Goal: Communication & Community: Answer question/provide support

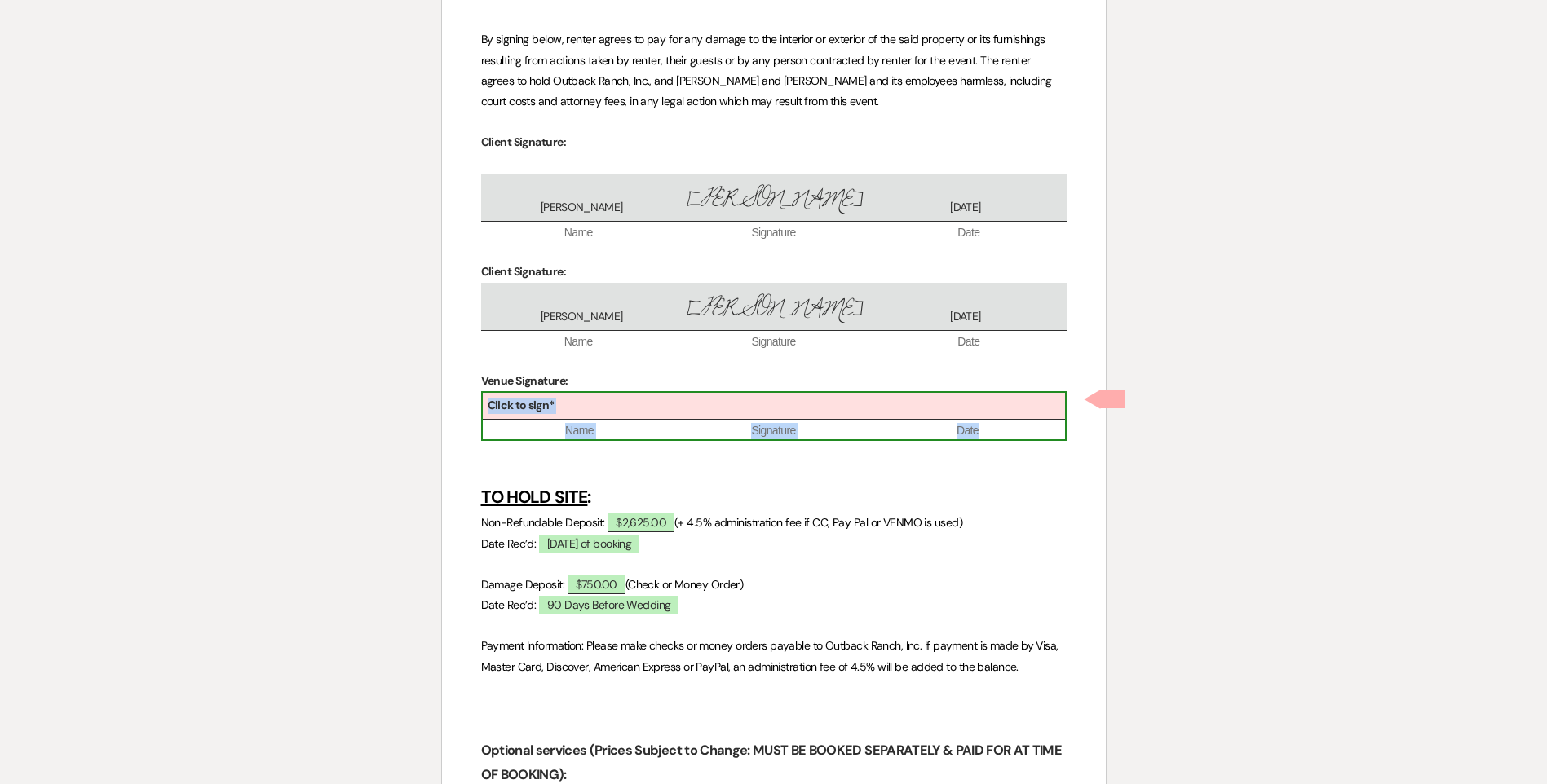
click at [806, 408] on div "Click to sign*" at bounding box center [774, 407] width 582 height 27
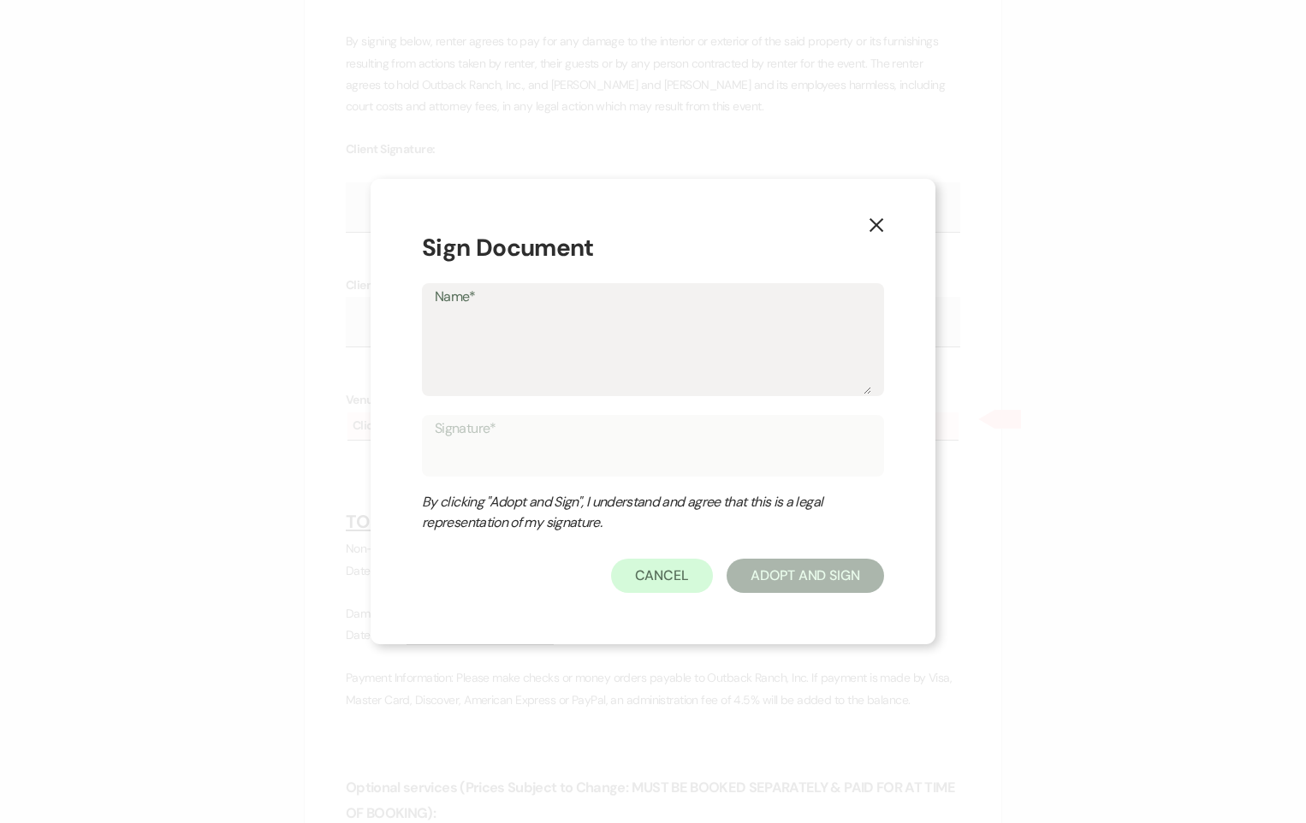
type textarea "W"
type input "W"
type textarea "Wi"
type input "Wi"
type textarea "Wie"
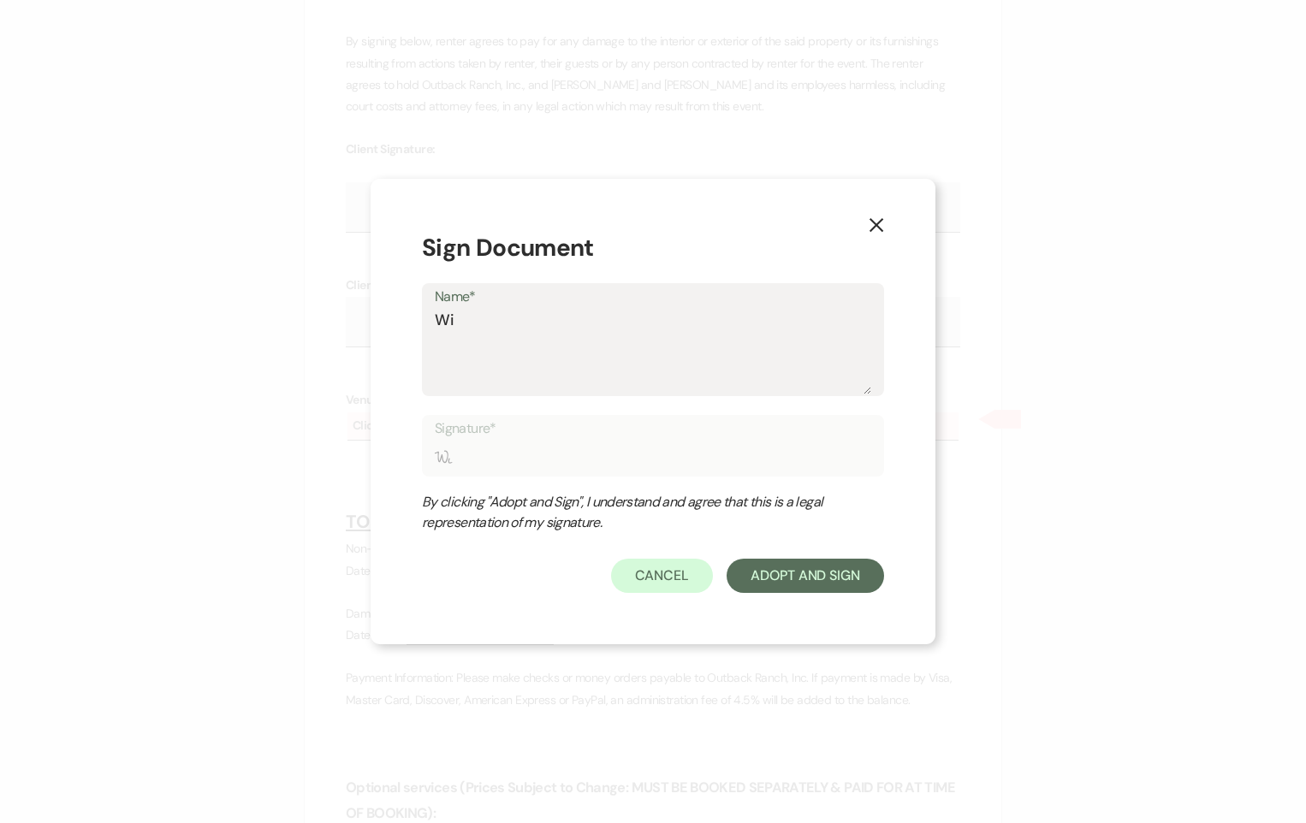
type input "Wie"
type textarea "[PERSON_NAME]"
type input "[PERSON_NAME]"
type textarea "[PERSON_NAME]"
type input "Wiese"
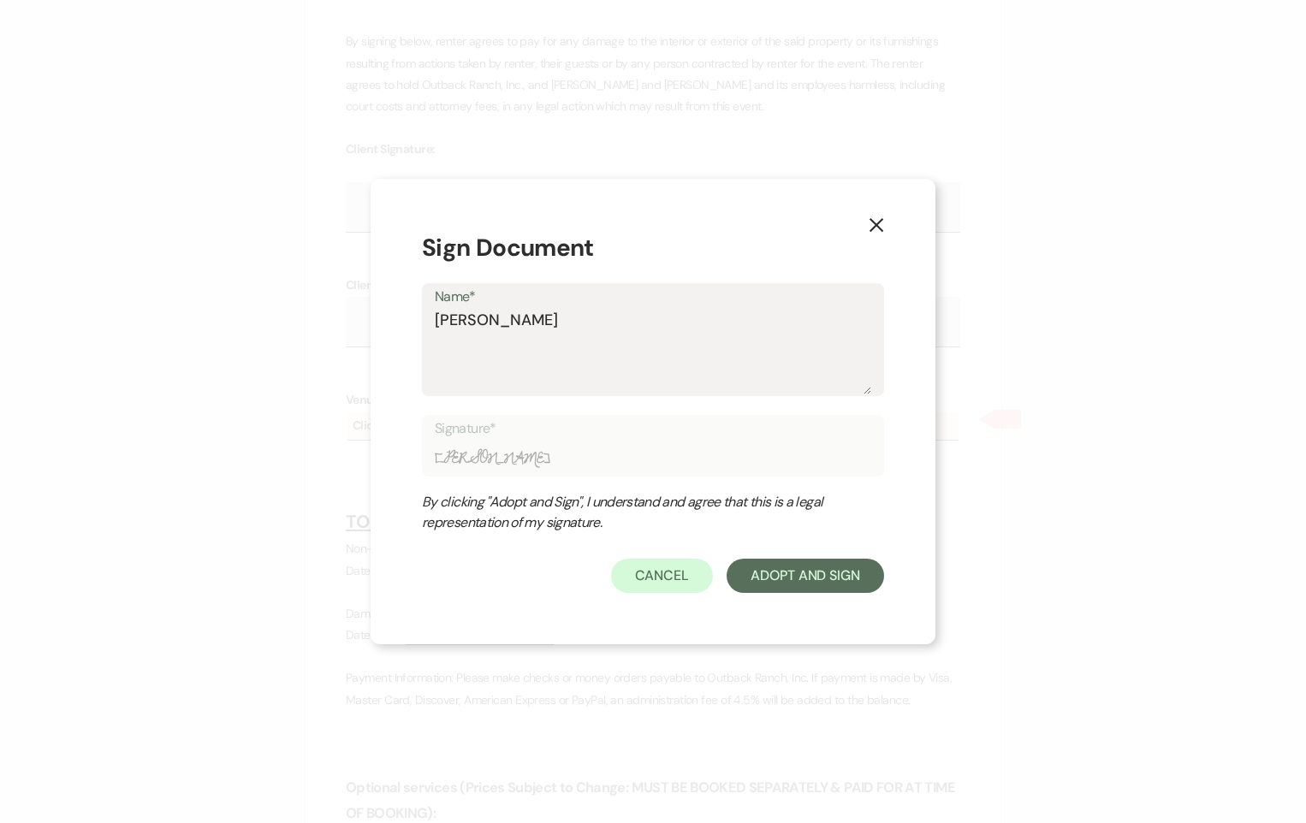
type textarea "Wieser"
type input "Wieser"
type textarea "Wiese"
type input "Wiese"
type textarea "Wies"
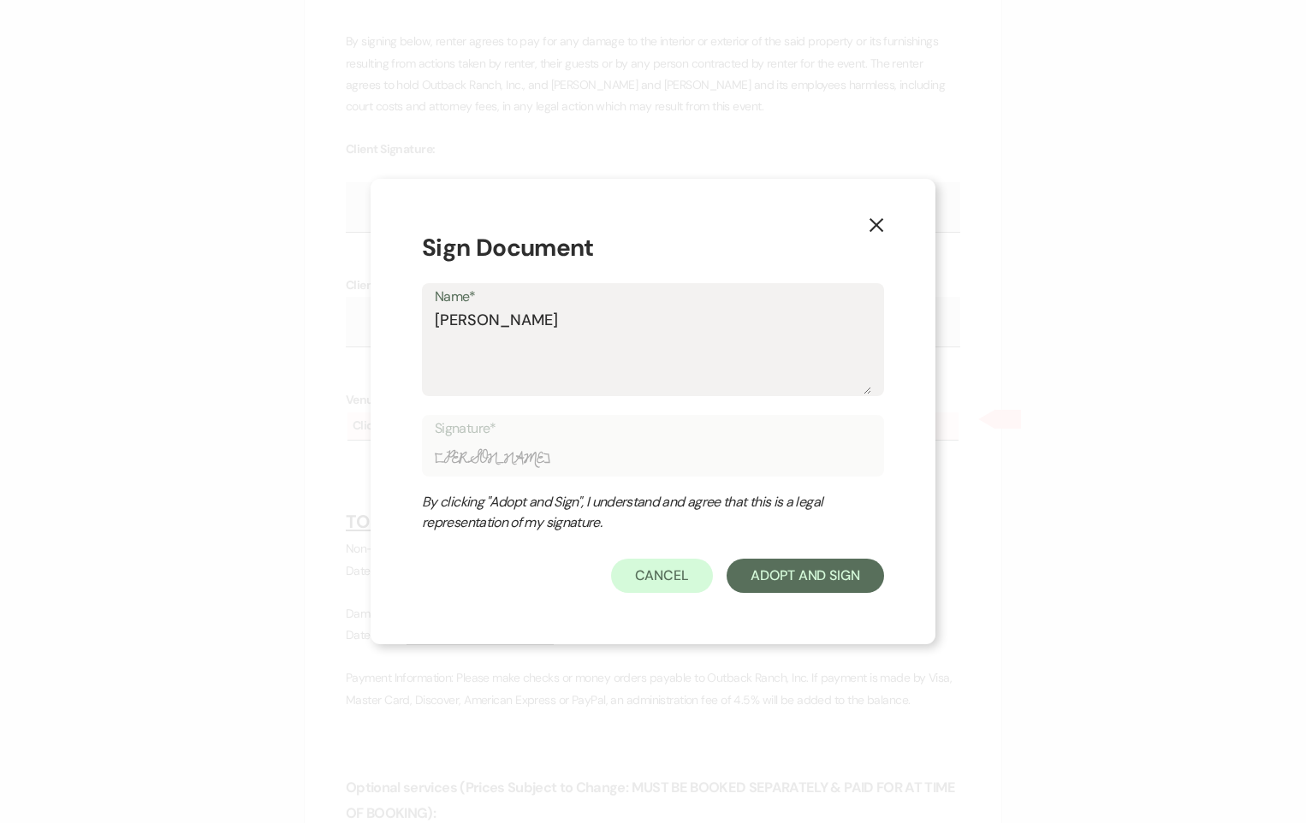
type input "Wies"
type textarea "Wie"
type input "Wie"
type textarea "Wi"
type input "Wi"
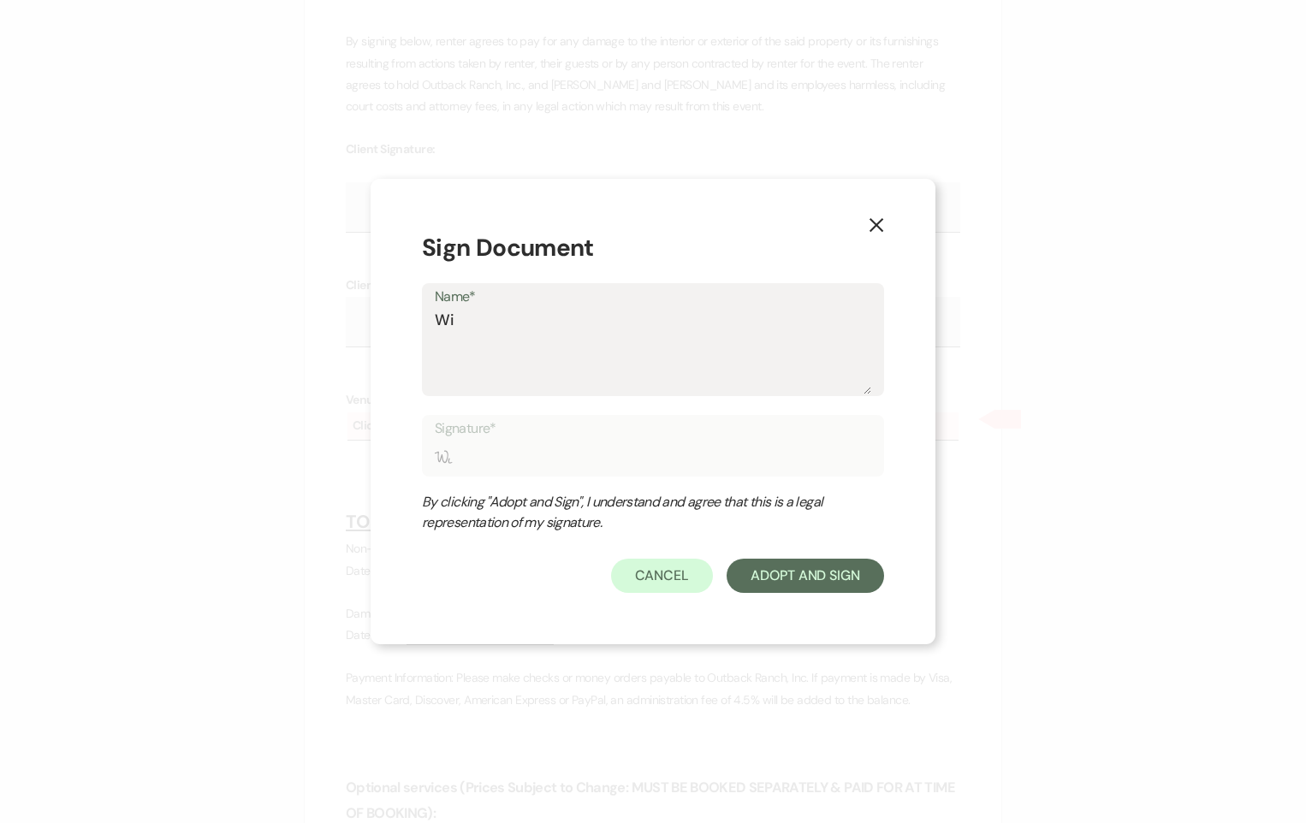
type textarea "W"
type input "W"
type textarea "H"
type input "H"
type textarea "Ho"
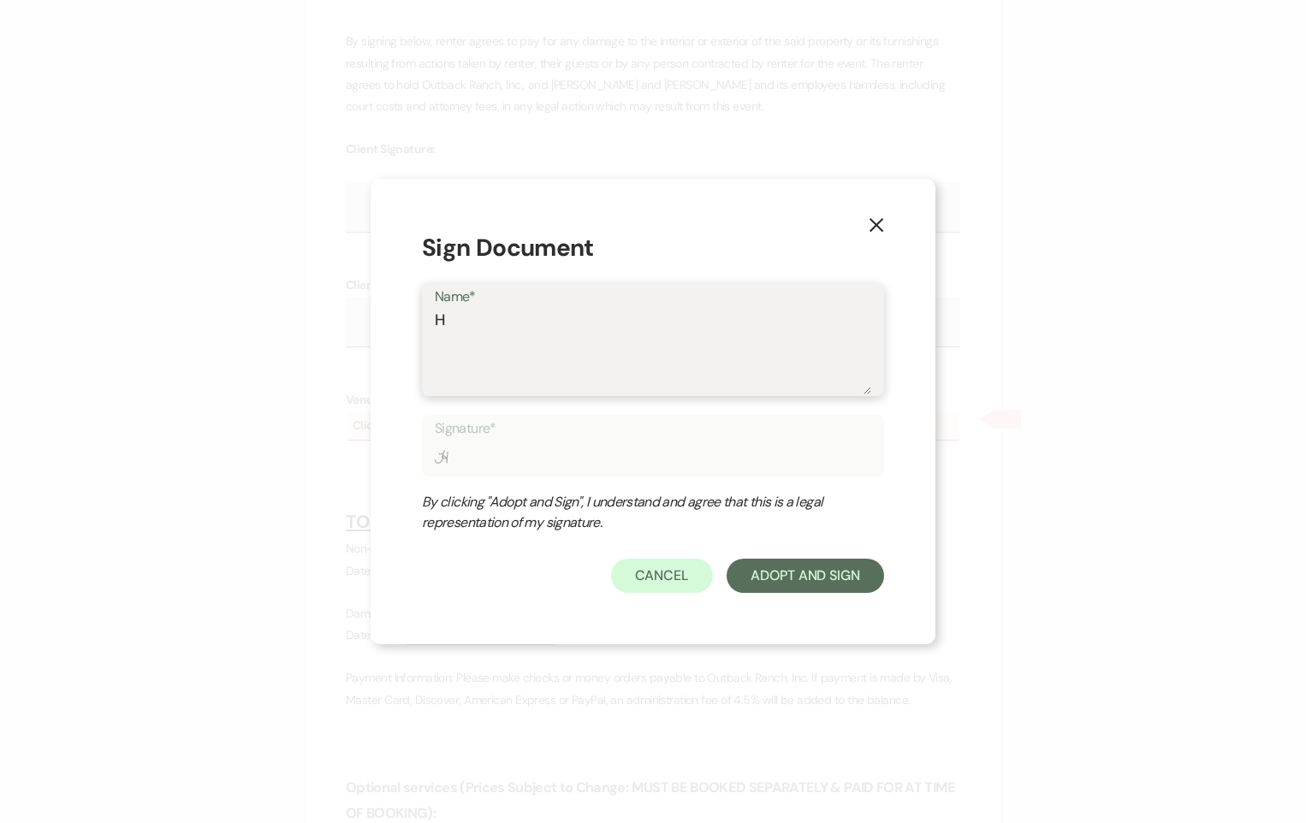
type input "Ho"
type textarea "Hol"
type input "Hol"
type textarea "Holl"
type input "Holl"
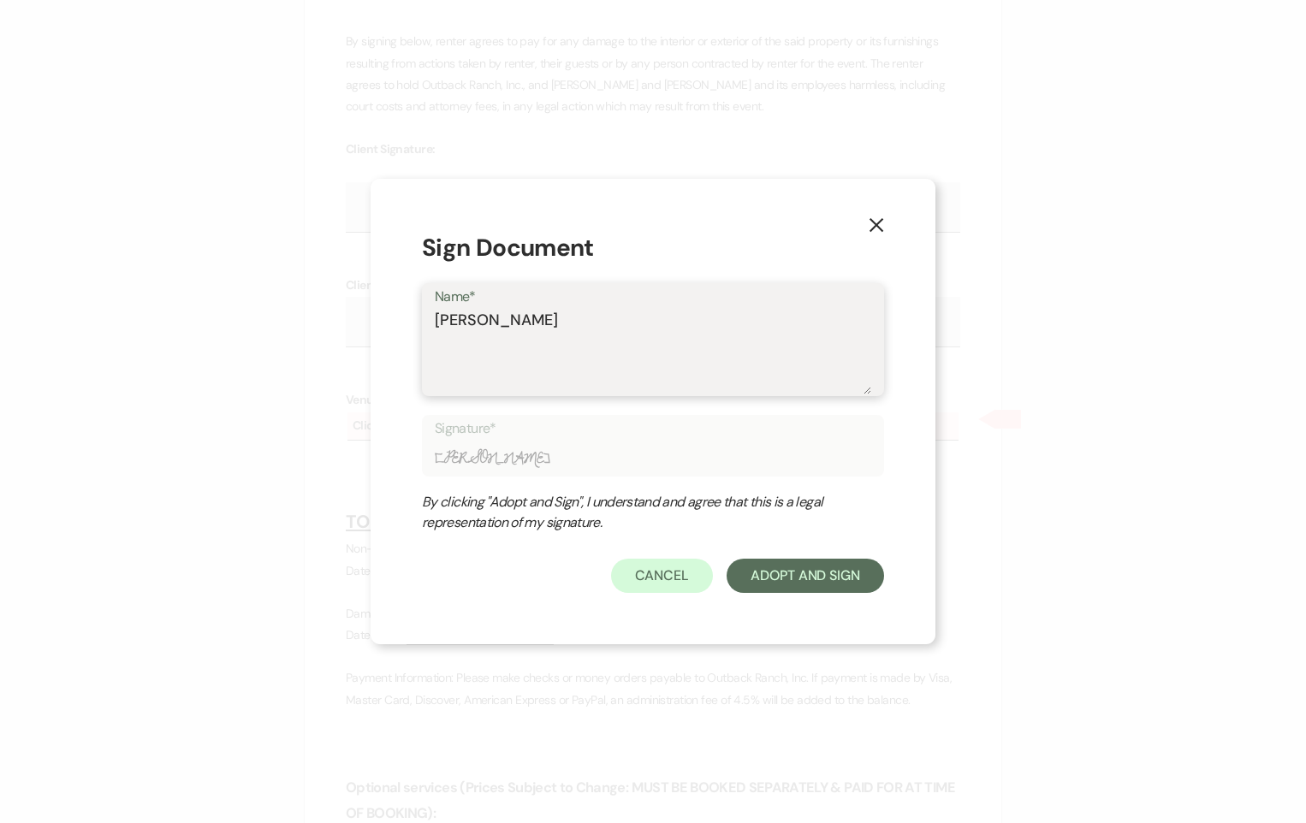
type textarea "[PERSON_NAME]"
type input "[PERSON_NAME]"
type textarea "[PERSON_NAME]"
type input "[PERSON_NAME]"
type textarea "Holly A"
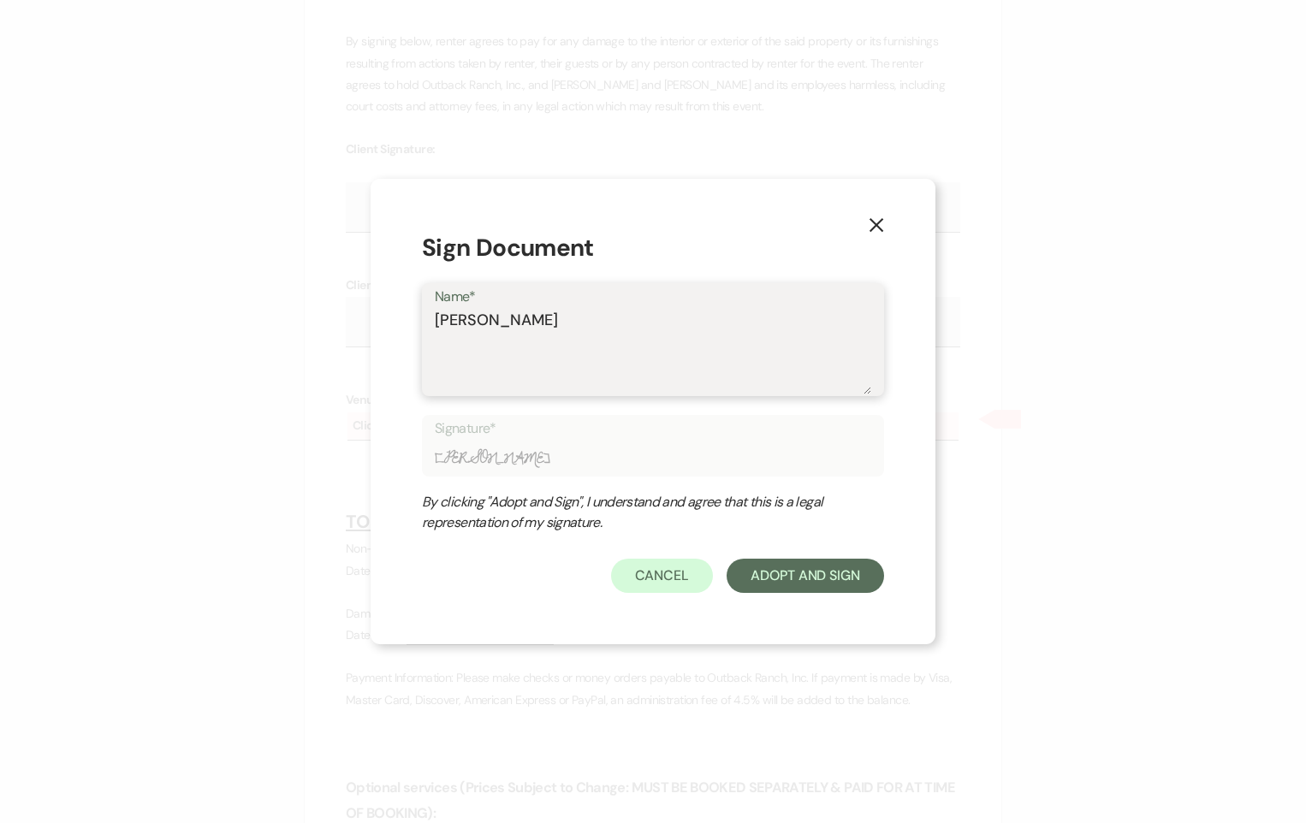
type input "Holly A"
type textarea "Holly A"
type input "Holly A"
type textarea "Holly A W"
type input "Holly A W"
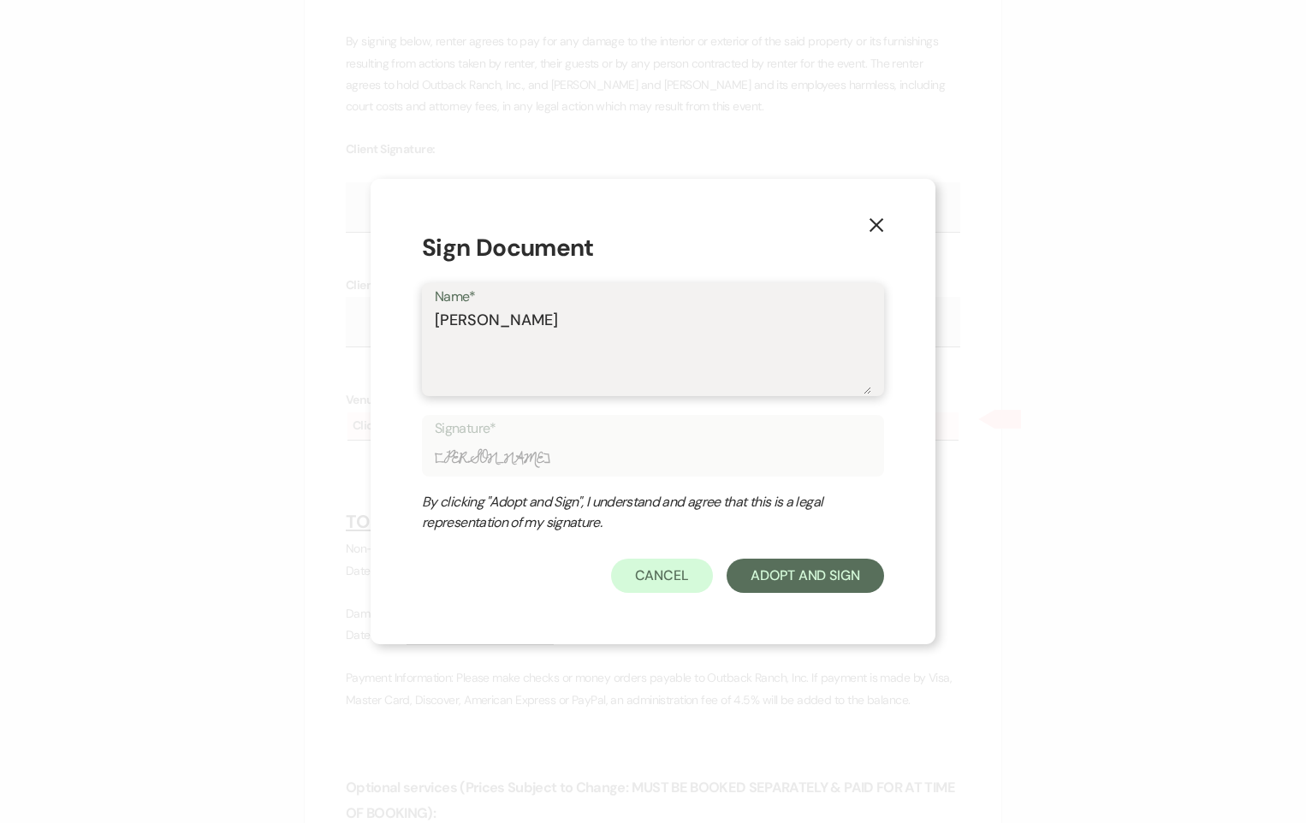
type textarea "Holly A Wi"
type input "Holly A Wi"
type textarea "Holly A Wie"
type input "Holly A Wie"
type textarea "Holly A Wies"
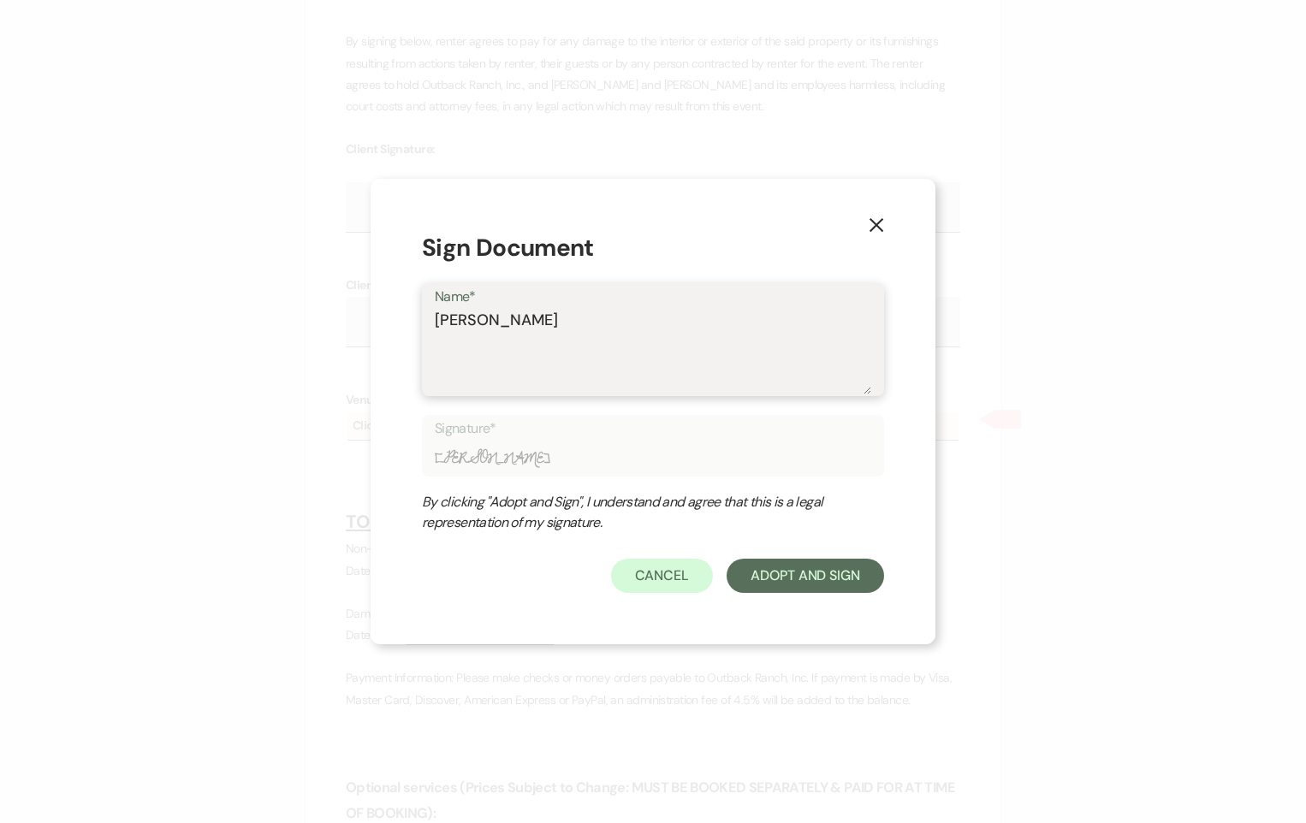
type input "Holly A Wies"
type textarea "Holly A Wiese"
type input "Holly A Wiese"
type textarea "Holly A Wieser"
type input "Holly A Wieser"
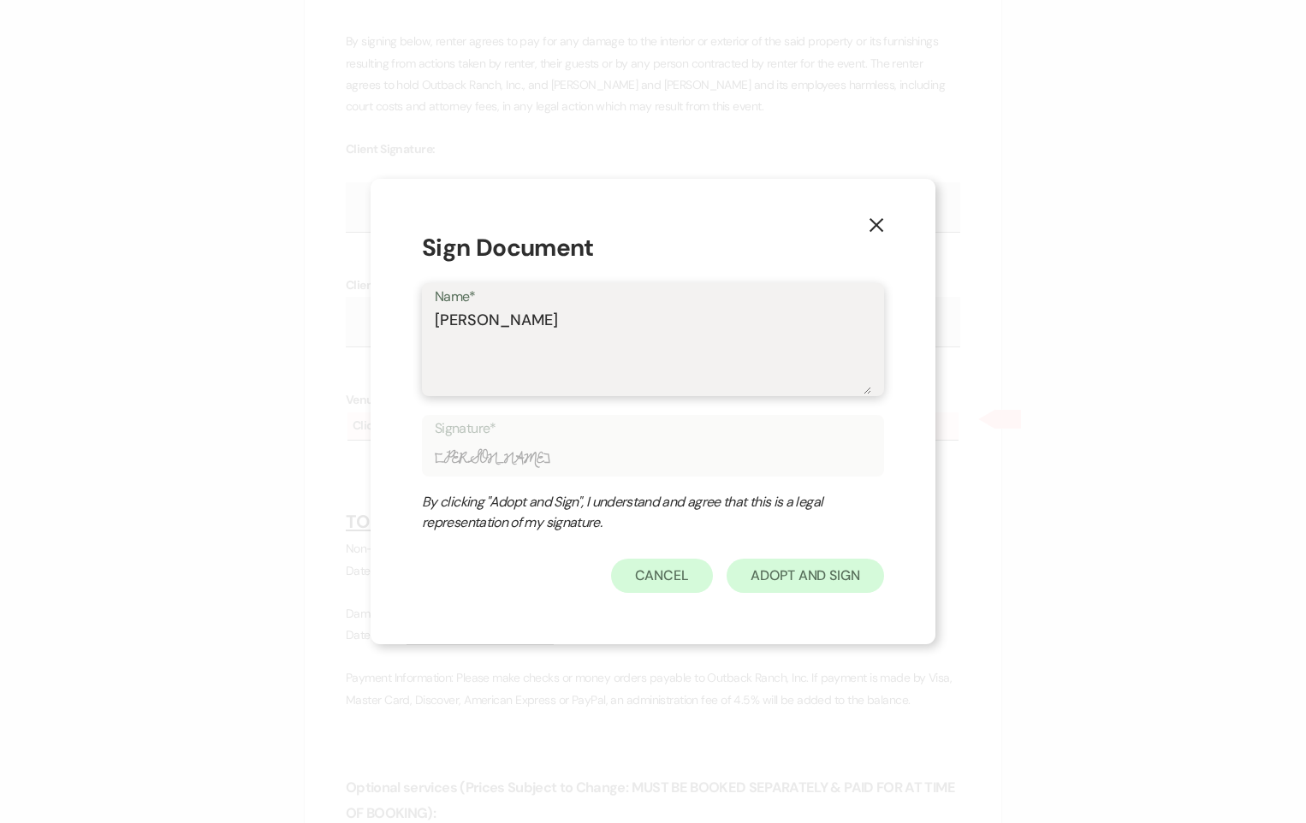
type textarea "Holly A Wieser"
click at [821, 585] on button "Adopt And Sign" at bounding box center [805, 576] width 157 height 34
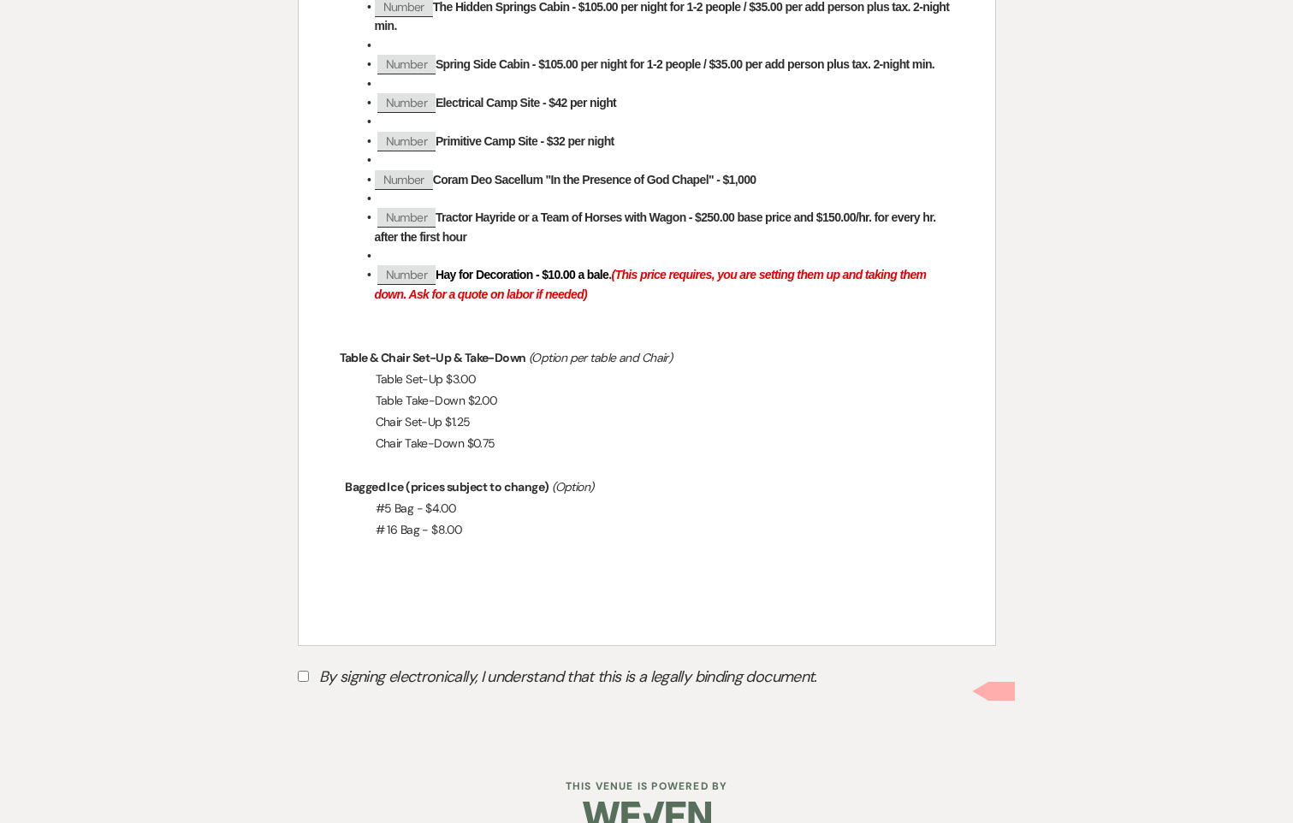
scroll to position [7163, 0]
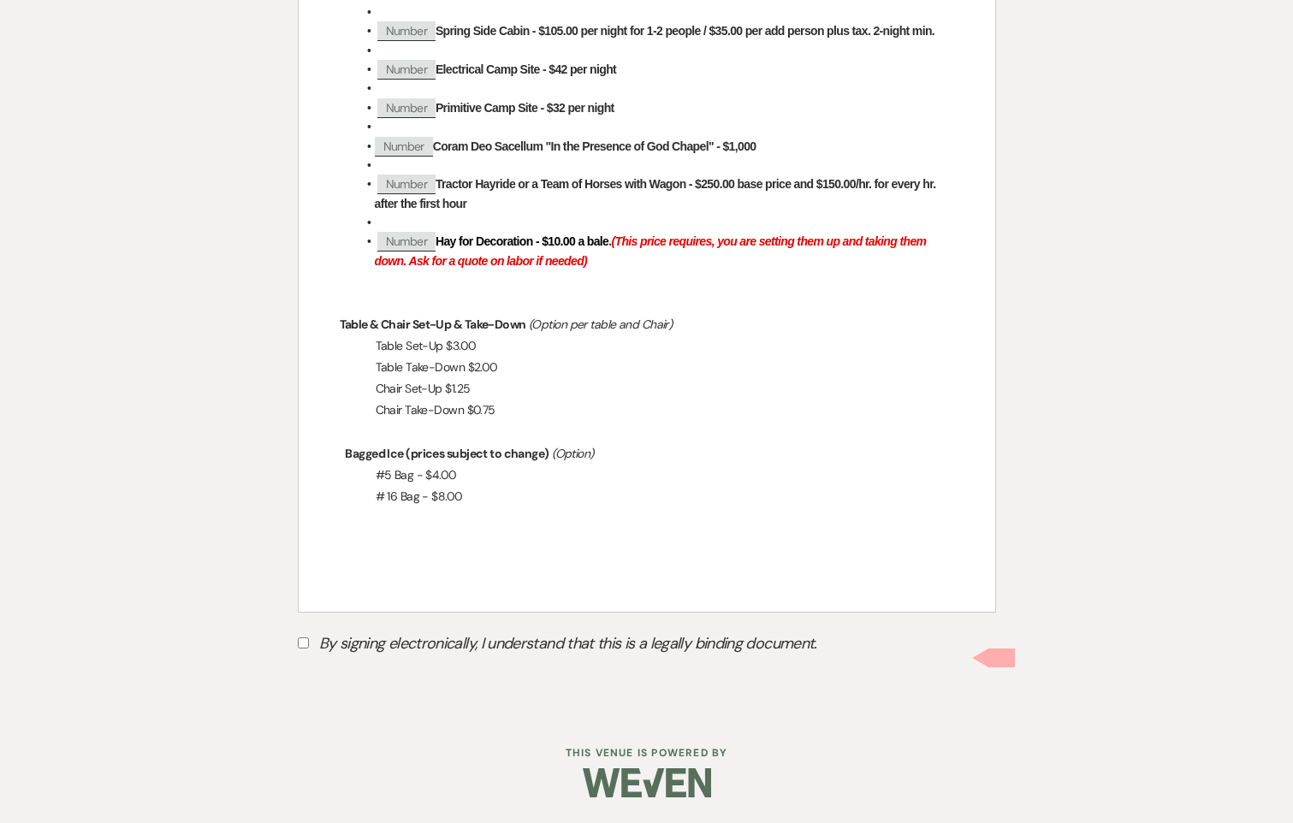
click at [300, 644] on input "By signing electronically, I understand that this is a legally binding document." at bounding box center [303, 643] width 11 height 11
checkbox input "true"
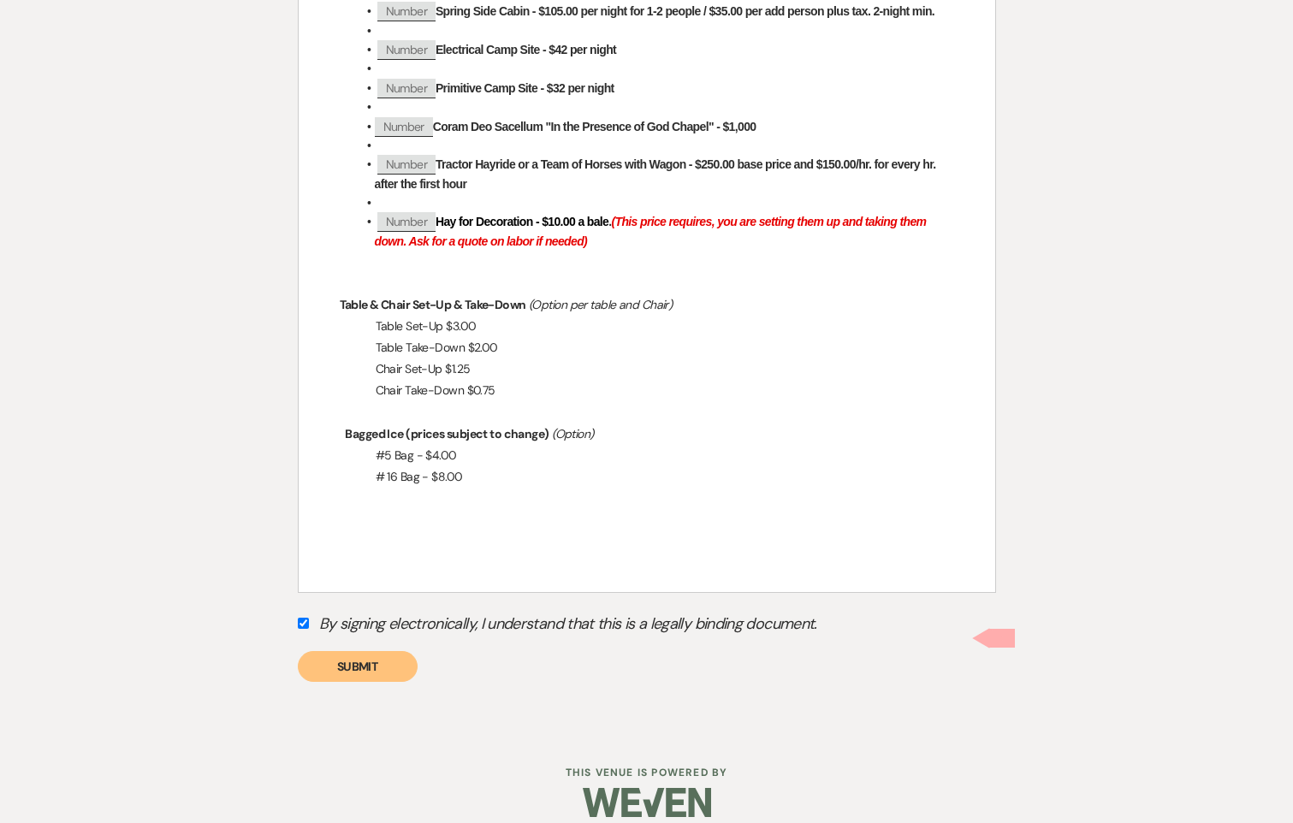
click at [335, 682] on button "Submit" at bounding box center [358, 666] width 120 height 31
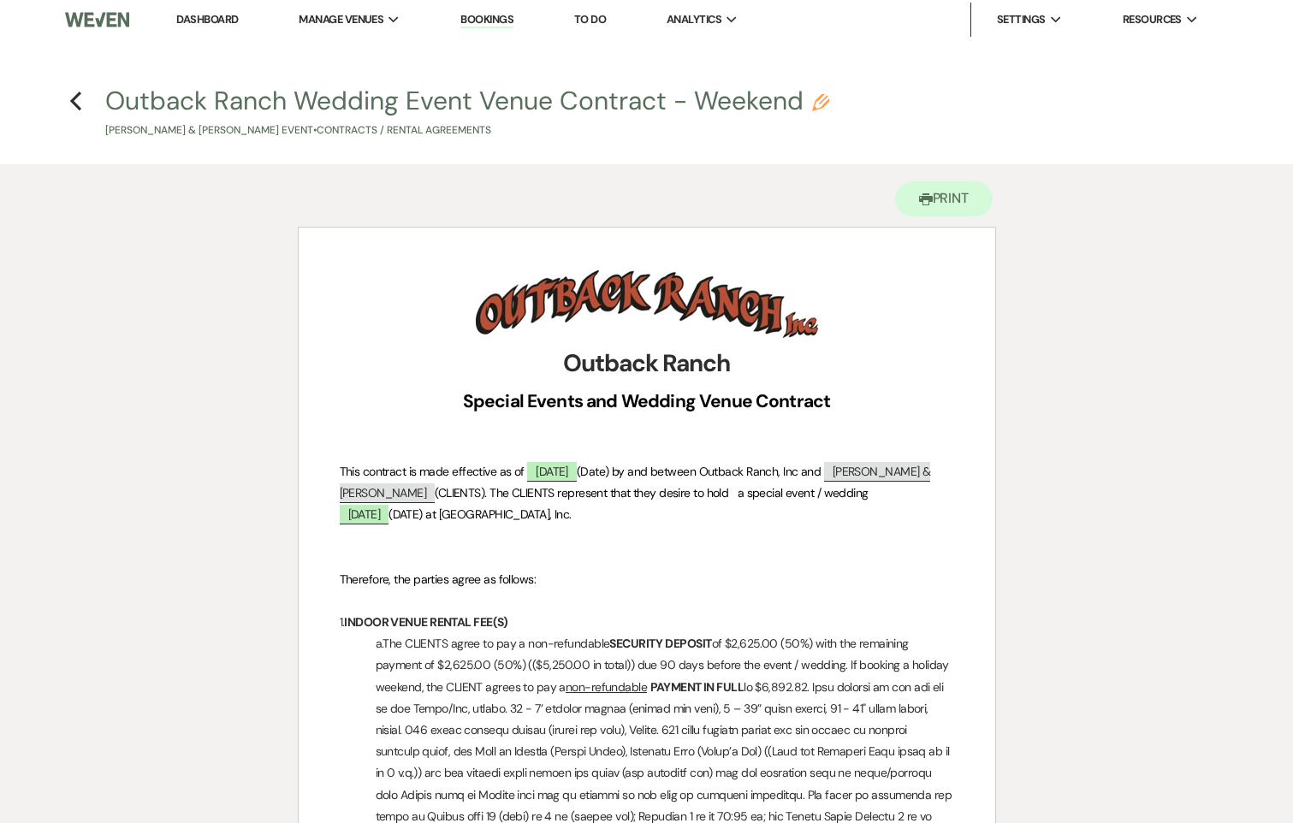
scroll to position [0, 0]
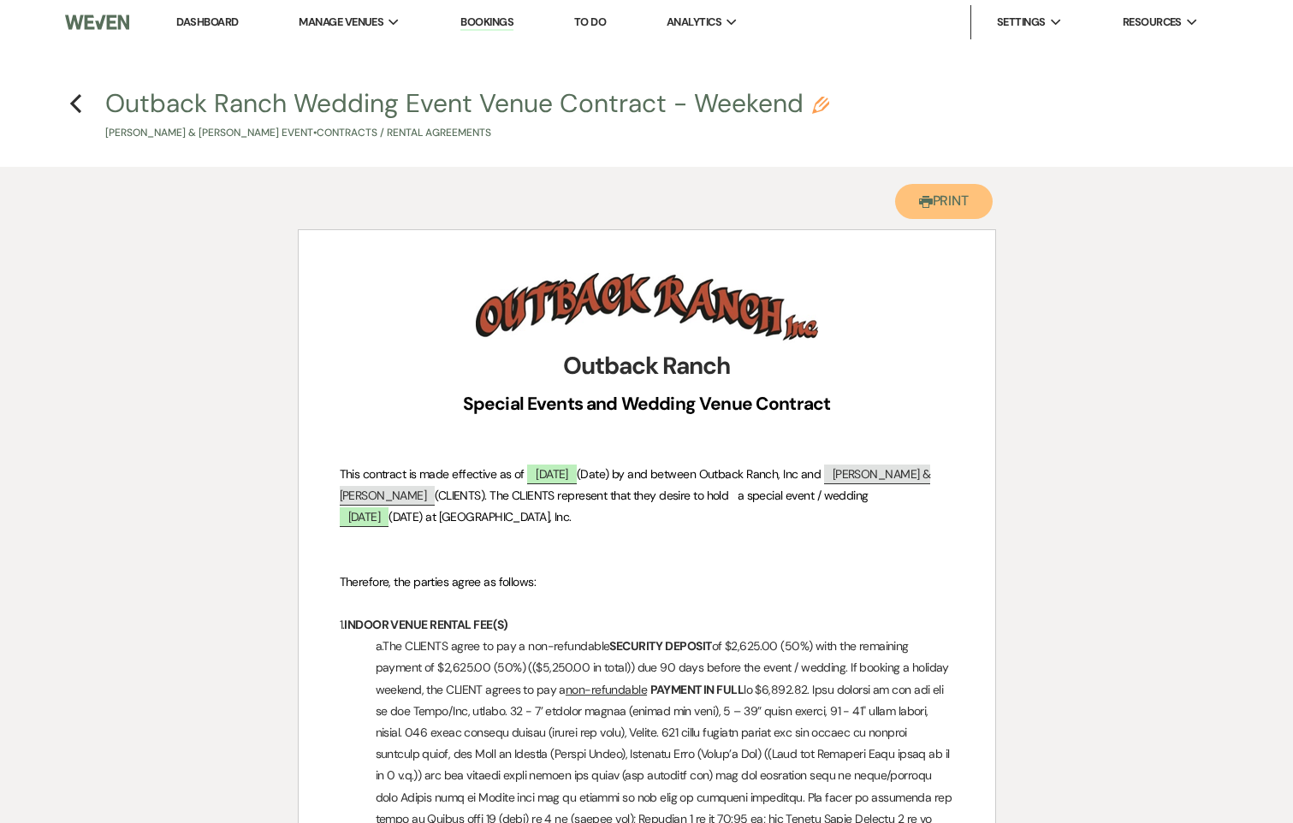
click at [941, 193] on button "Printer Print" at bounding box center [944, 201] width 98 height 35
click at [77, 104] on icon "Previous" at bounding box center [75, 103] width 13 height 21
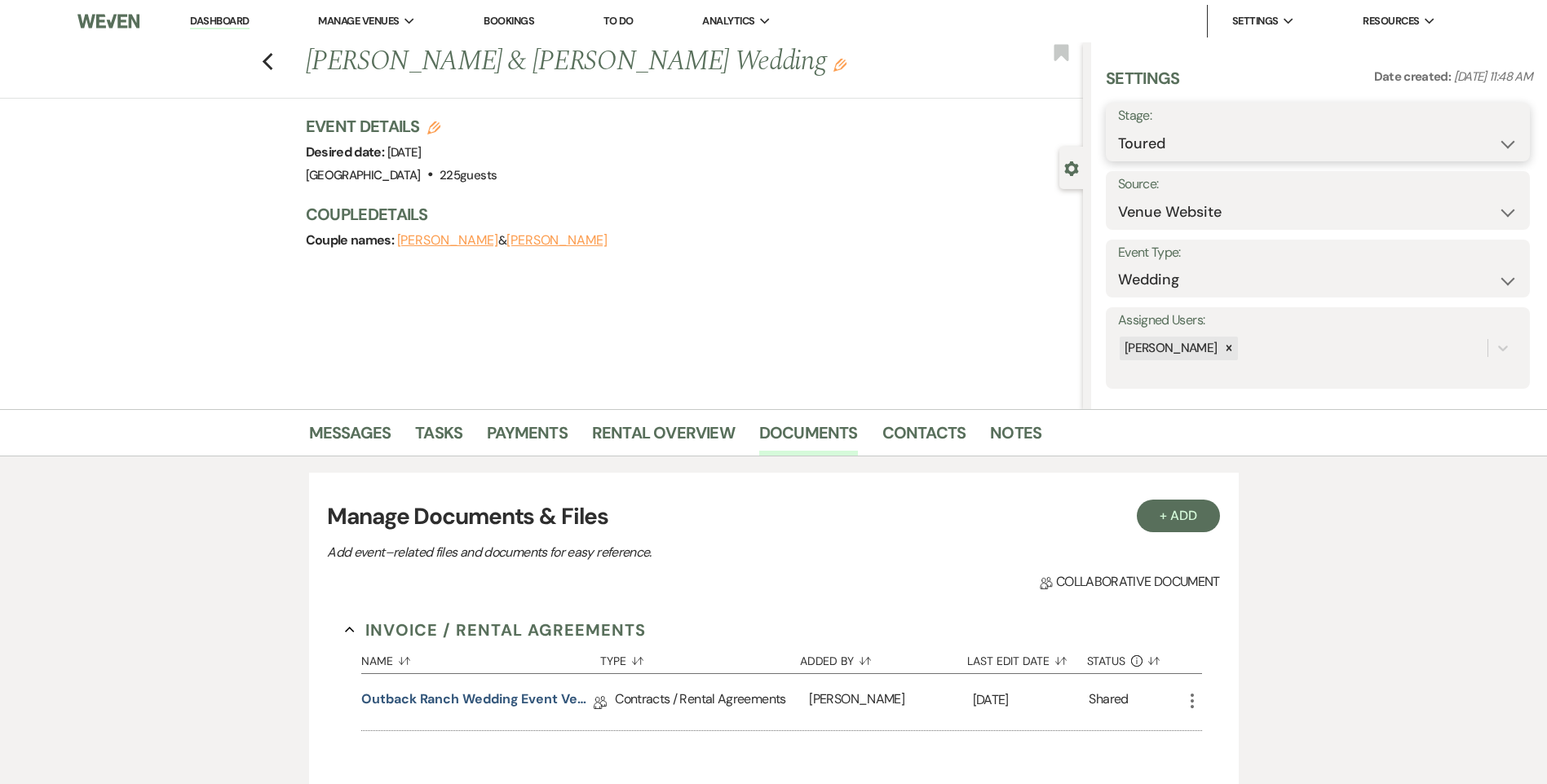
click at [1143, 144] on select "Inquiry Follow Up Tour Requested Tour Confirmed Toured Proposal Sent Booked Lost" at bounding box center [1317, 143] width 399 height 31
select select "7"
click at [1118, 128] on select "Inquiry Follow Up Tour Requested Tour Confirmed Toured Proposal Sent Booked Lost" at bounding box center [1317, 143] width 399 height 31
click at [1231, 131] on button "Save" at bounding box center [1484, 132] width 92 height 32
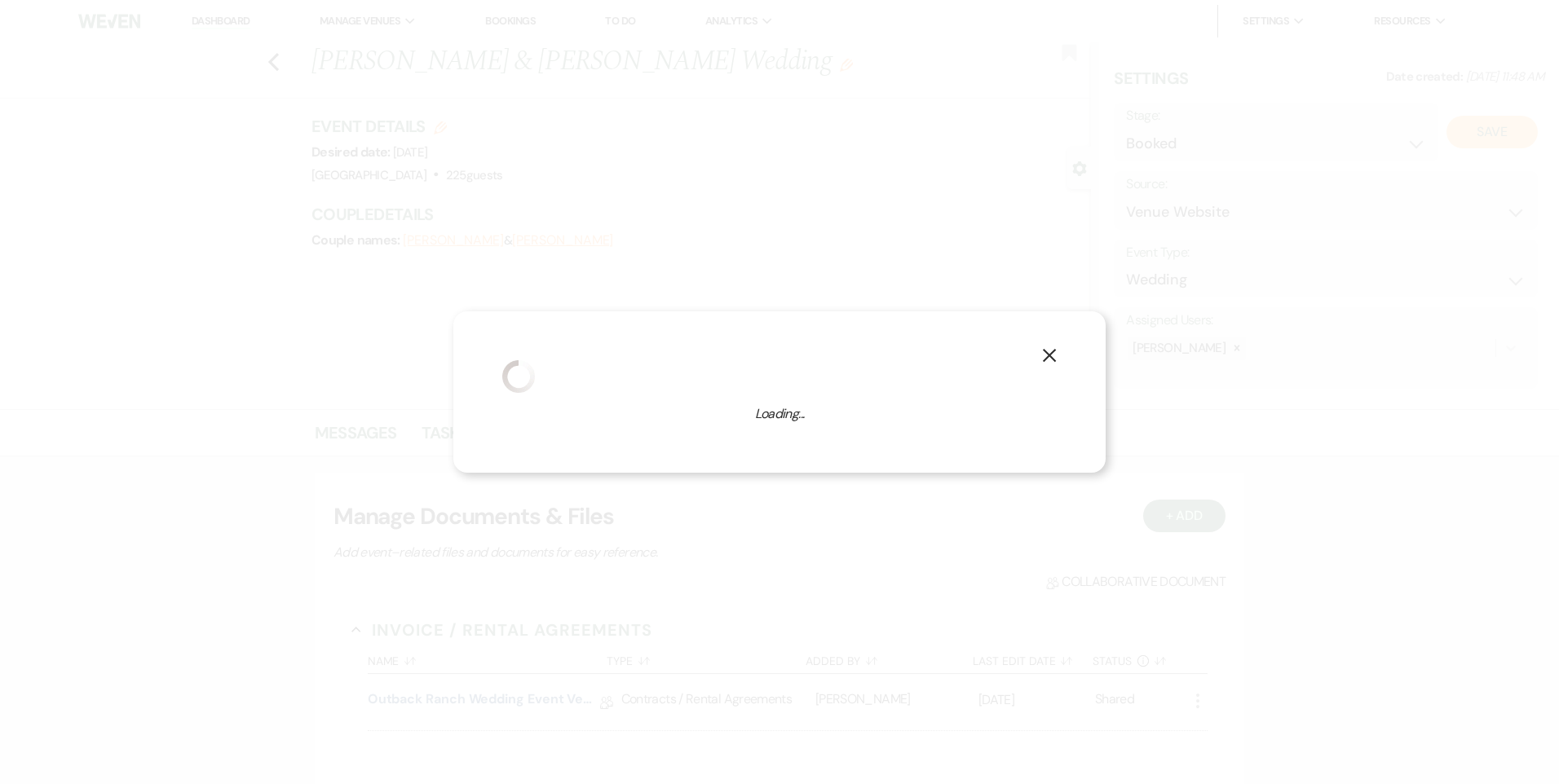
select select "1"
select select "581"
select select "eventDateAnd"
select select "false"
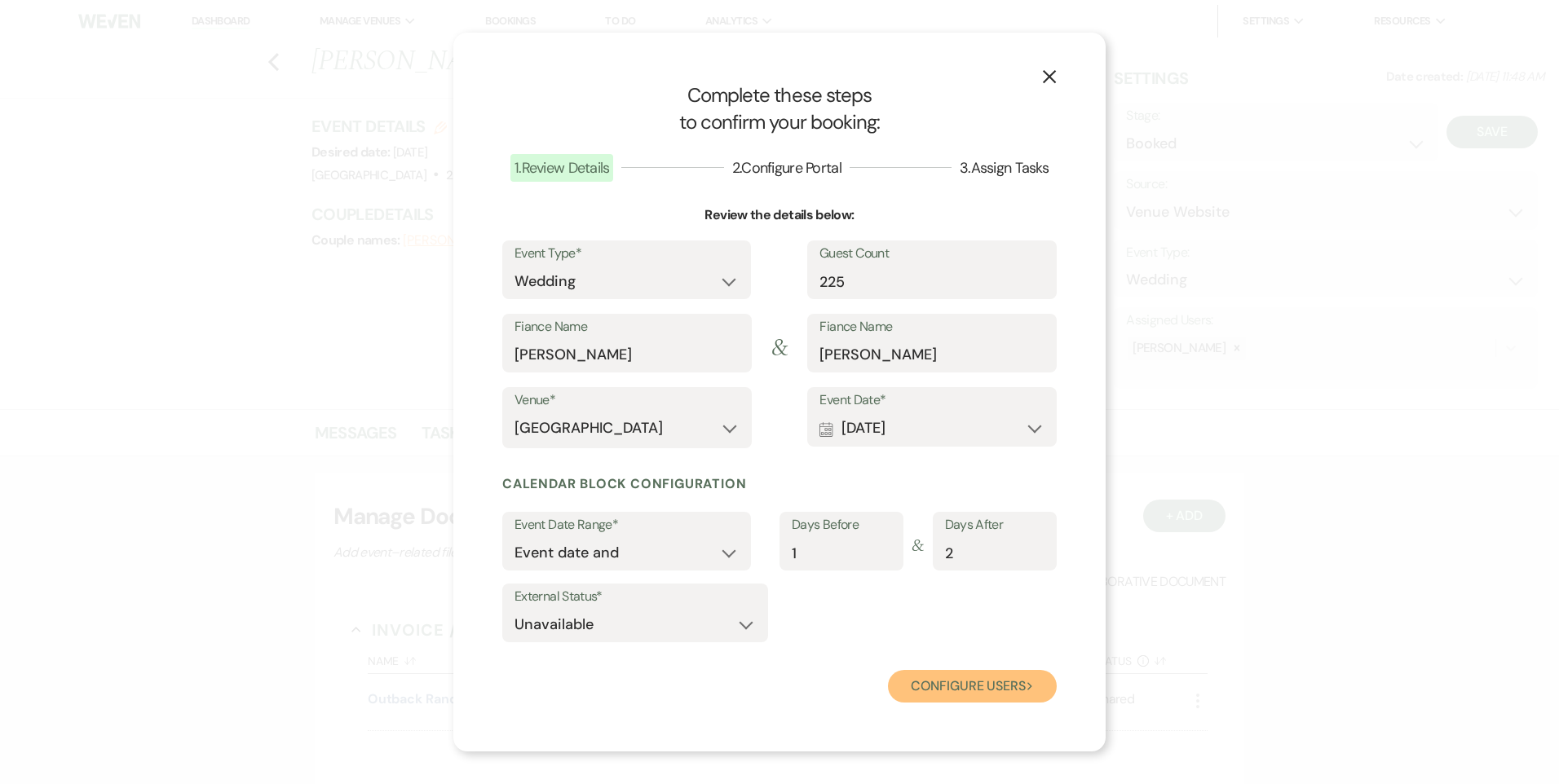
click at [996, 687] on button "Configure users Next" at bounding box center [972, 686] width 169 height 32
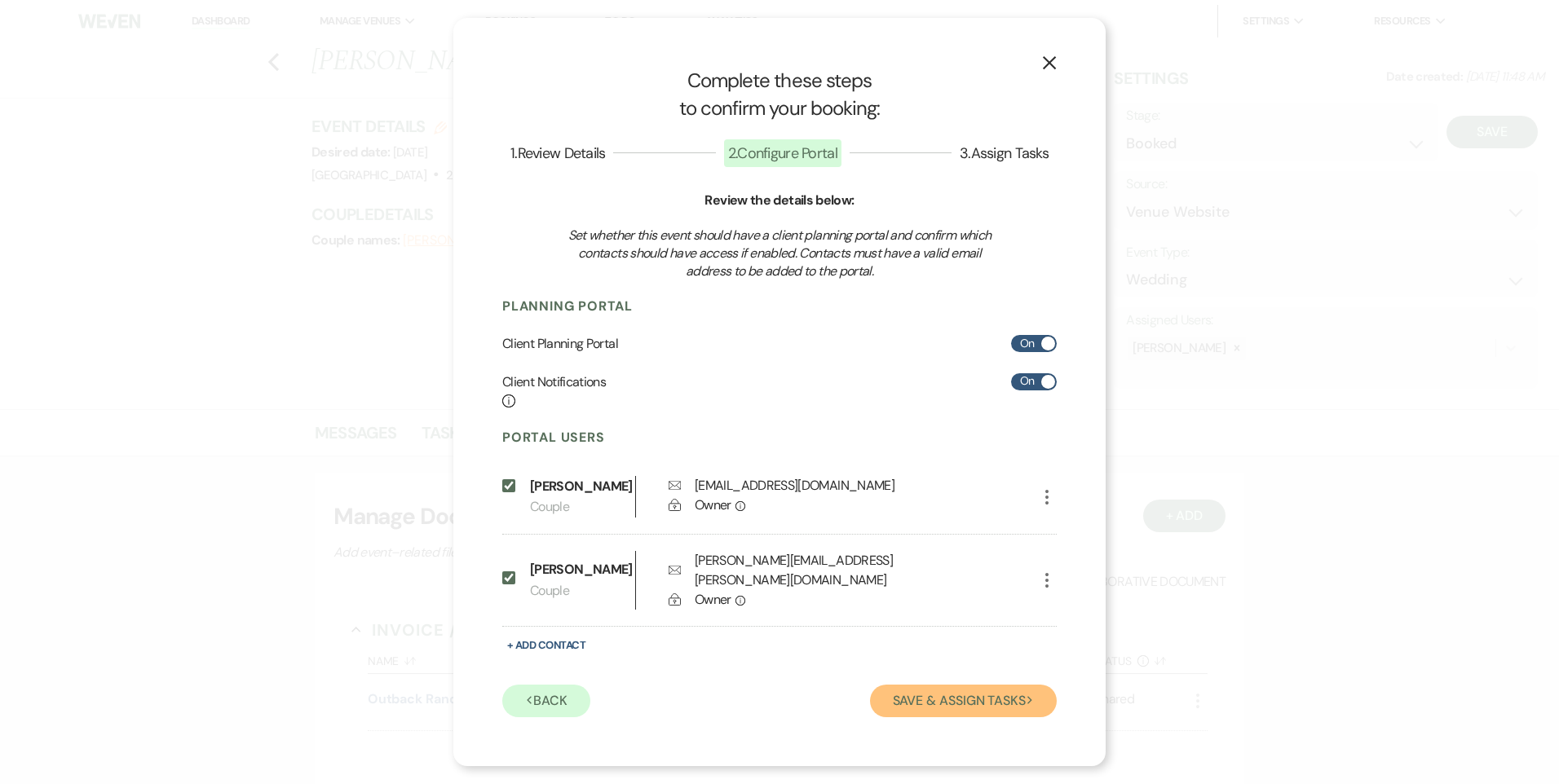
click at [996, 687] on button "Save & Assign Tasks Next" at bounding box center [963, 701] width 187 height 32
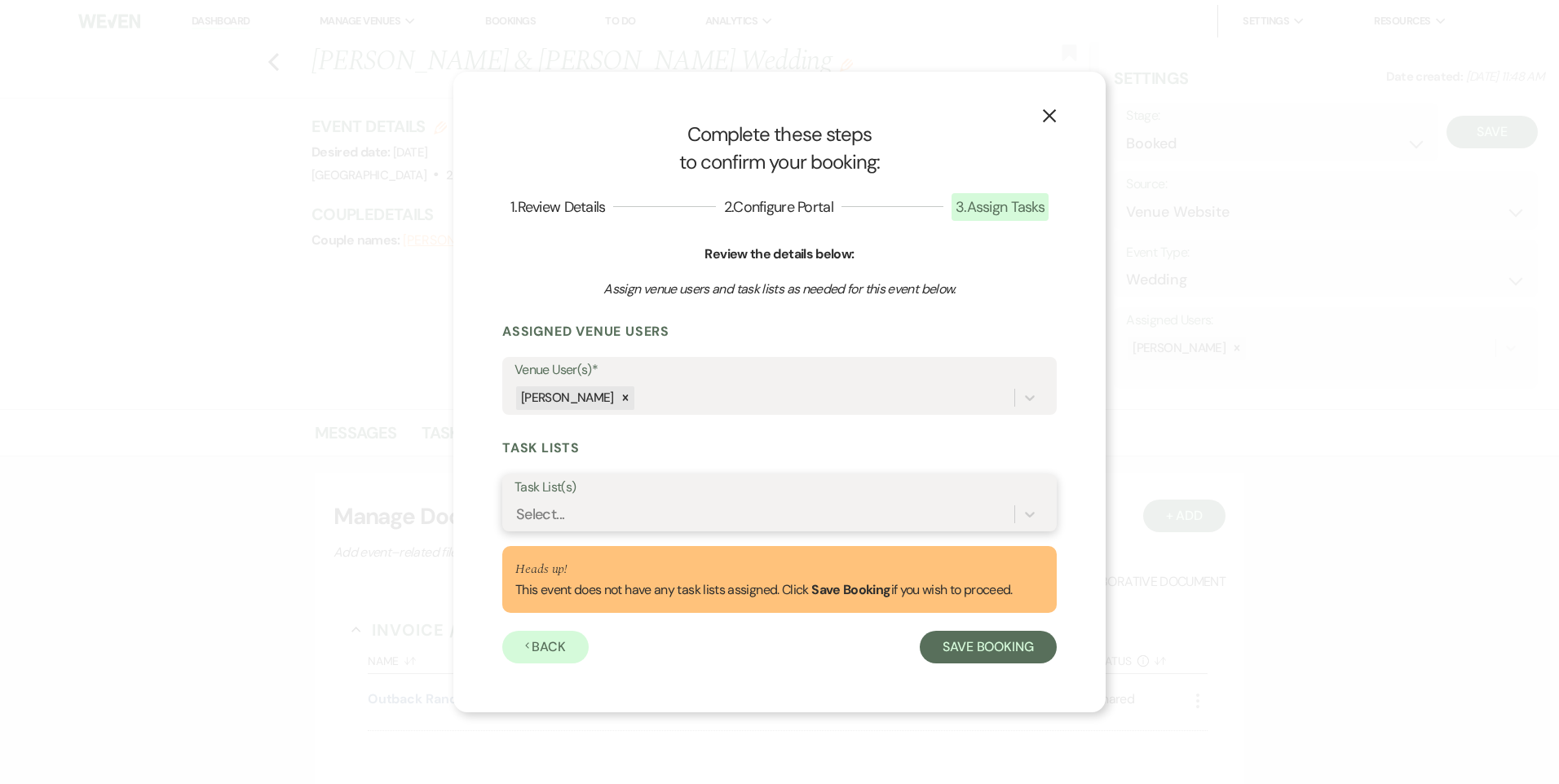
click at [618, 512] on div "Select..." at bounding box center [764, 514] width 500 height 29
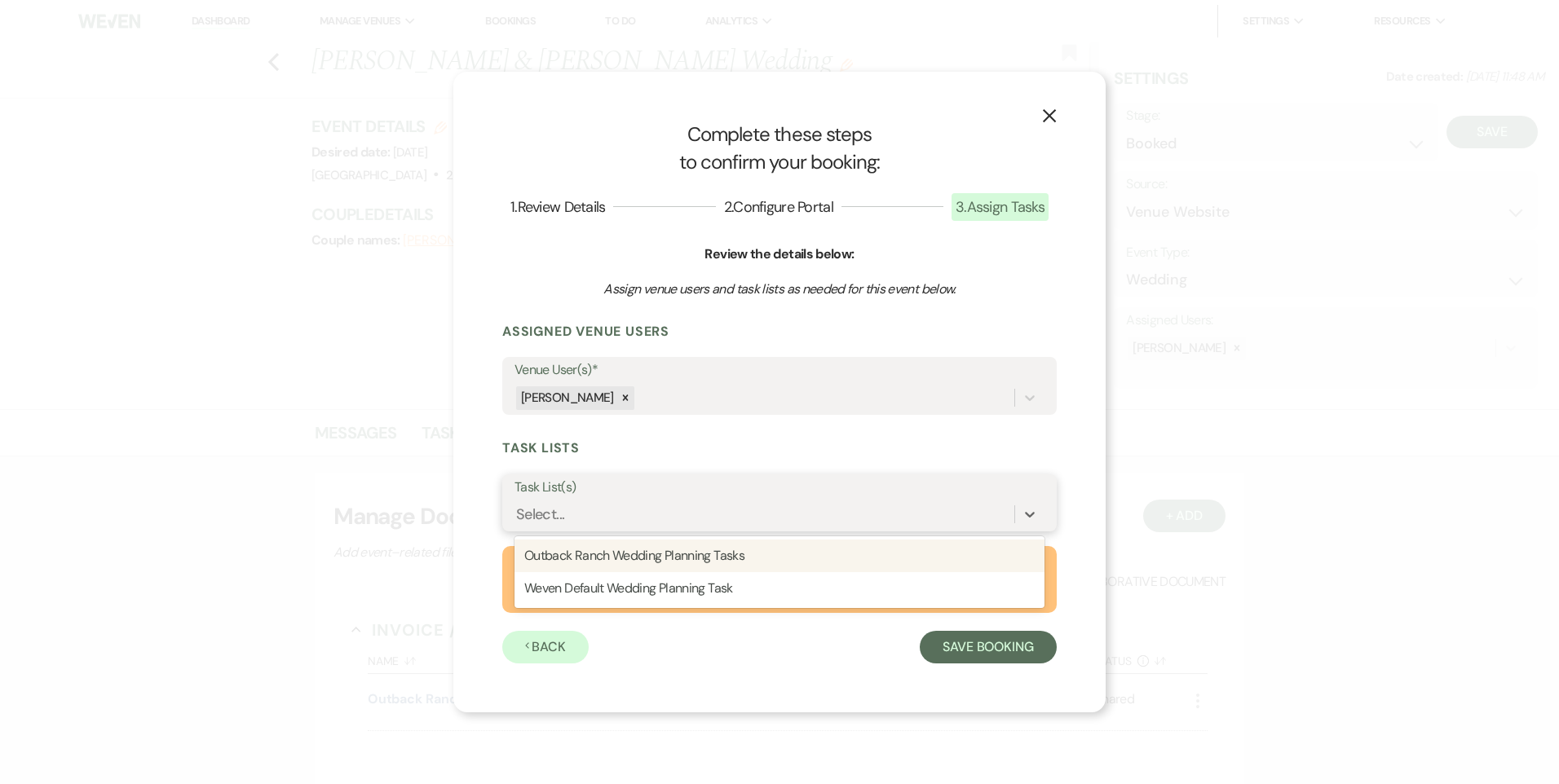
click at [650, 550] on div "Outback Ranch Wedding Planning Tasks" at bounding box center [780, 556] width 530 height 32
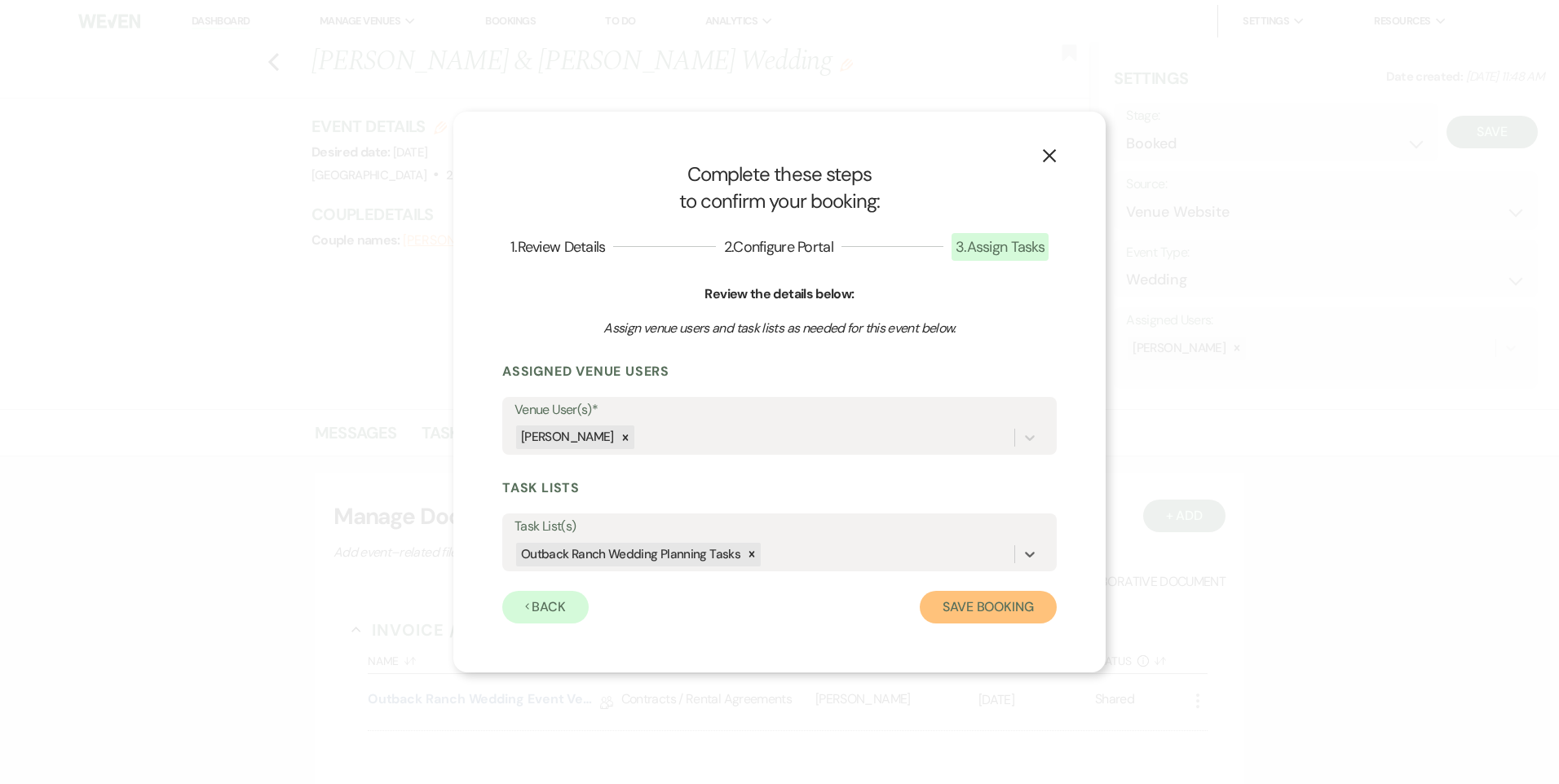
click at [970, 612] on button "Save Booking" at bounding box center [988, 607] width 137 height 32
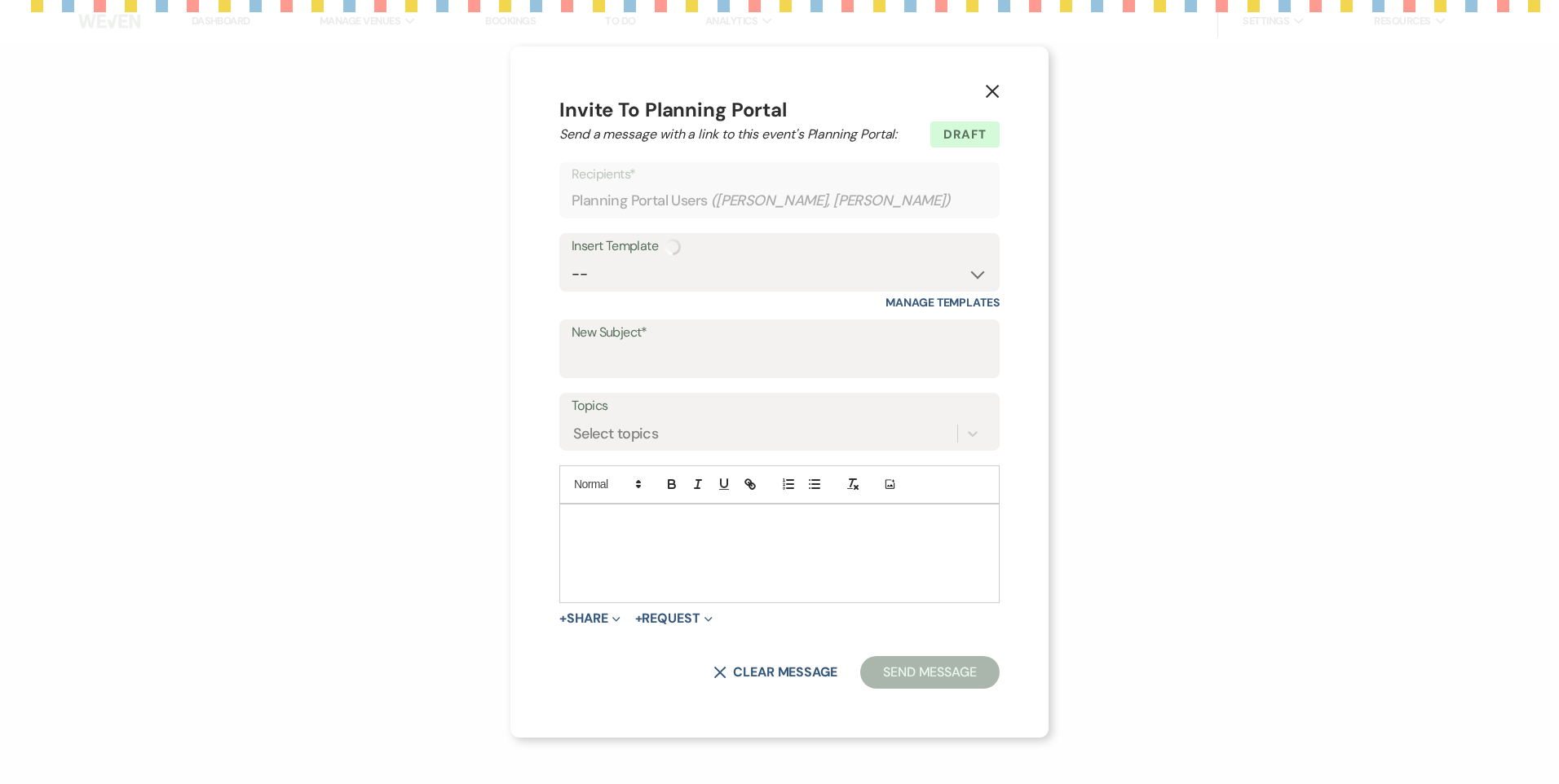
select select "14"
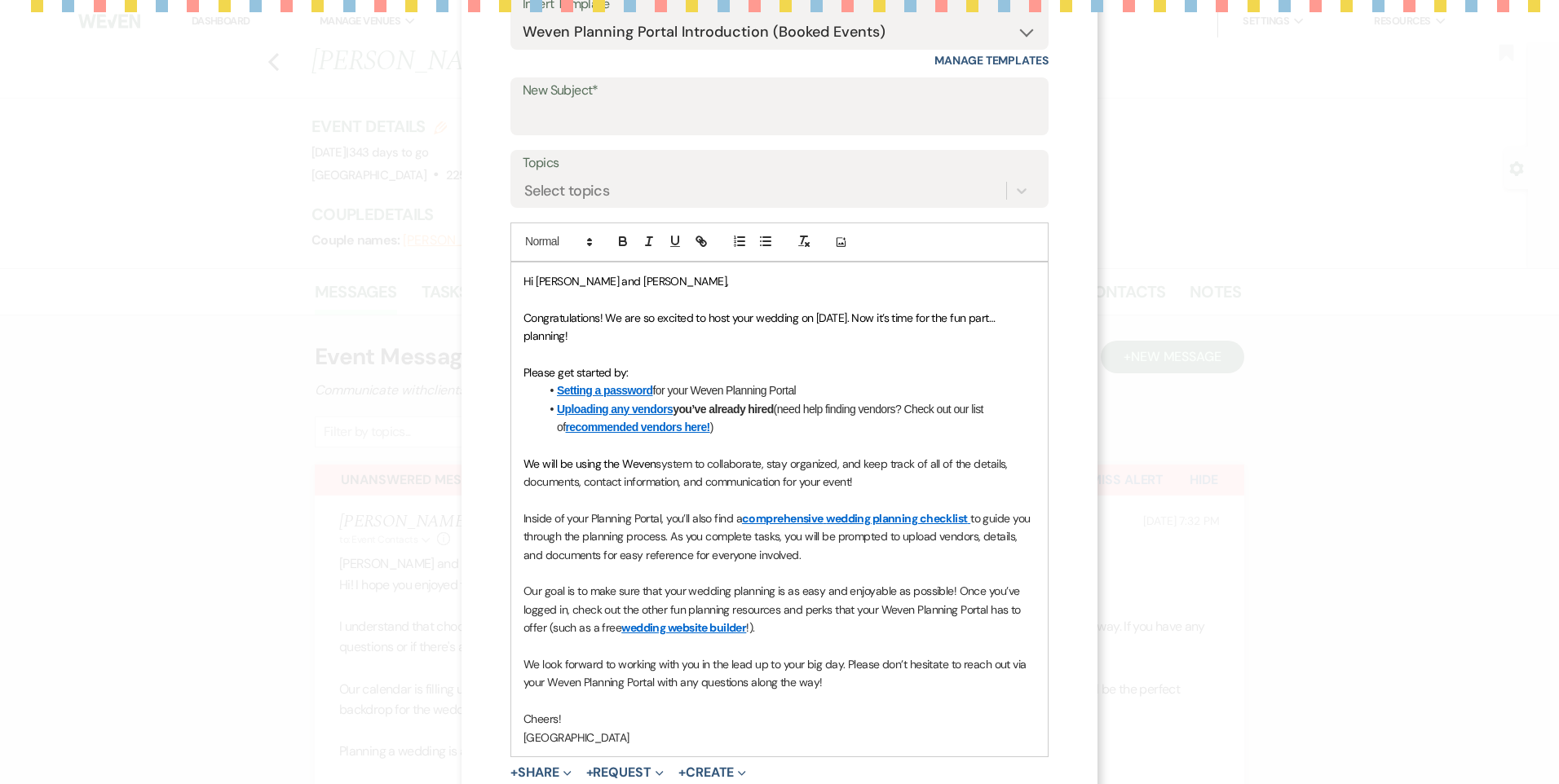
scroll to position [211, 0]
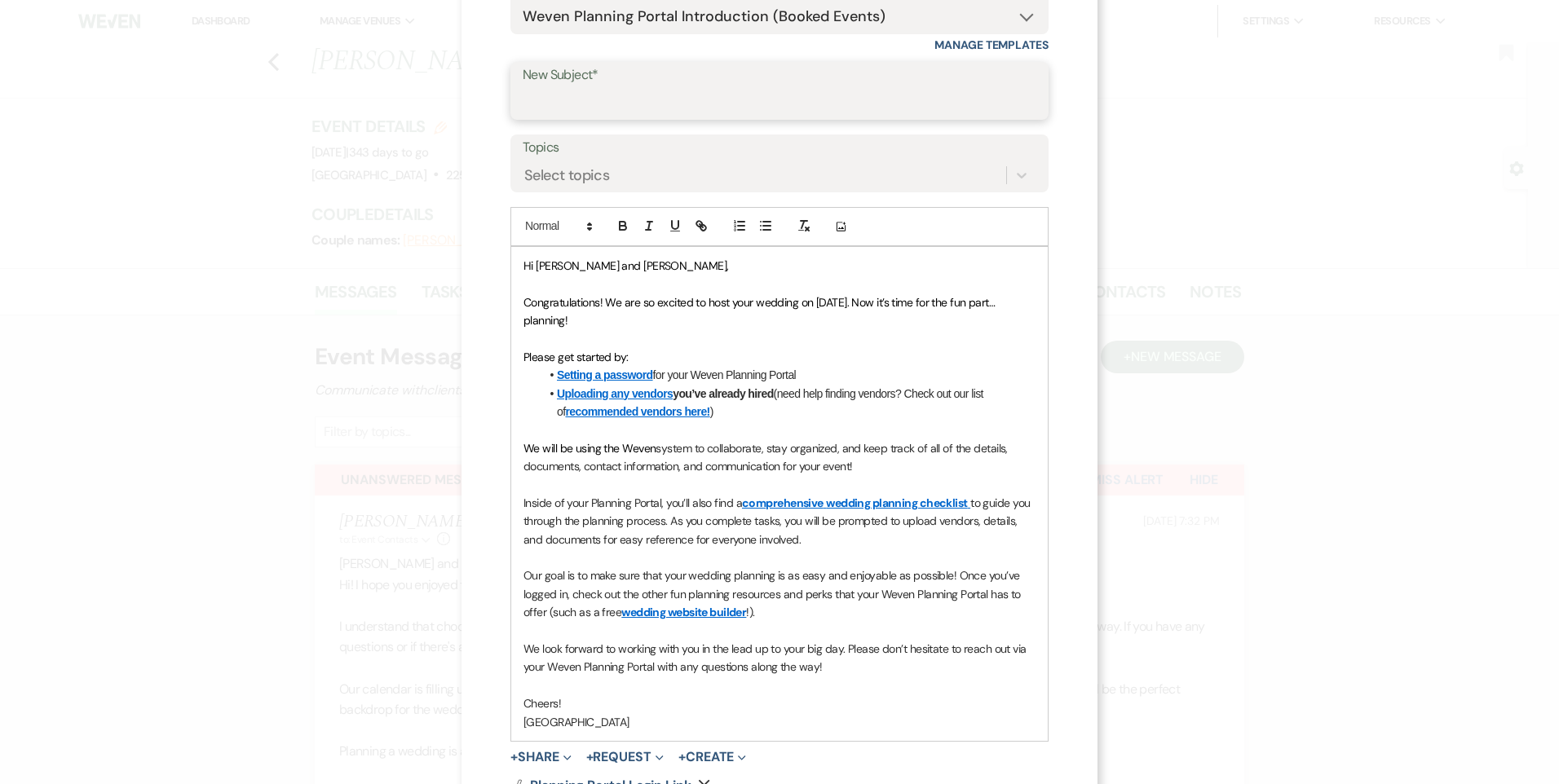
click at [668, 94] on input "New Subject*" at bounding box center [780, 102] width 514 height 31
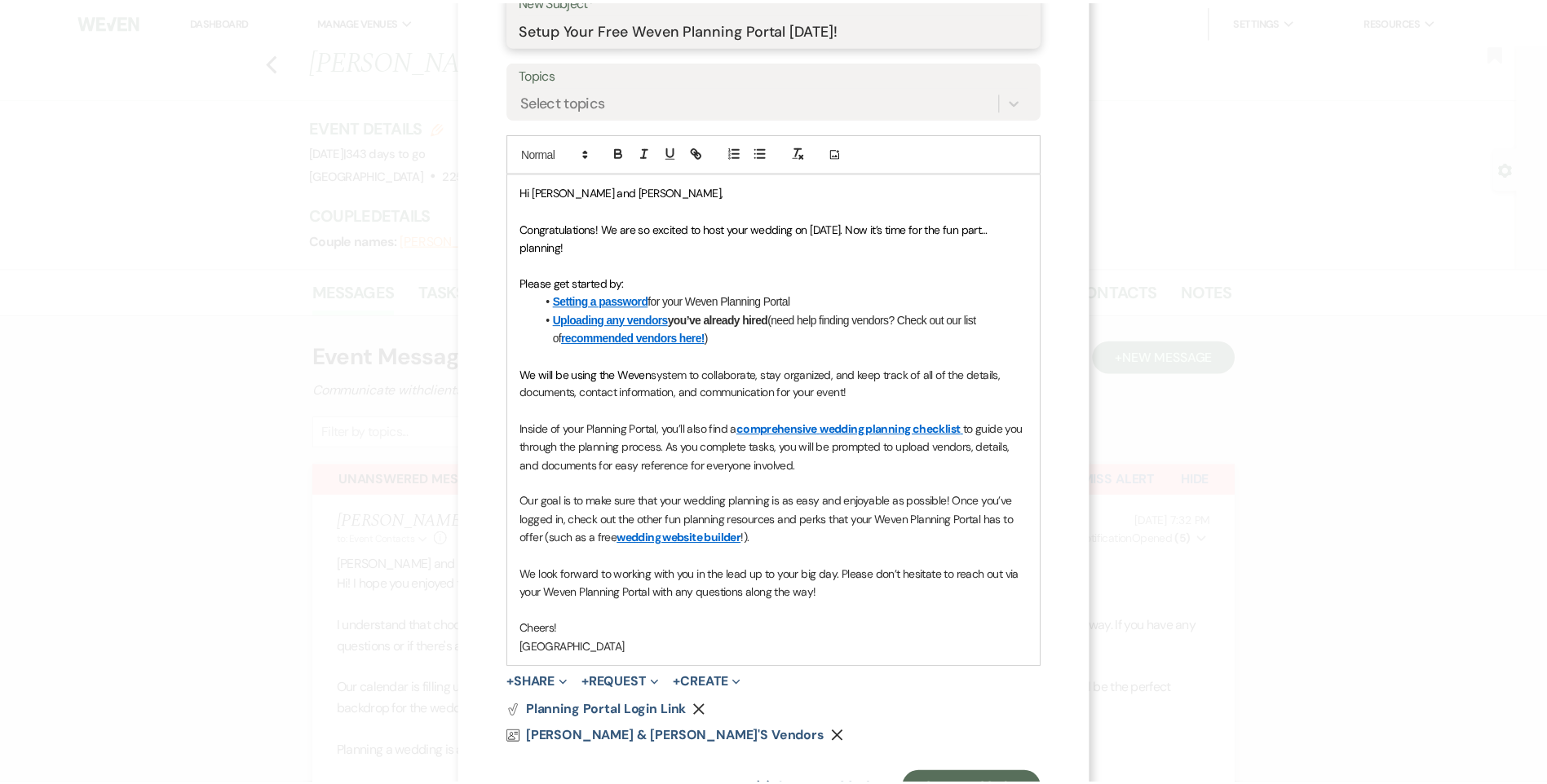
scroll to position [355, 0]
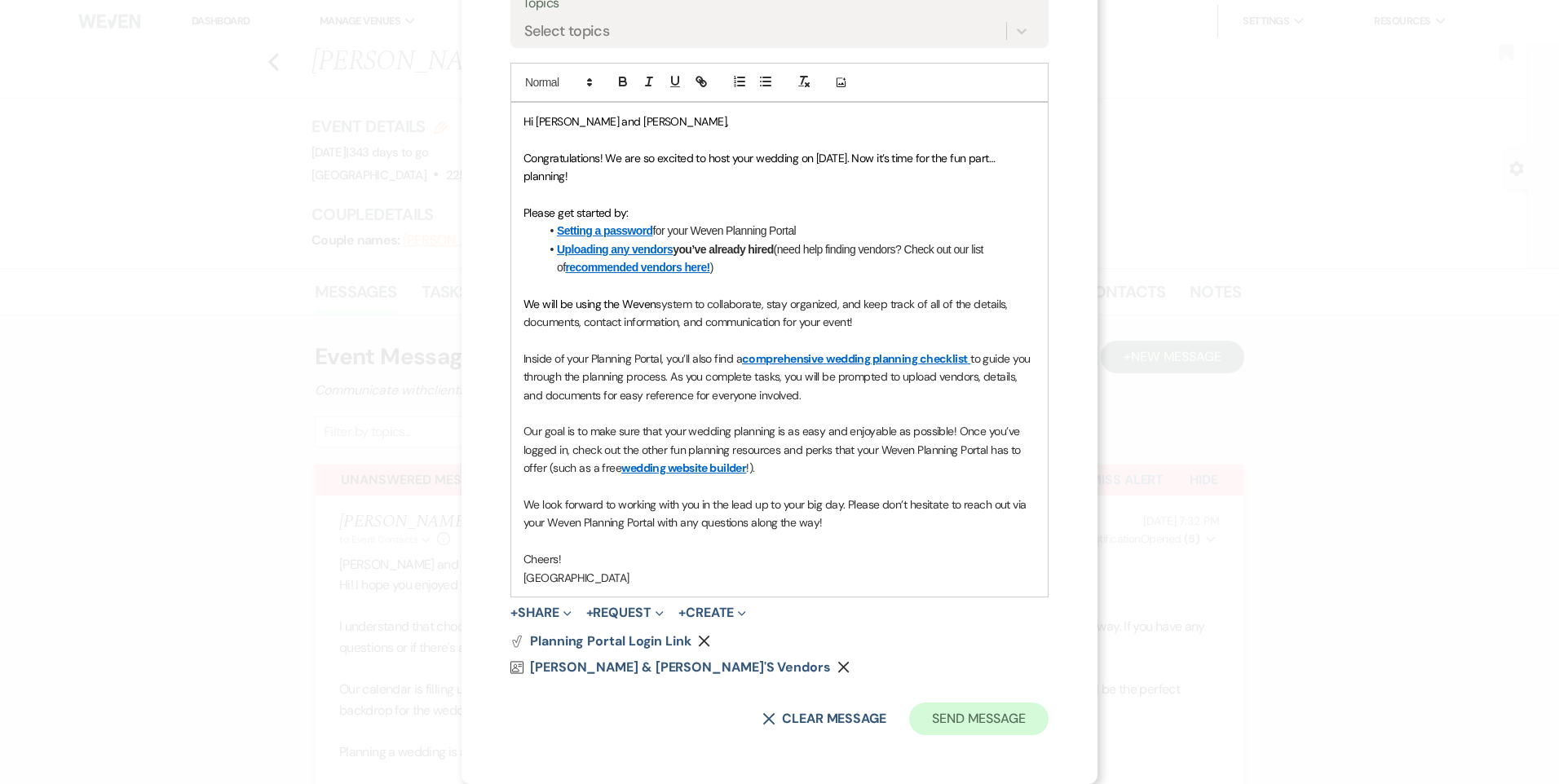
type input "Setup Your Free Weven Planning Portal [DATE]!"
click at [991, 726] on button "Send Message" at bounding box center [979, 719] width 139 height 32
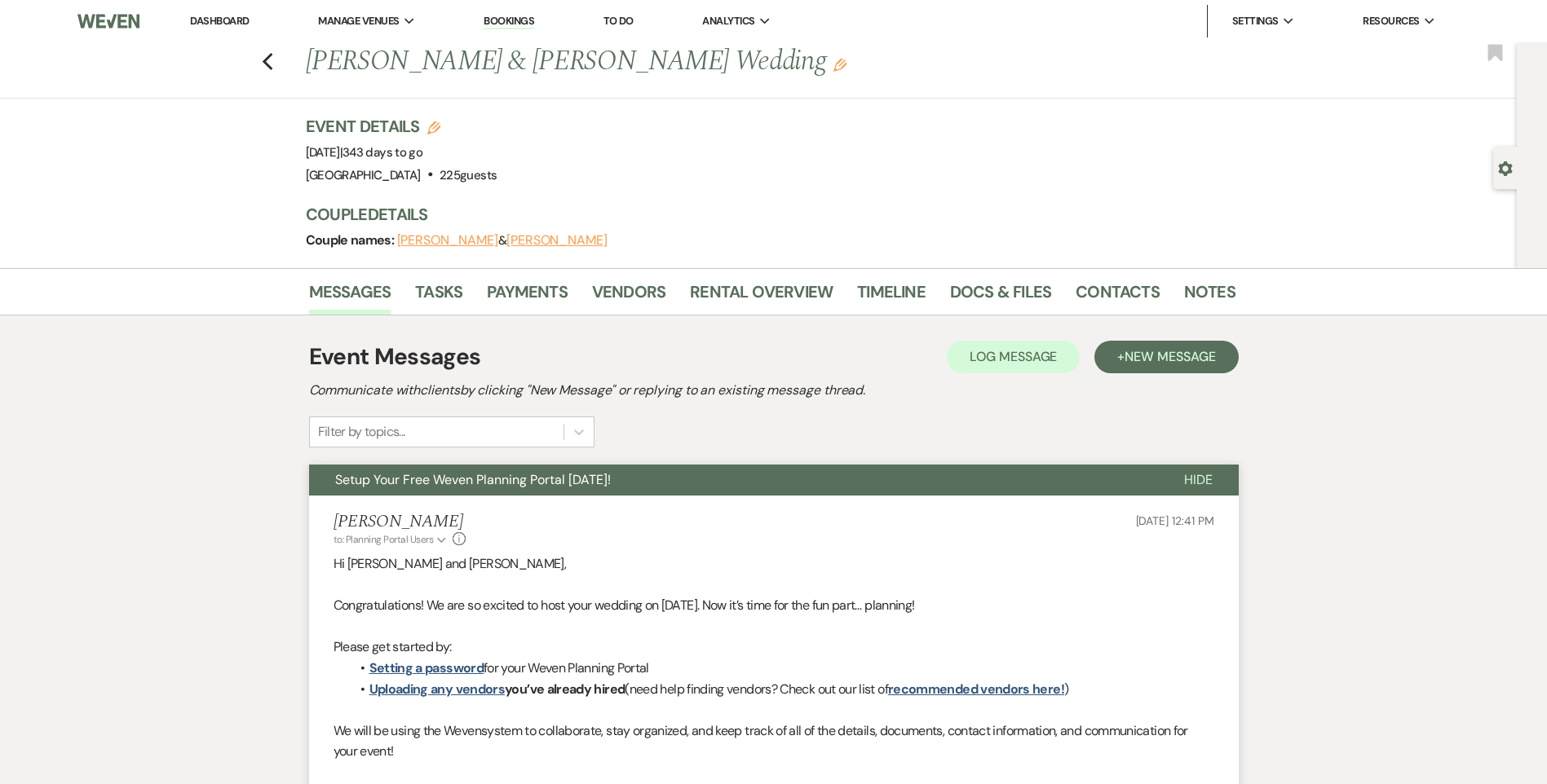
click at [635, 489] on button "Setup Your Free Weven Planning Portal [DATE]!" at bounding box center [733, 480] width 849 height 31
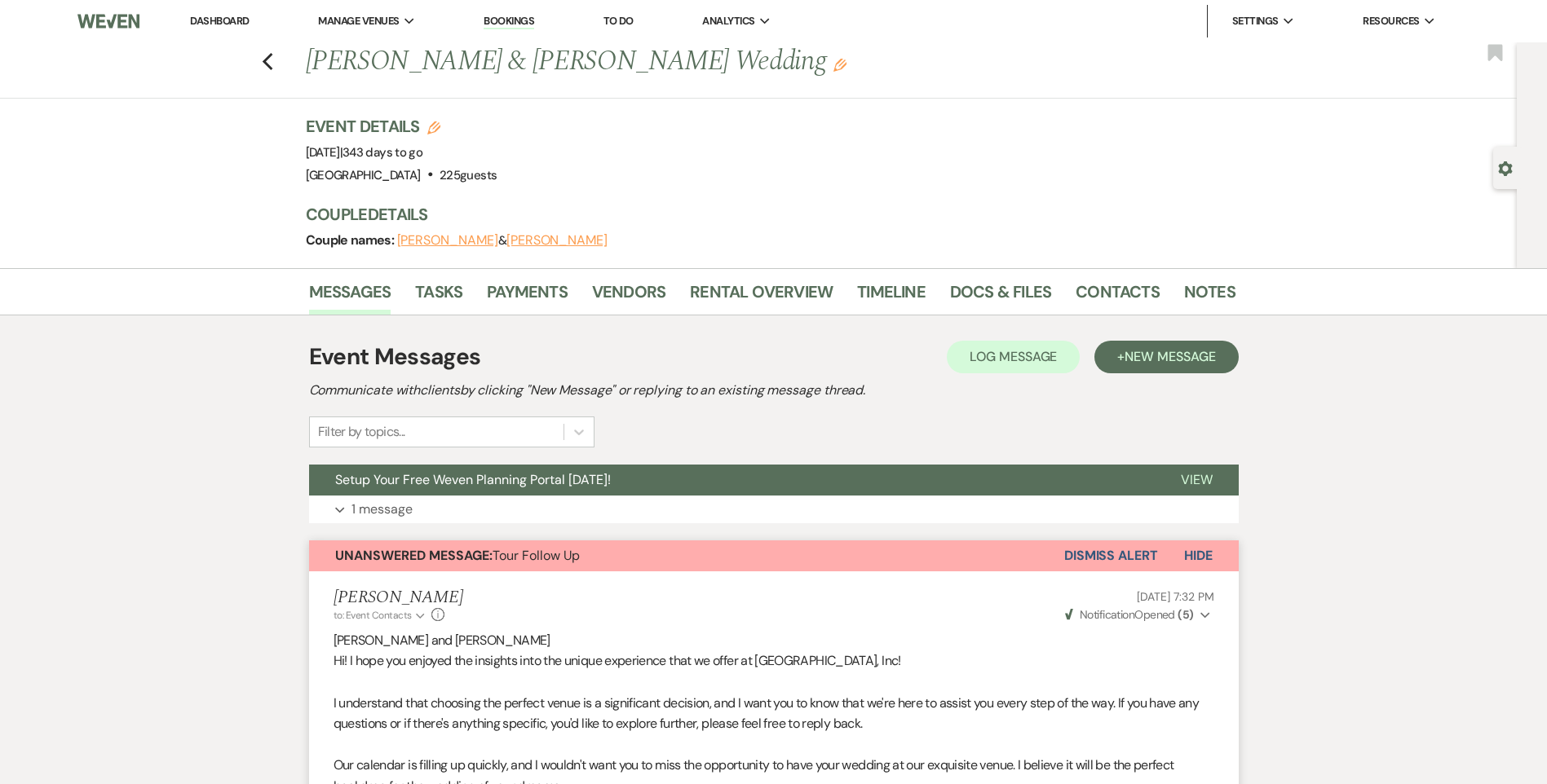
click at [646, 552] on button "Unanswered Message: Tour Follow Up" at bounding box center [686, 555] width 755 height 31
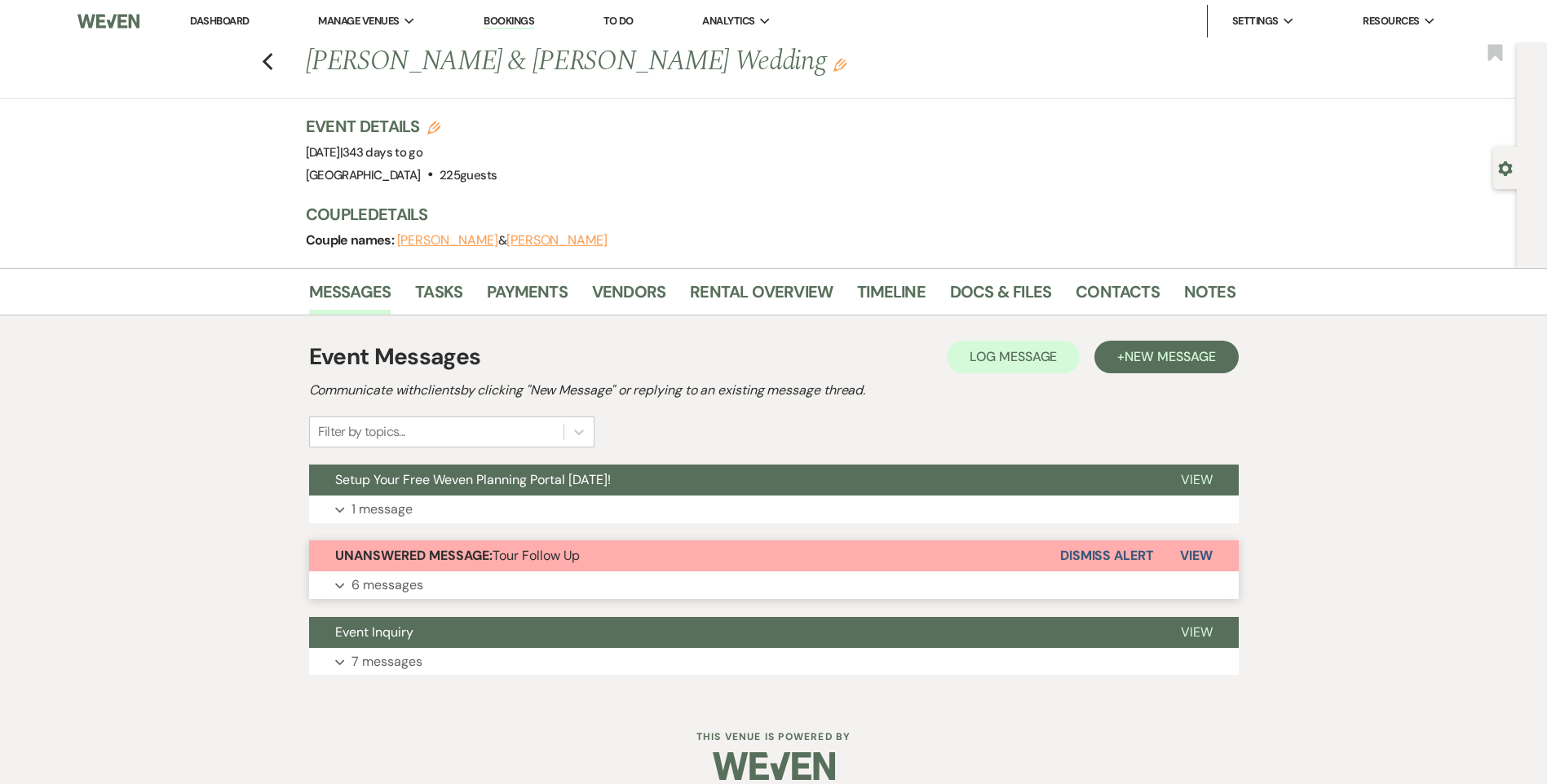
click at [646, 552] on button "Unanswered Message: Tour Follow Up" at bounding box center [684, 555] width 751 height 31
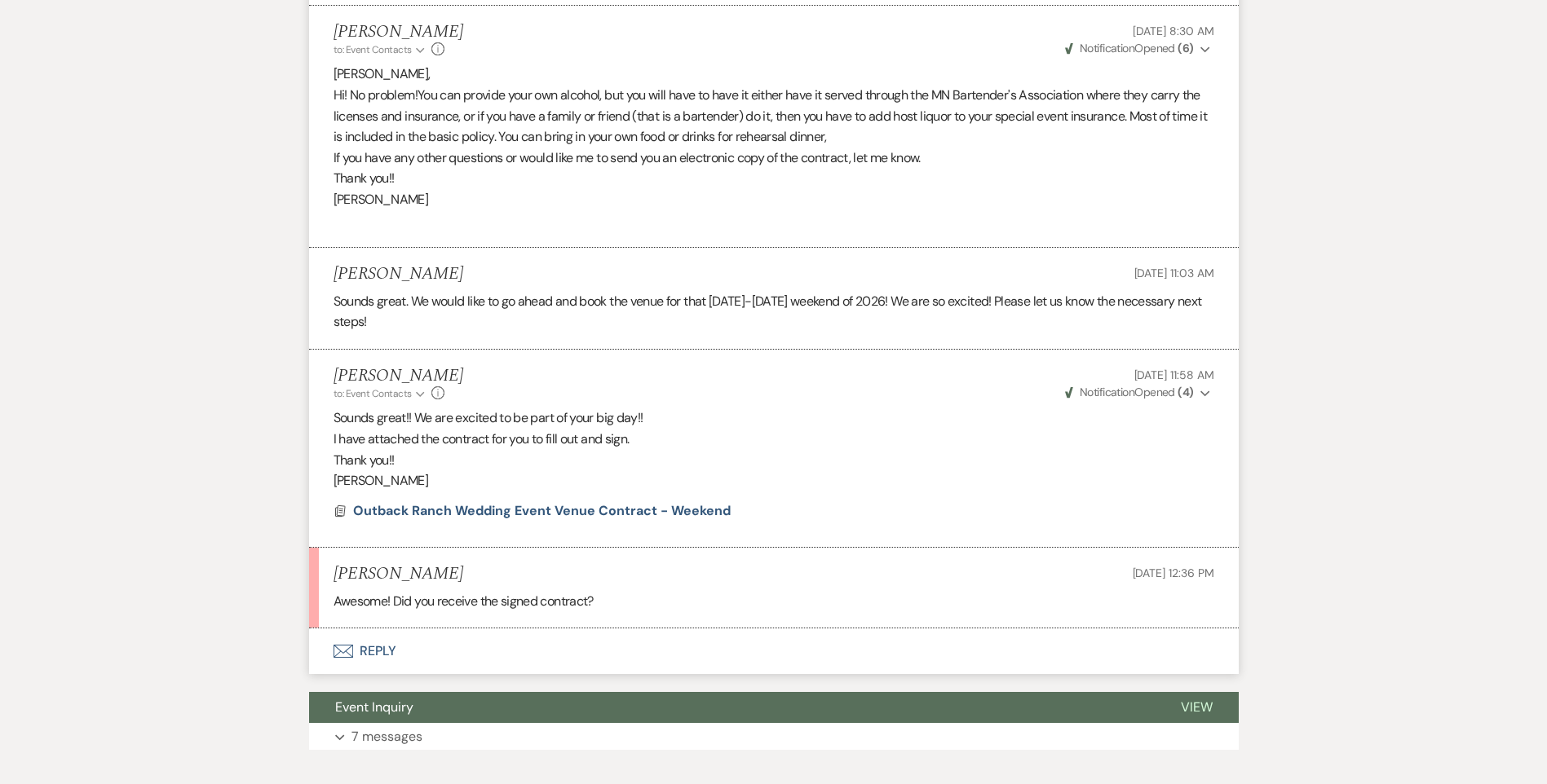
scroll to position [1215, 0]
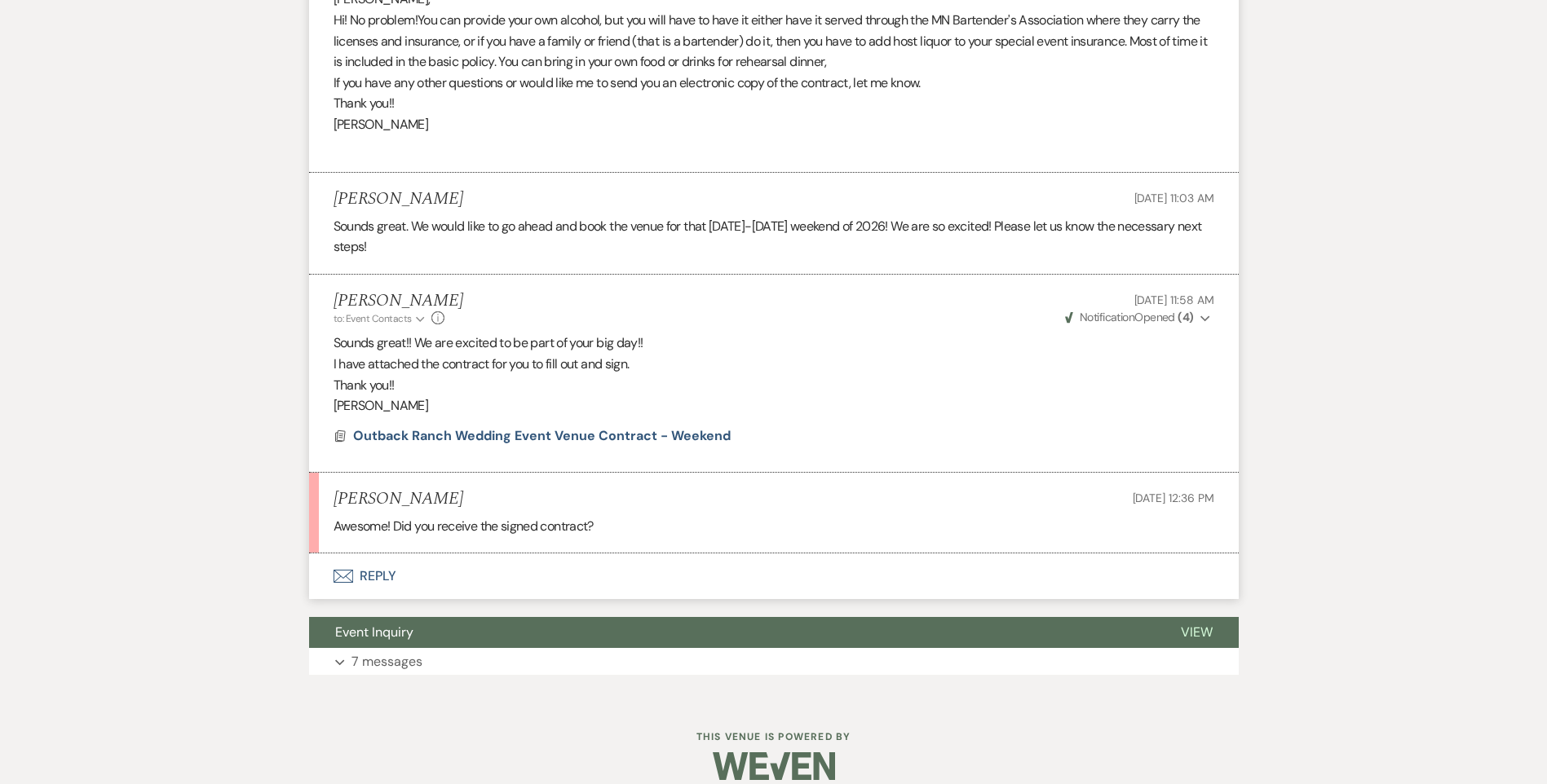
click at [375, 562] on button "Envelope Reply" at bounding box center [774, 576] width 930 height 46
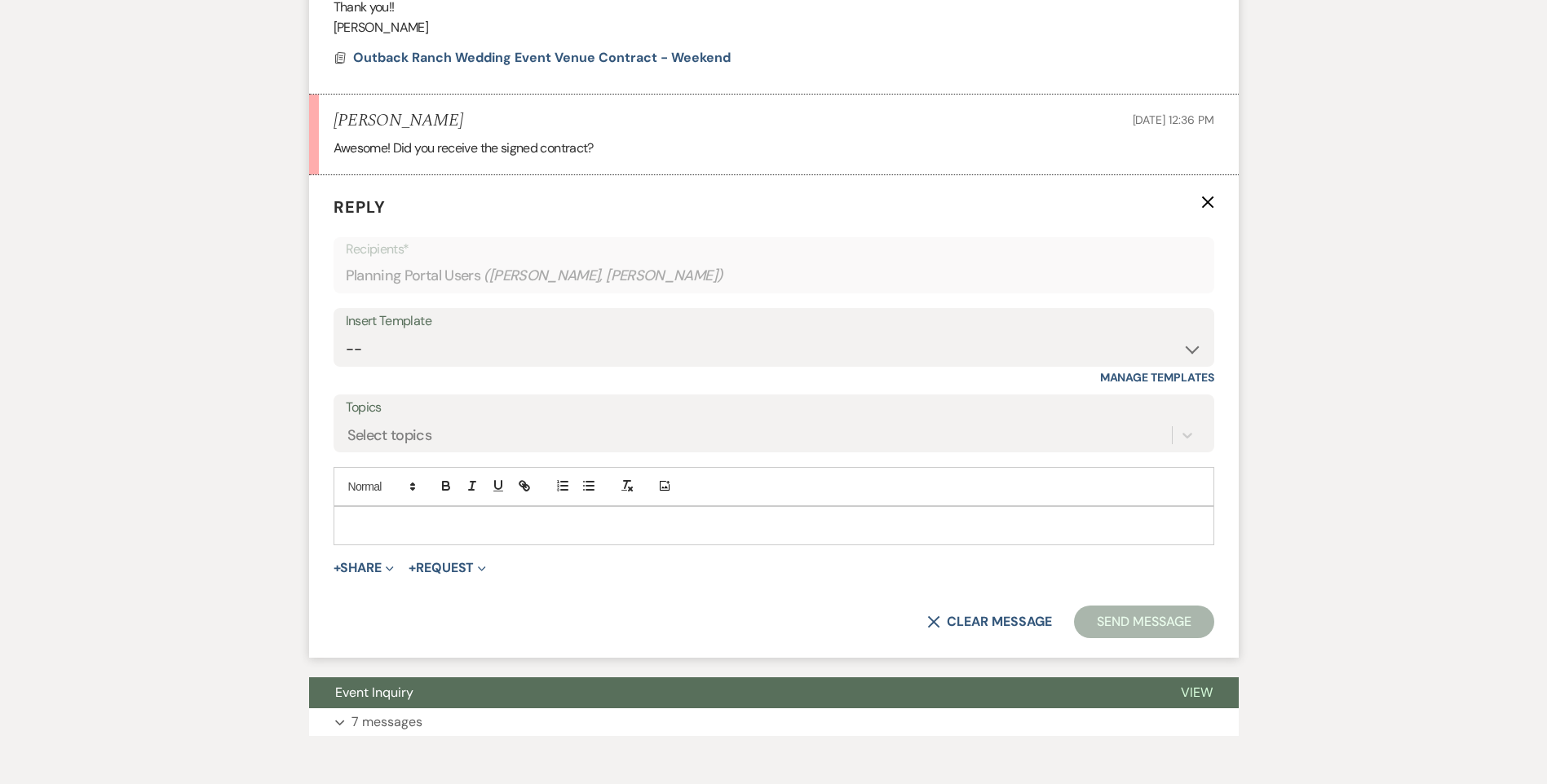
scroll to position [1598, 0]
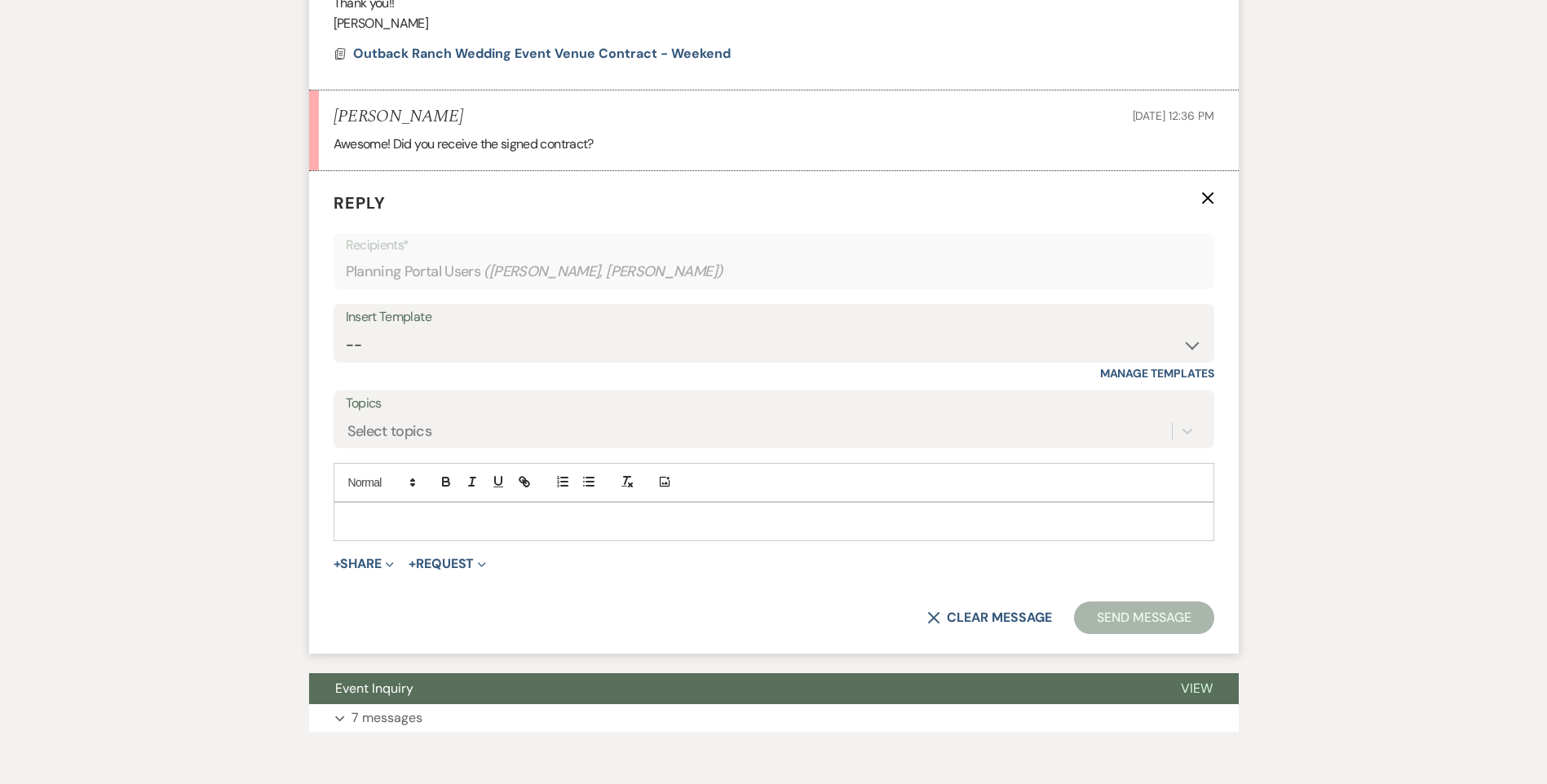
click at [389, 513] on p at bounding box center [774, 521] width 855 height 18
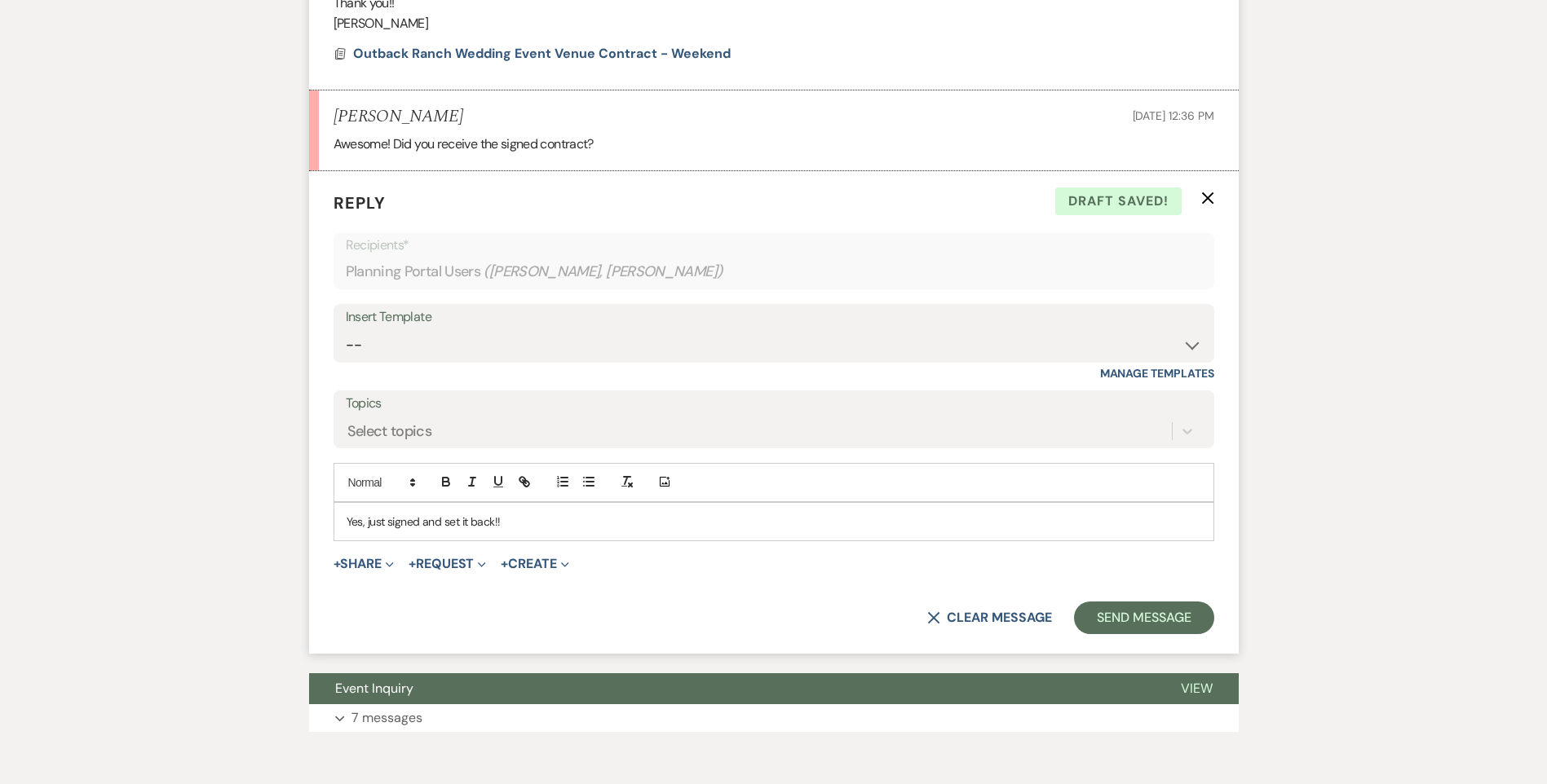
click at [424, 513] on p "Yes, just signed and set it back!!" at bounding box center [774, 521] width 855 height 18
click at [1157, 602] on button "Send Message" at bounding box center [1144, 618] width 139 height 32
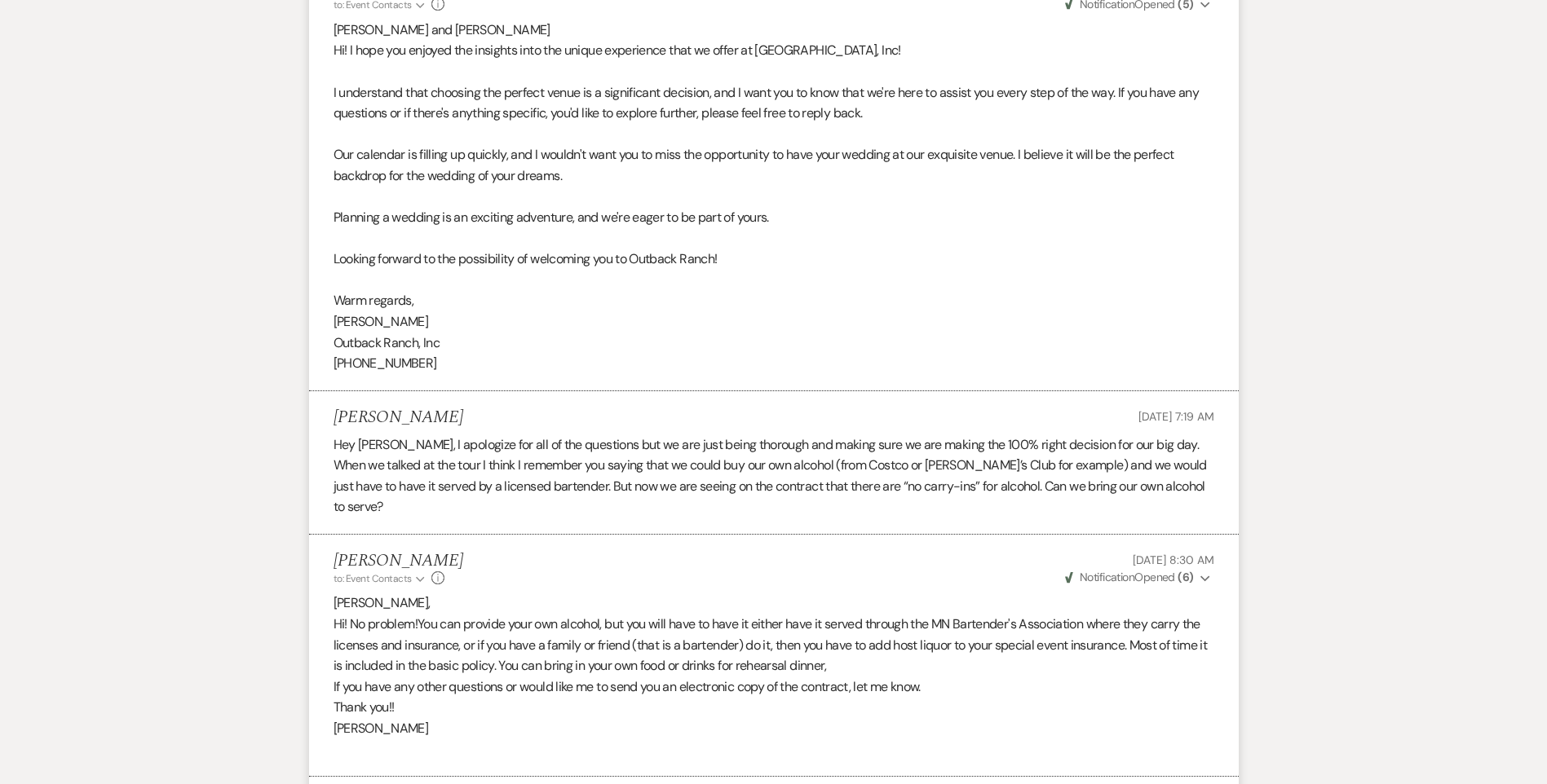
scroll to position [0, 0]
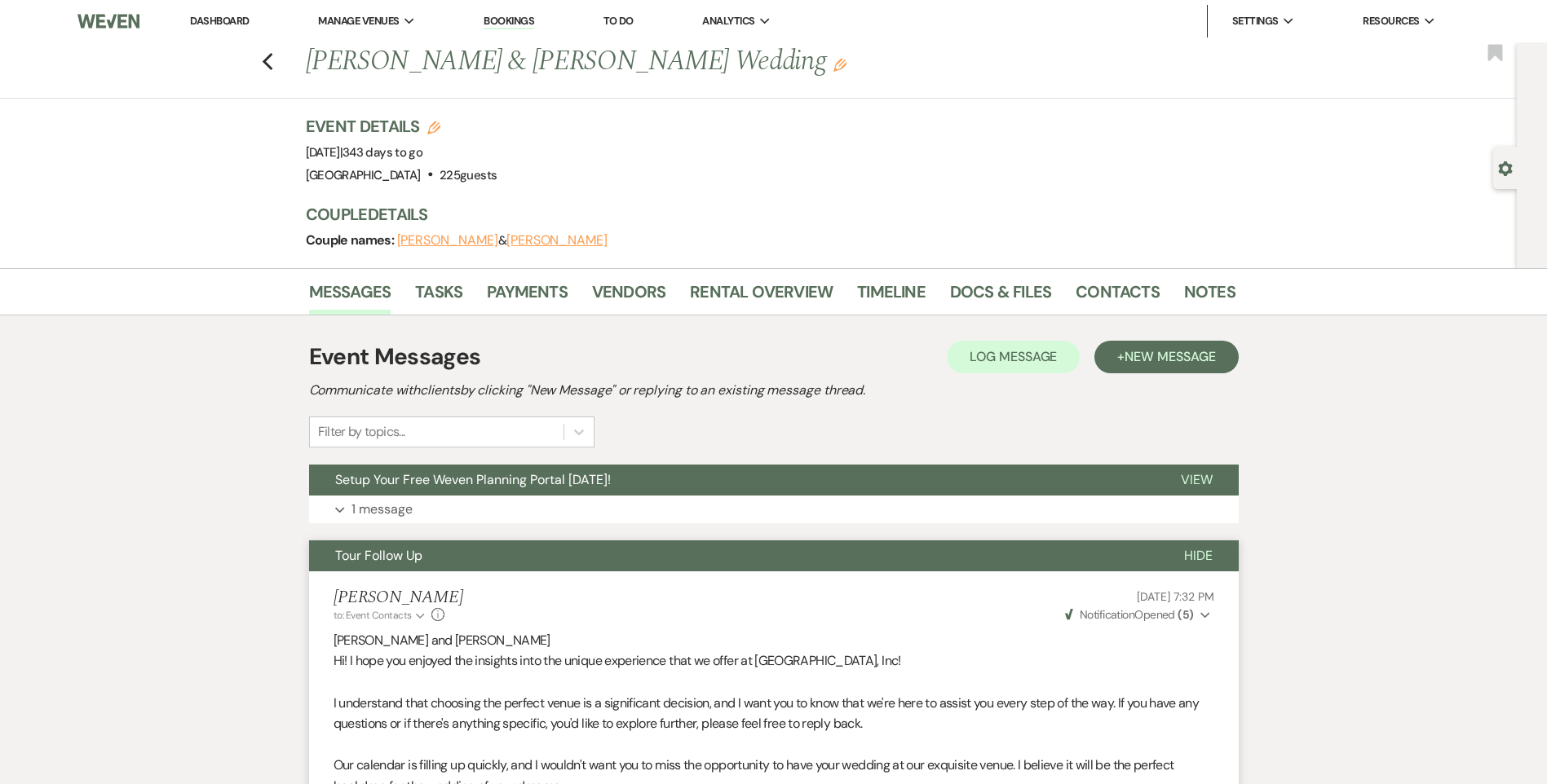
click at [201, 19] on link "Dashboard" at bounding box center [219, 21] width 59 height 14
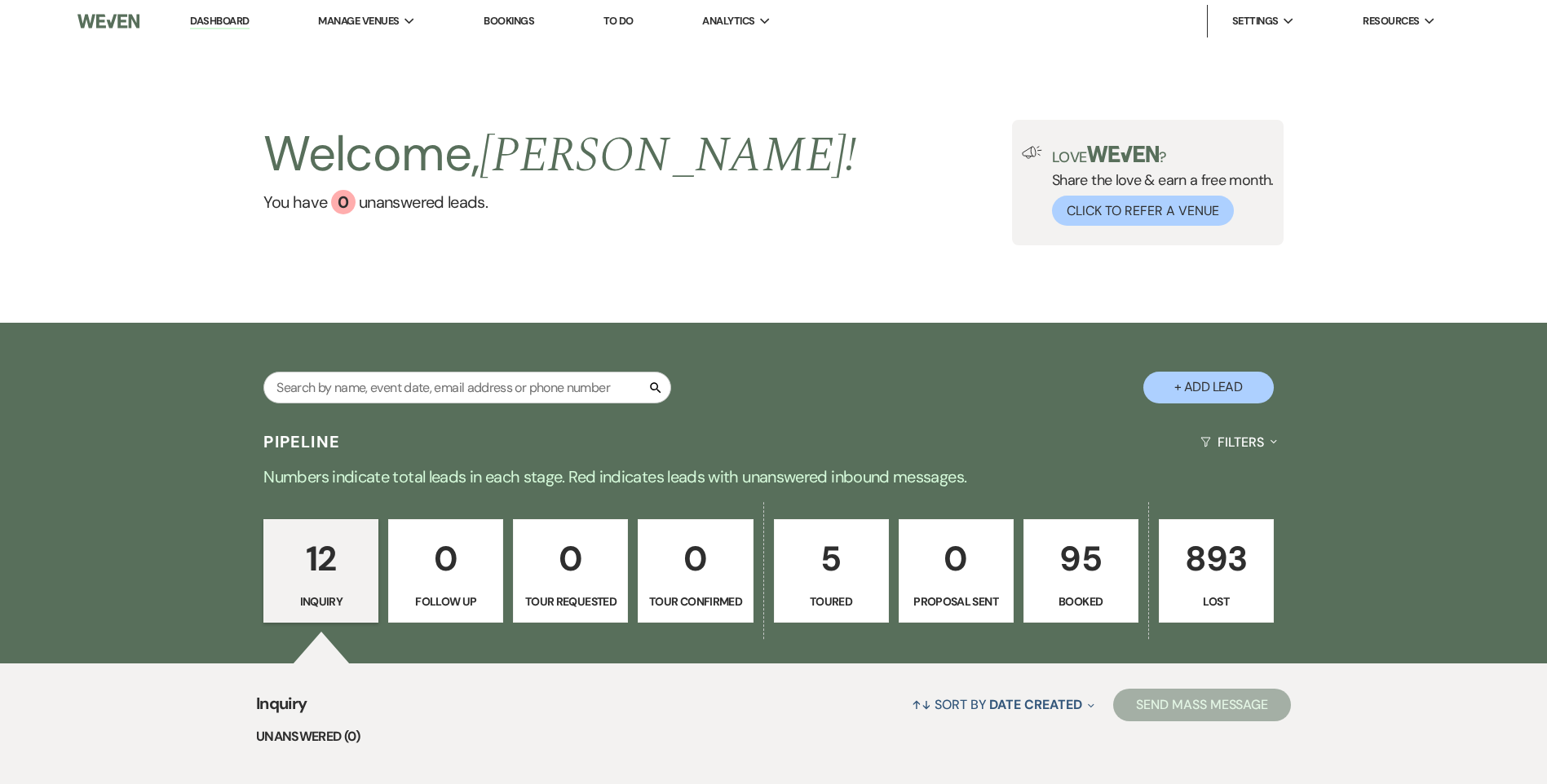
click at [1085, 557] on p "95" at bounding box center [1081, 558] width 93 height 54
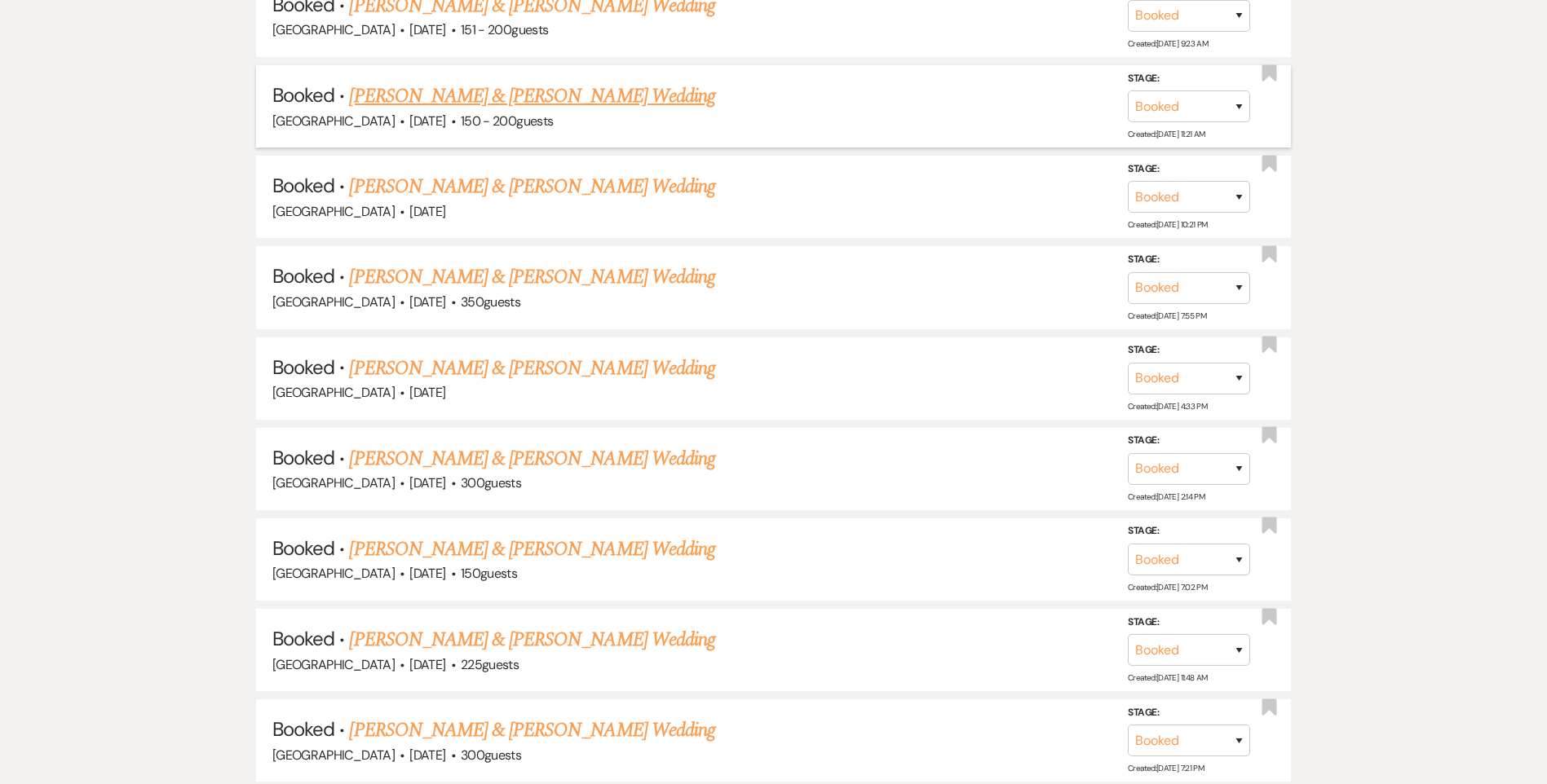
scroll to position [1712, 0]
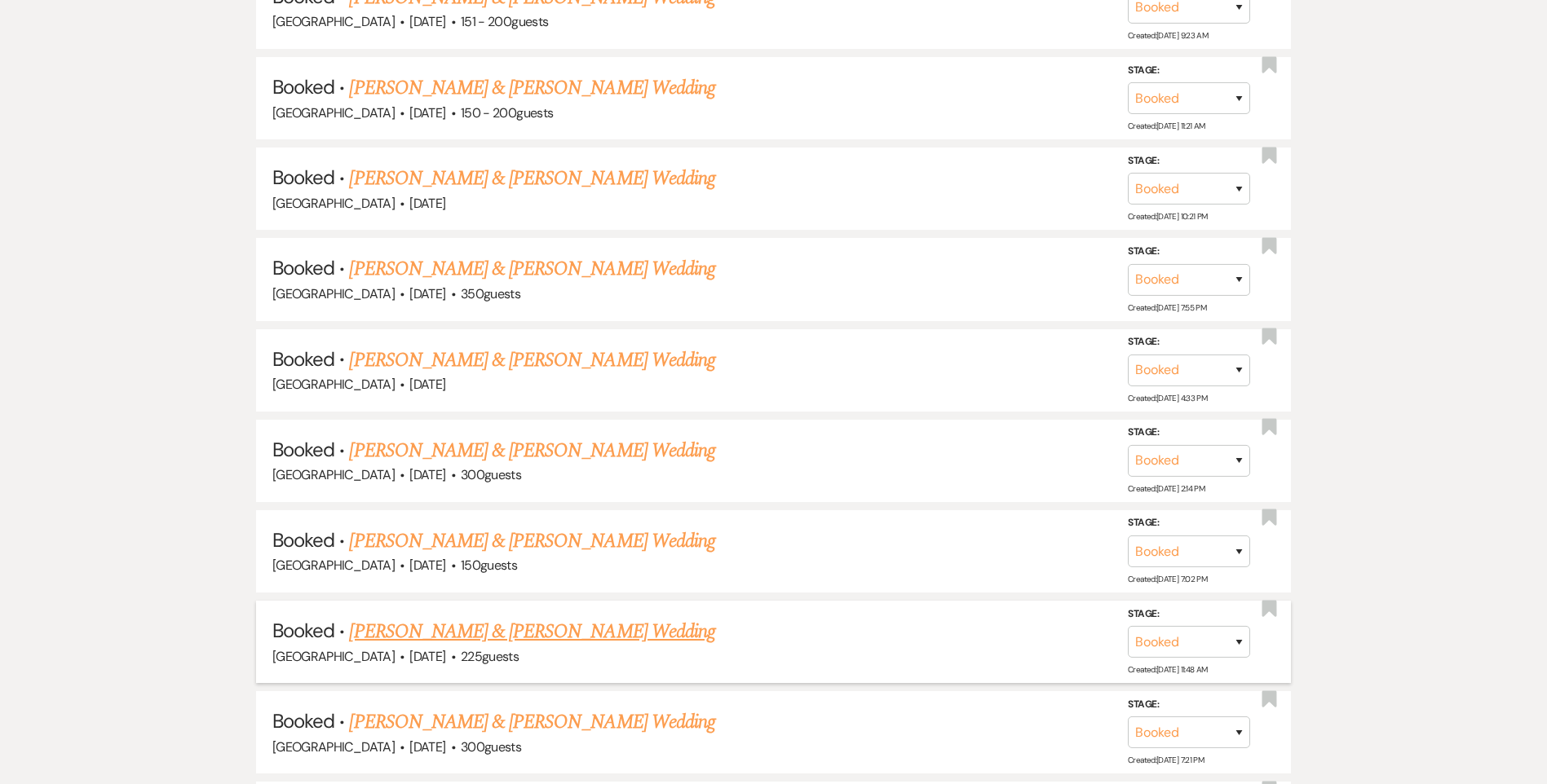
click at [511, 638] on link "[PERSON_NAME] & [PERSON_NAME] Wedding" at bounding box center [531, 632] width 365 height 30
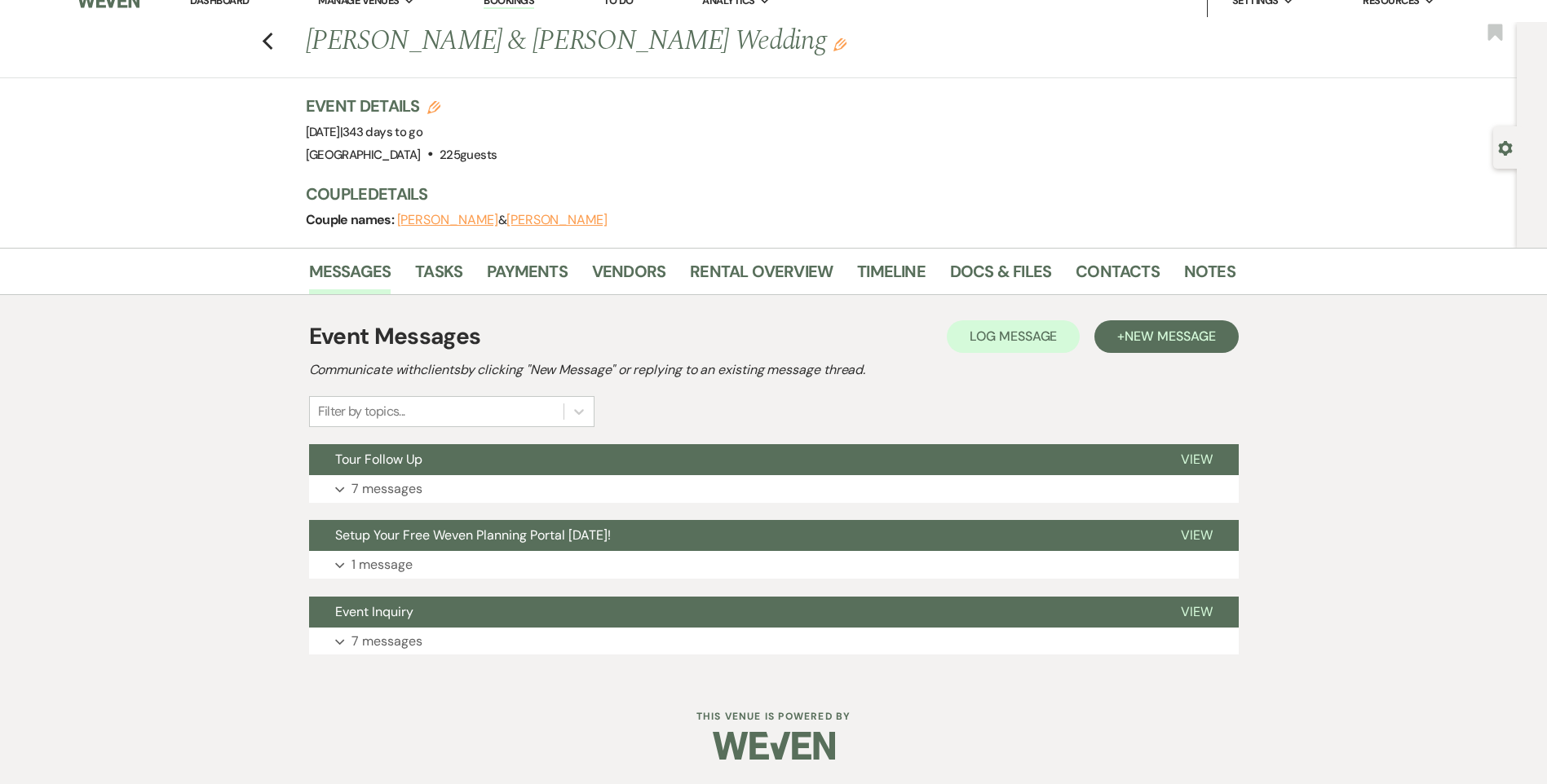
scroll to position [20, 0]
click at [834, 44] on use "button" at bounding box center [841, 45] width 13 height 13
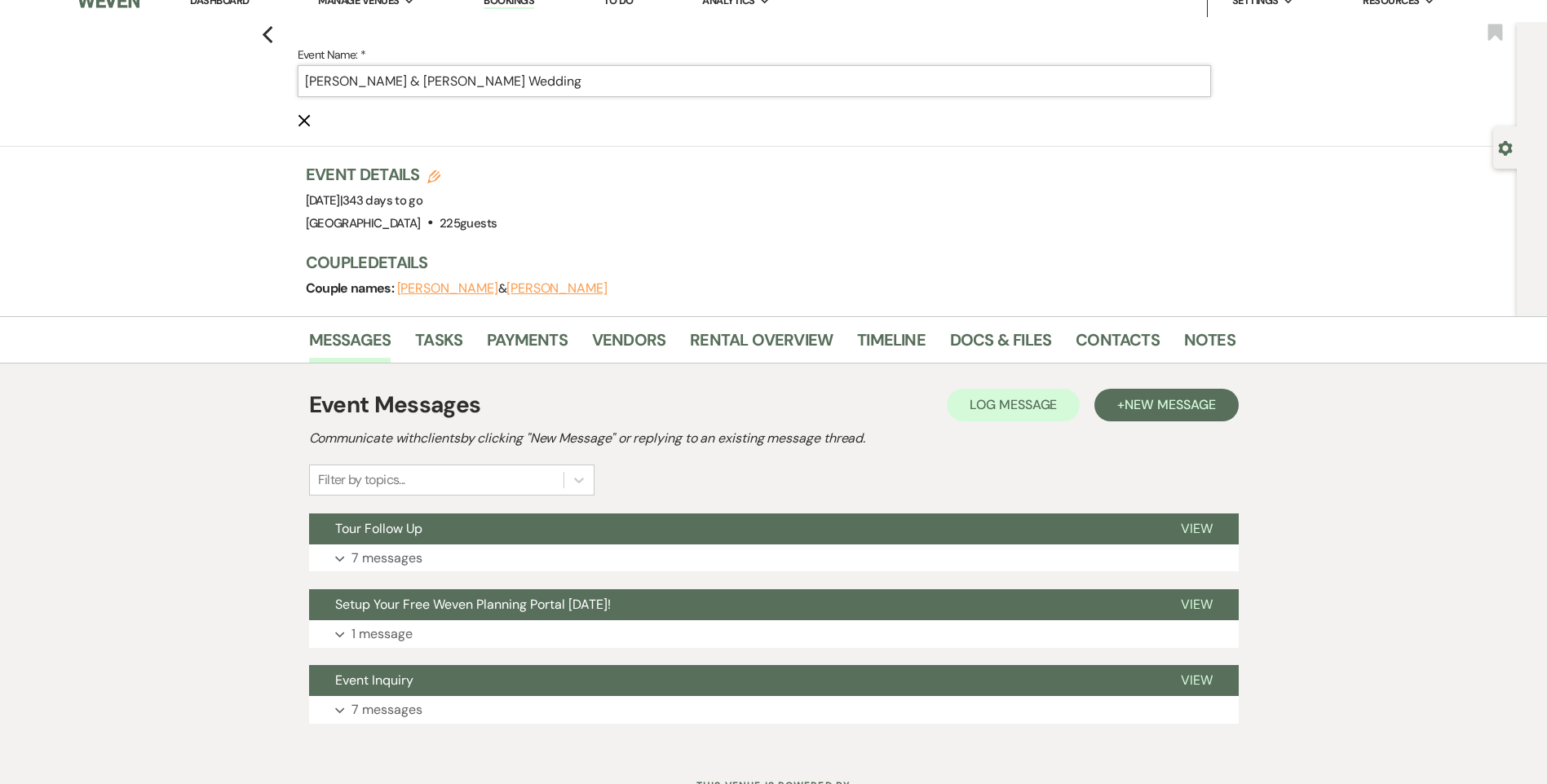
click at [348, 82] on input "[PERSON_NAME] & [PERSON_NAME] Wedding" at bounding box center [754, 80] width 914 height 31
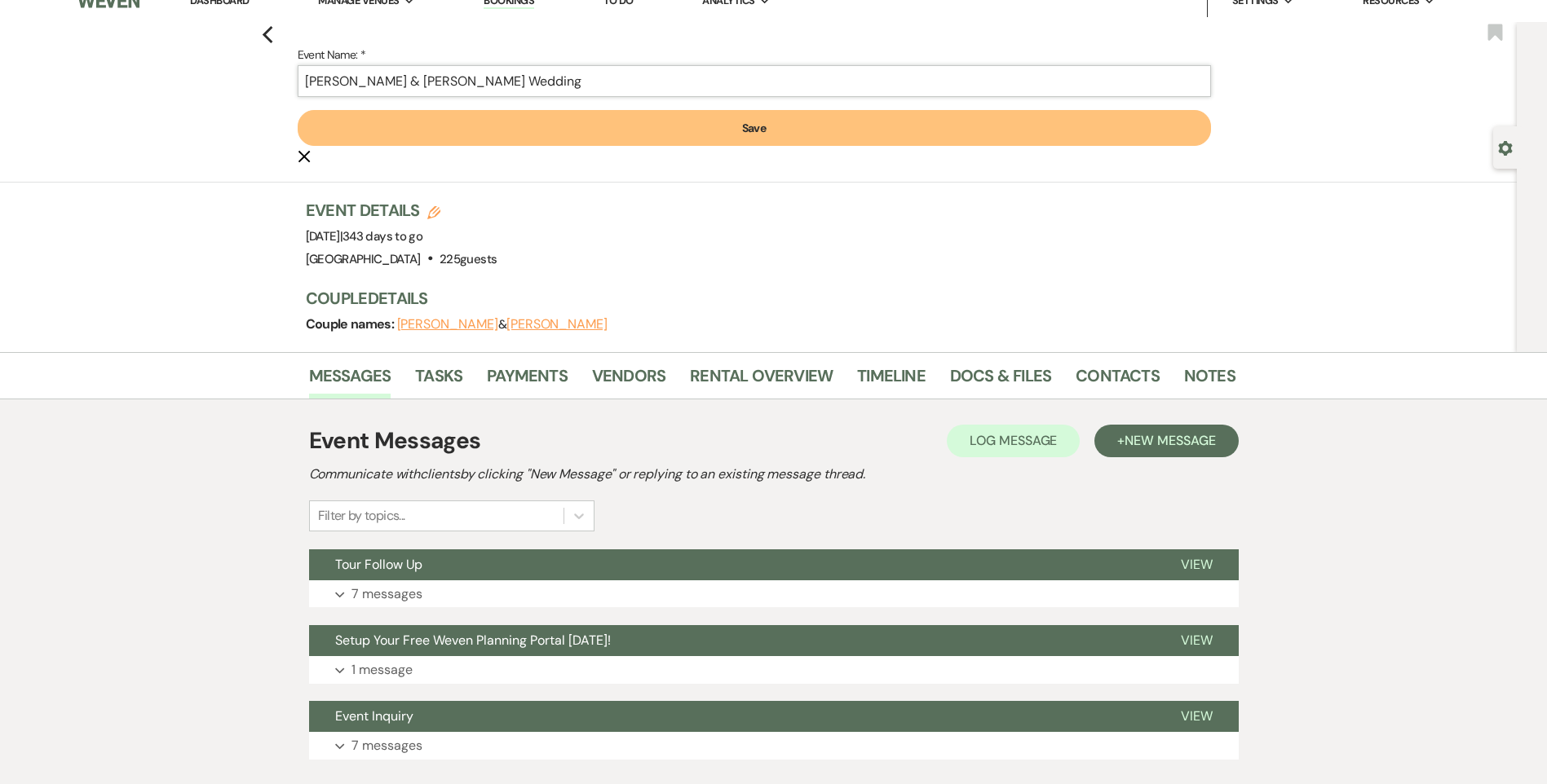
type input "[PERSON_NAME] & [PERSON_NAME] Wedding"
click at [609, 141] on button "Save" at bounding box center [754, 129] width 914 height 36
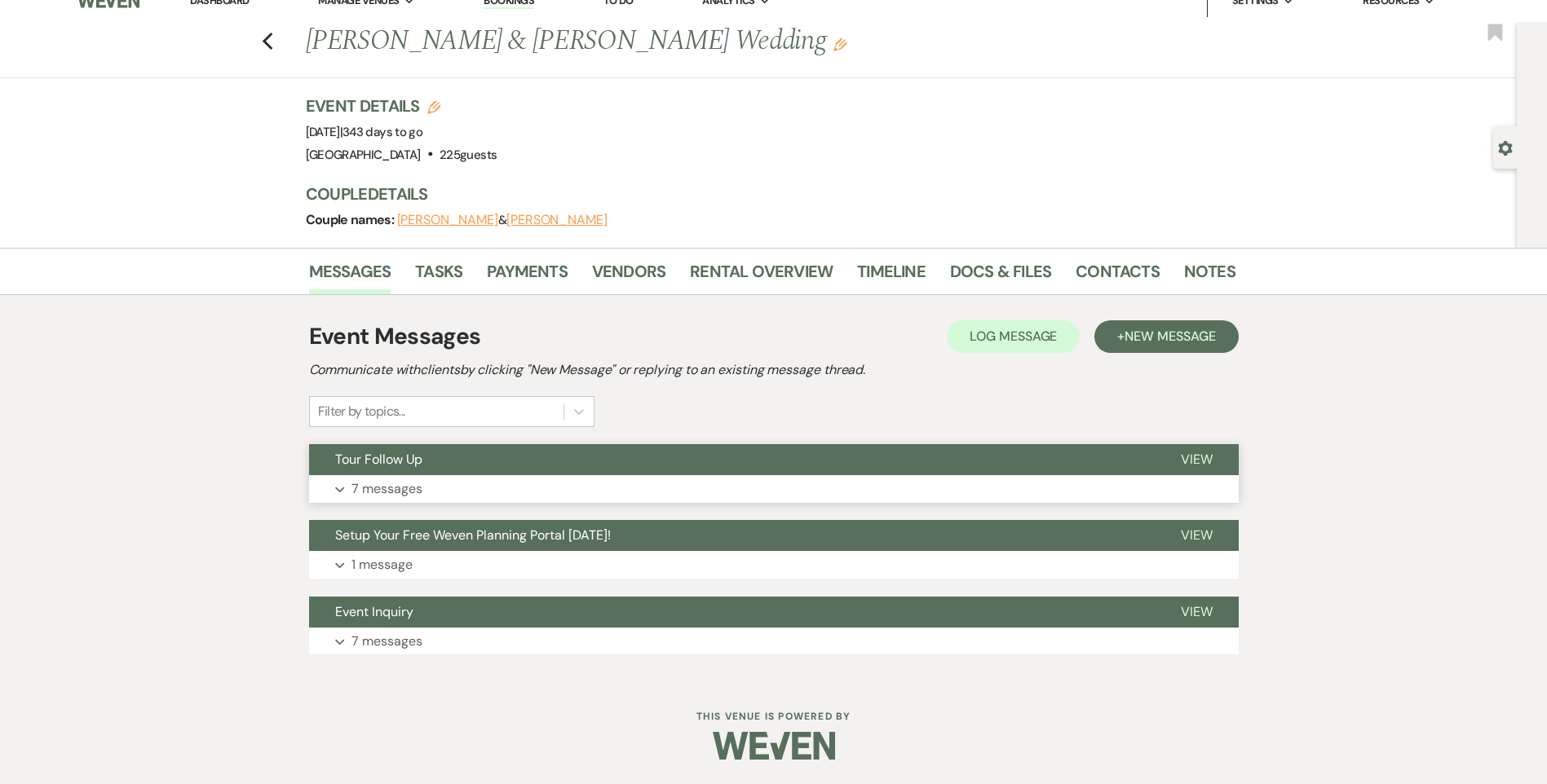
click at [458, 465] on button "Tour Follow Up" at bounding box center [731, 459] width 845 height 31
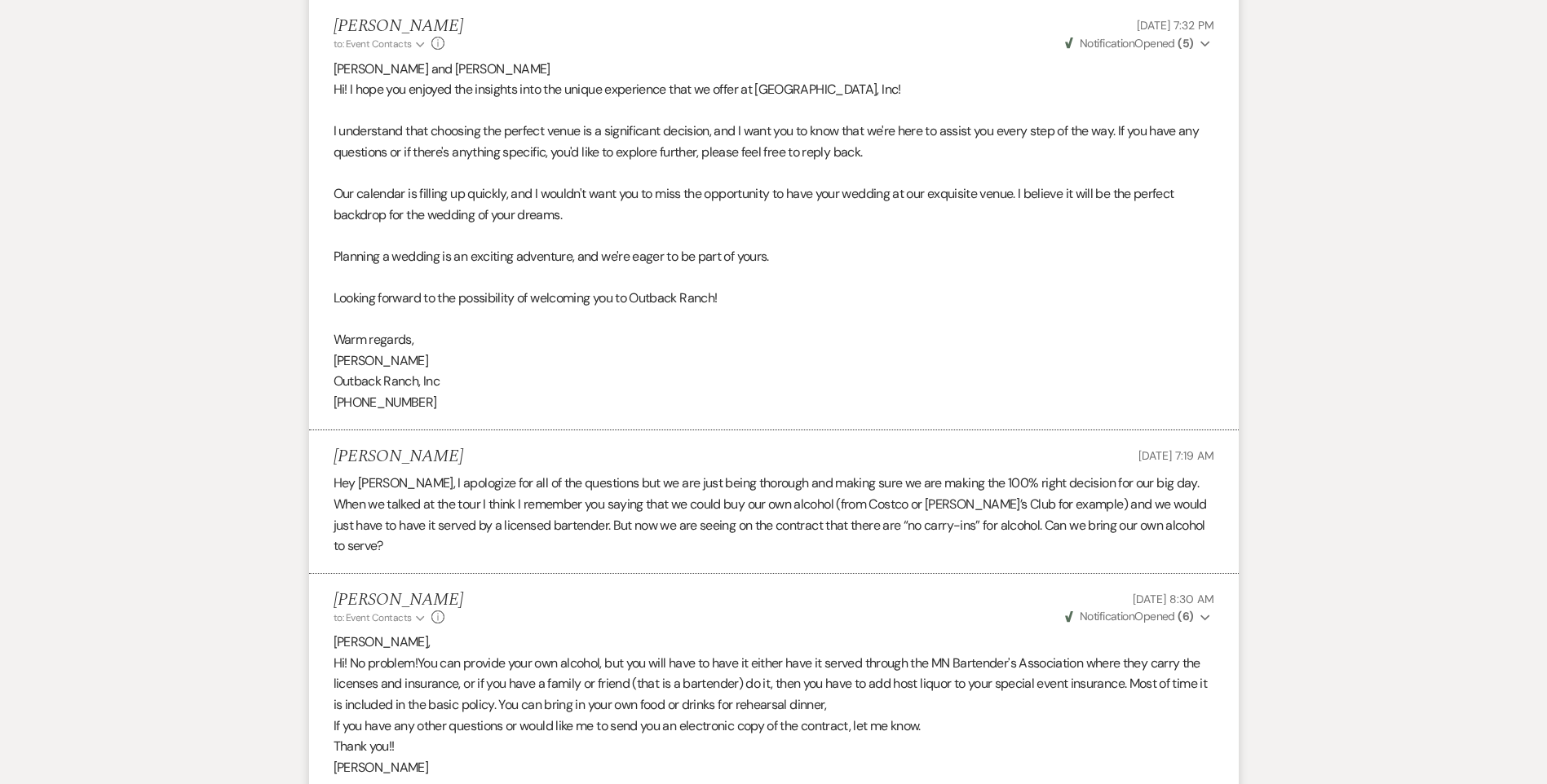
scroll to position [7, 0]
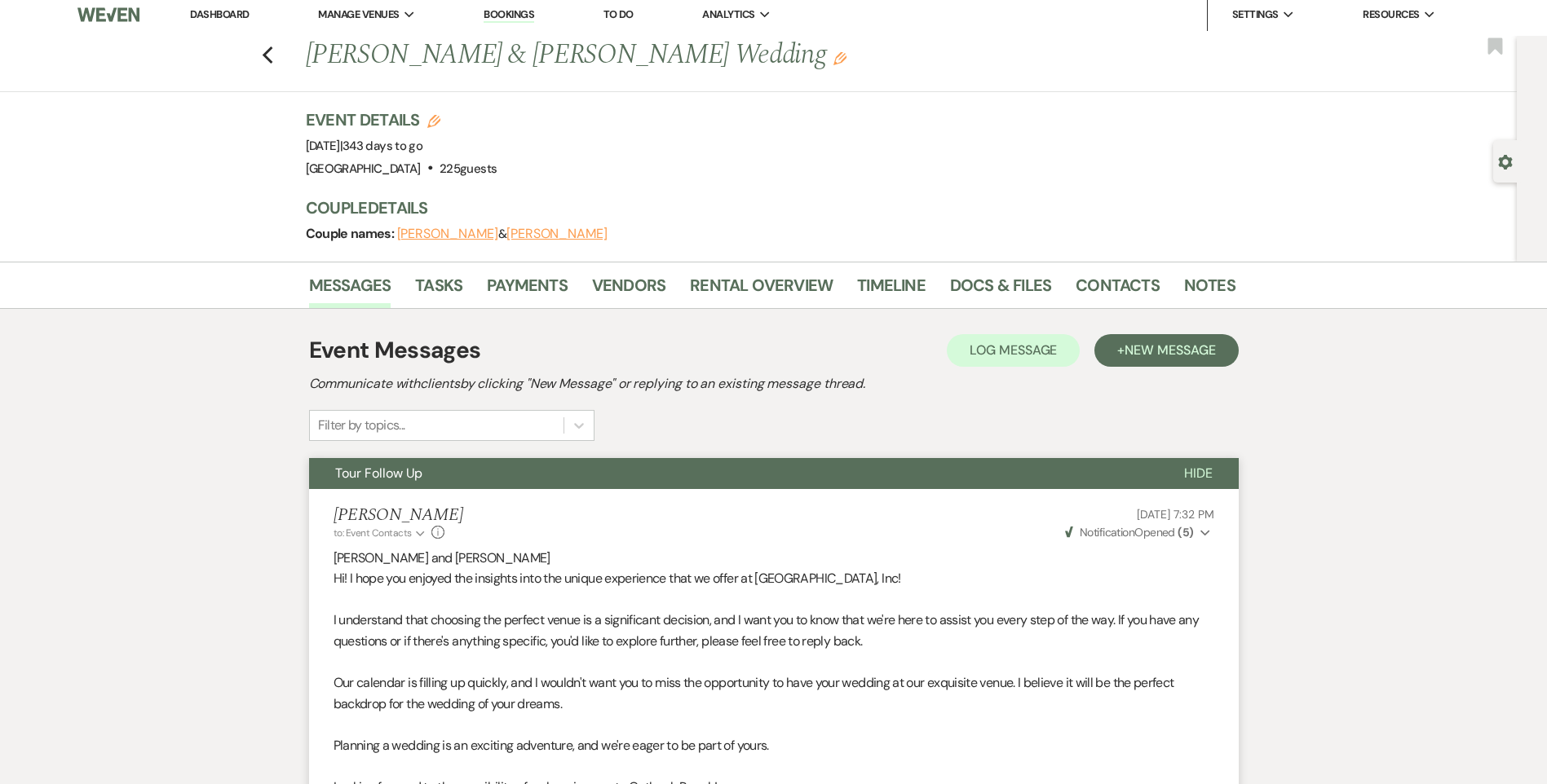
click at [584, 468] on button "Tour Follow Up" at bounding box center [733, 473] width 849 height 31
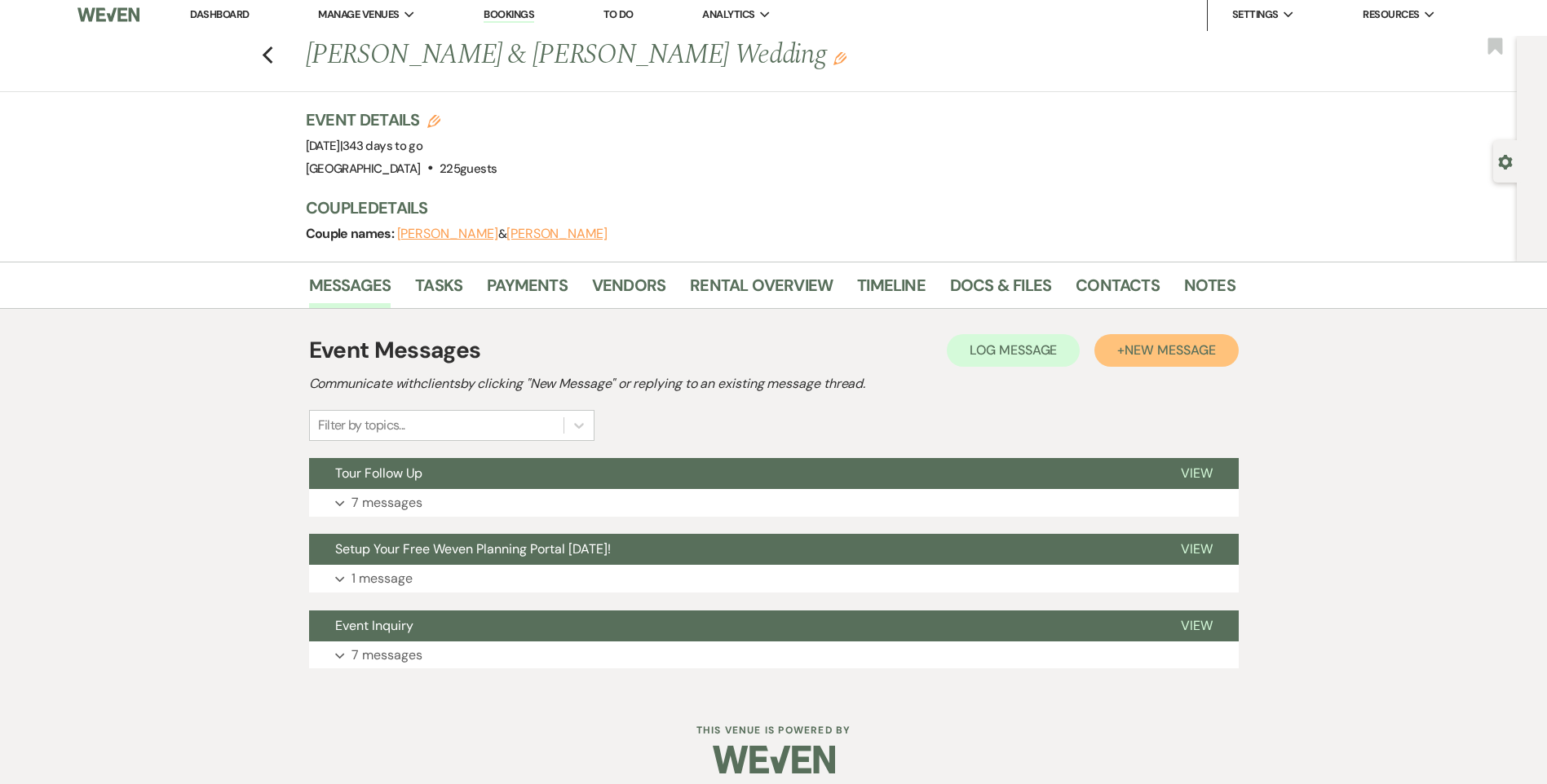
click at [1201, 348] on span "New Message" at bounding box center [1170, 351] width 91 height 17
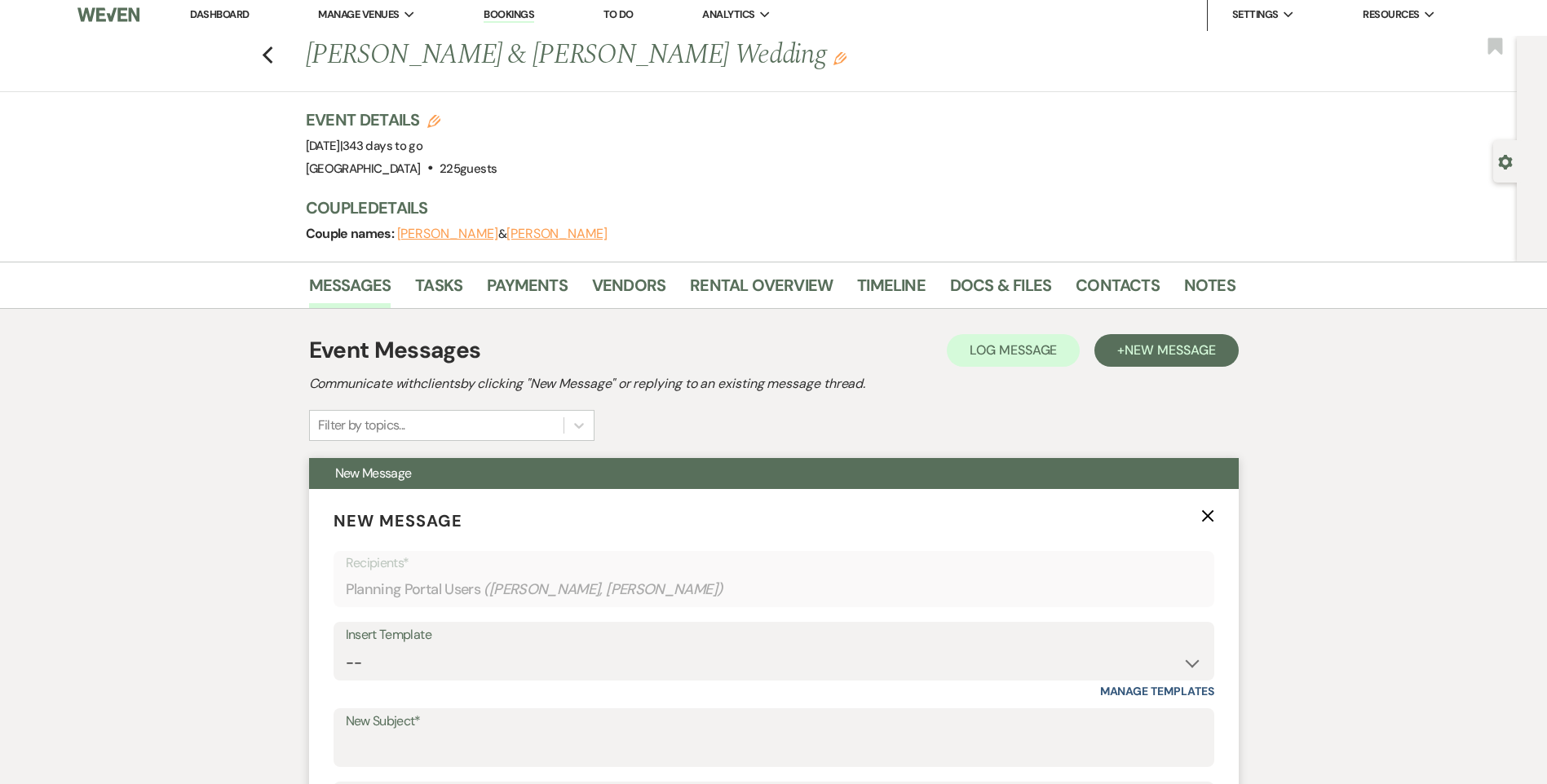
click at [438, 727] on label "New Subject*" at bounding box center [774, 721] width 857 height 24
click at [438, 734] on input "New Subject*" at bounding box center [774, 749] width 857 height 31
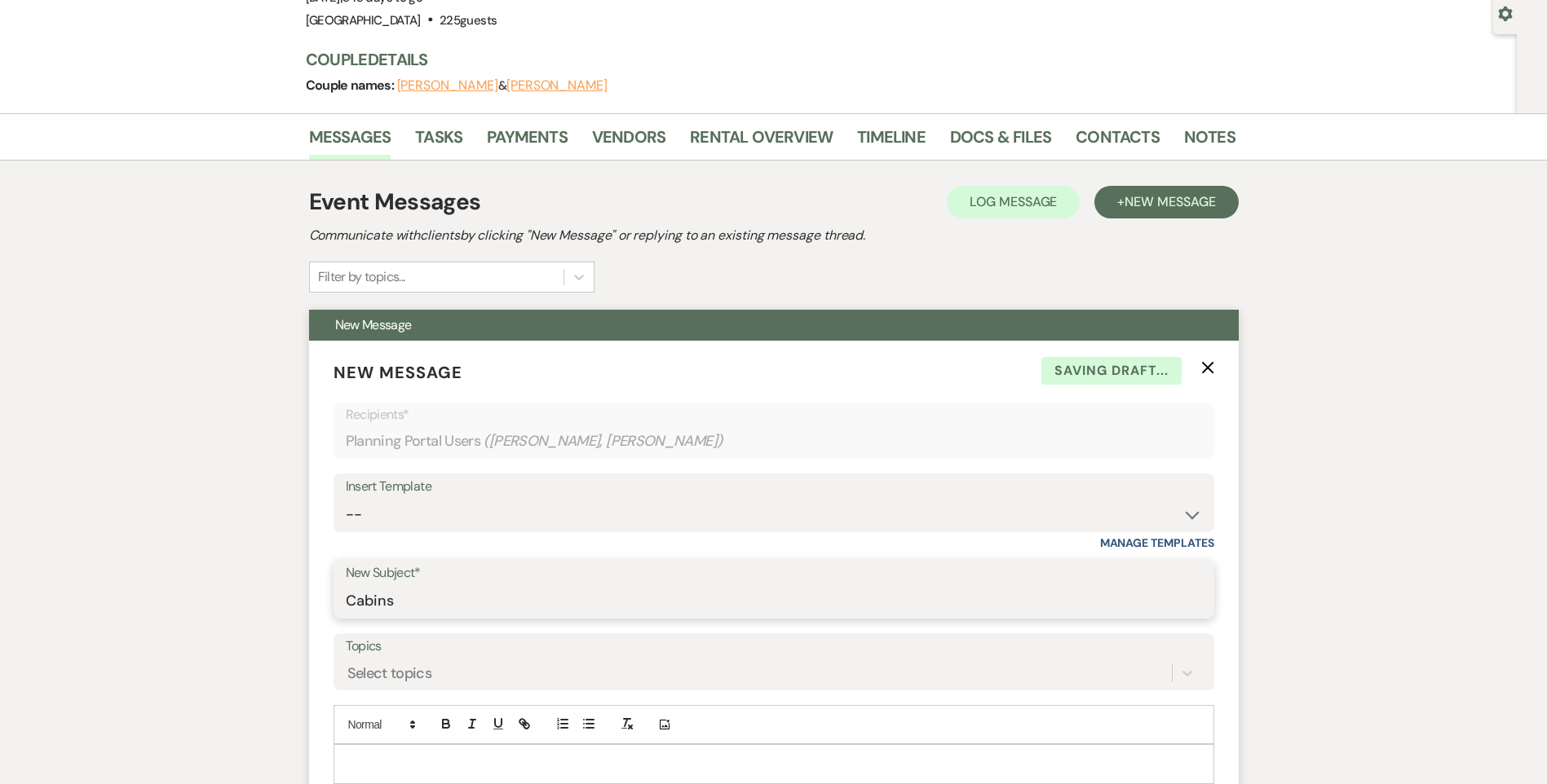
scroll to position [170, 0]
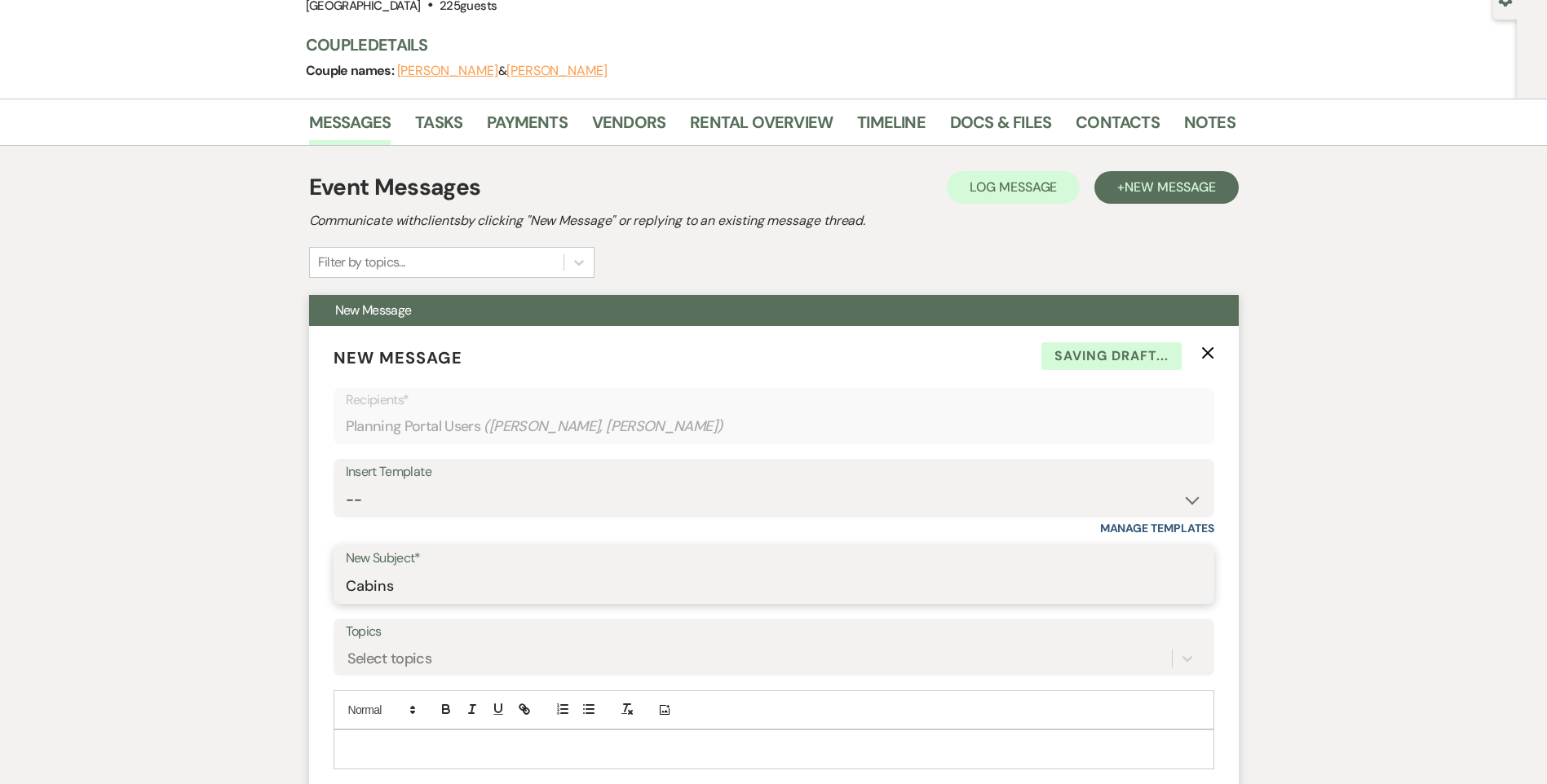
type input "Cabins"
click at [415, 747] on p at bounding box center [774, 749] width 855 height 18
click at [519, 745] on p "I forgot to ask. Do you think you" at bounding box center [774, 749] width 855 height 18
click at [422, 747] on p "I forgot to ask. Do you think you think you will want all the [PERSON_NAME] Rid…" at bounding box center [774, 749] width 855 height 18
click at [601, 753] on p "I forgot to ask, do you think you think you will want all the [PERSON_NAME] Rid…" at bounding box center [774, 749] width 855 height 18
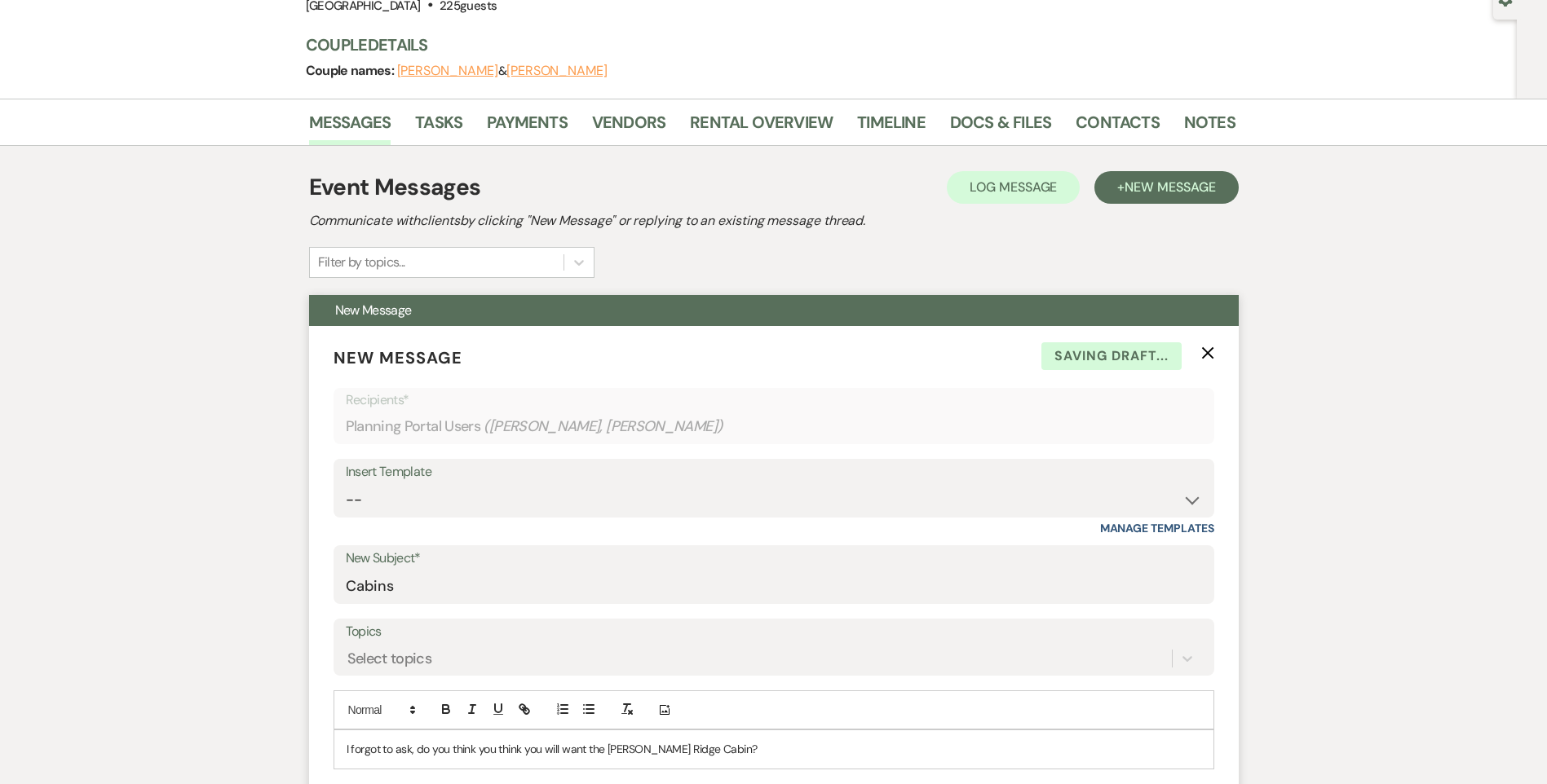
click at [755, 757] on p "I forgot to ask, do you think you think you will want the [PERSON_NAME] Ridge C…" at bounding box center [774, 749] width 855 height 18
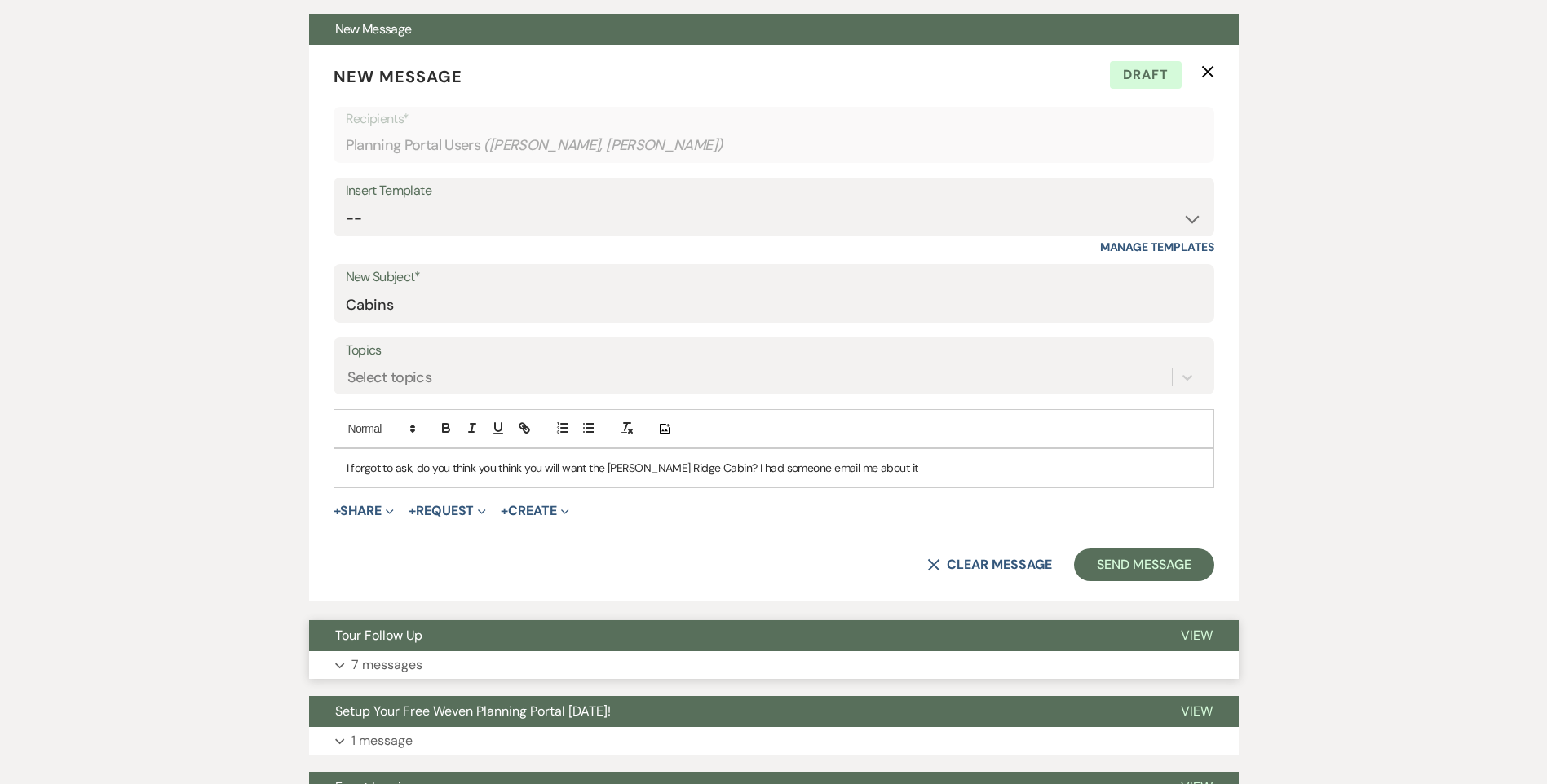
scroll to position [495, 0]
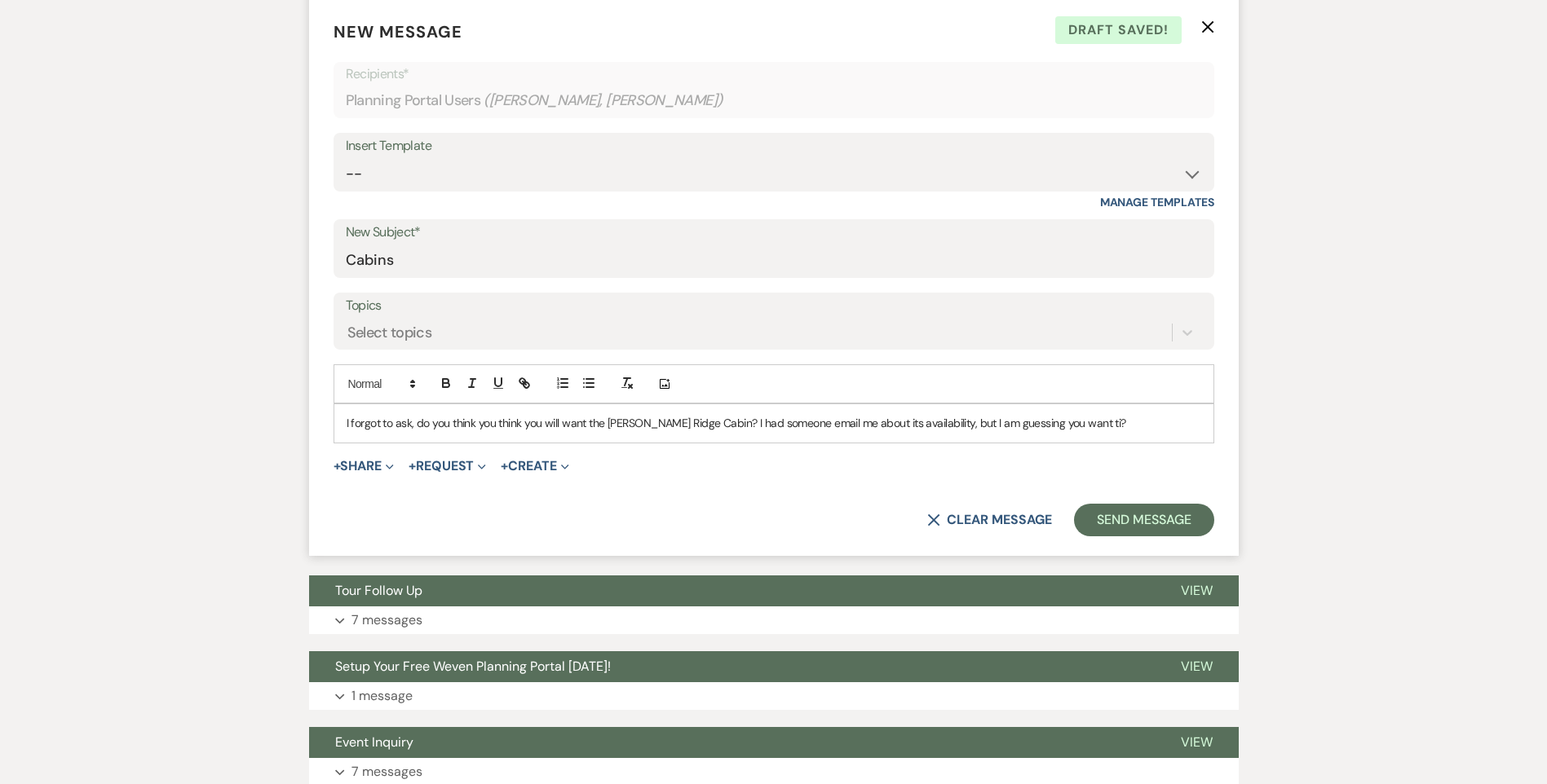
click at [589, 421] on p "I forgot to ask, do you think you think you will want the [PERSON_NAME] Ridge C…" at bounding box center [774, 423] width 855 height 18
click at [1150, 432] on p "I forgot to ask, do you think you think you will want to book the [PERSON_NAME]…" at bounding box center [774, 423] width 855 height 18
click at [1152, 414] on p "I forgot to ask, do you think you think you will want to book the [PERSON_NAME]…" at bounding box center [774, 423] width 855 height 18
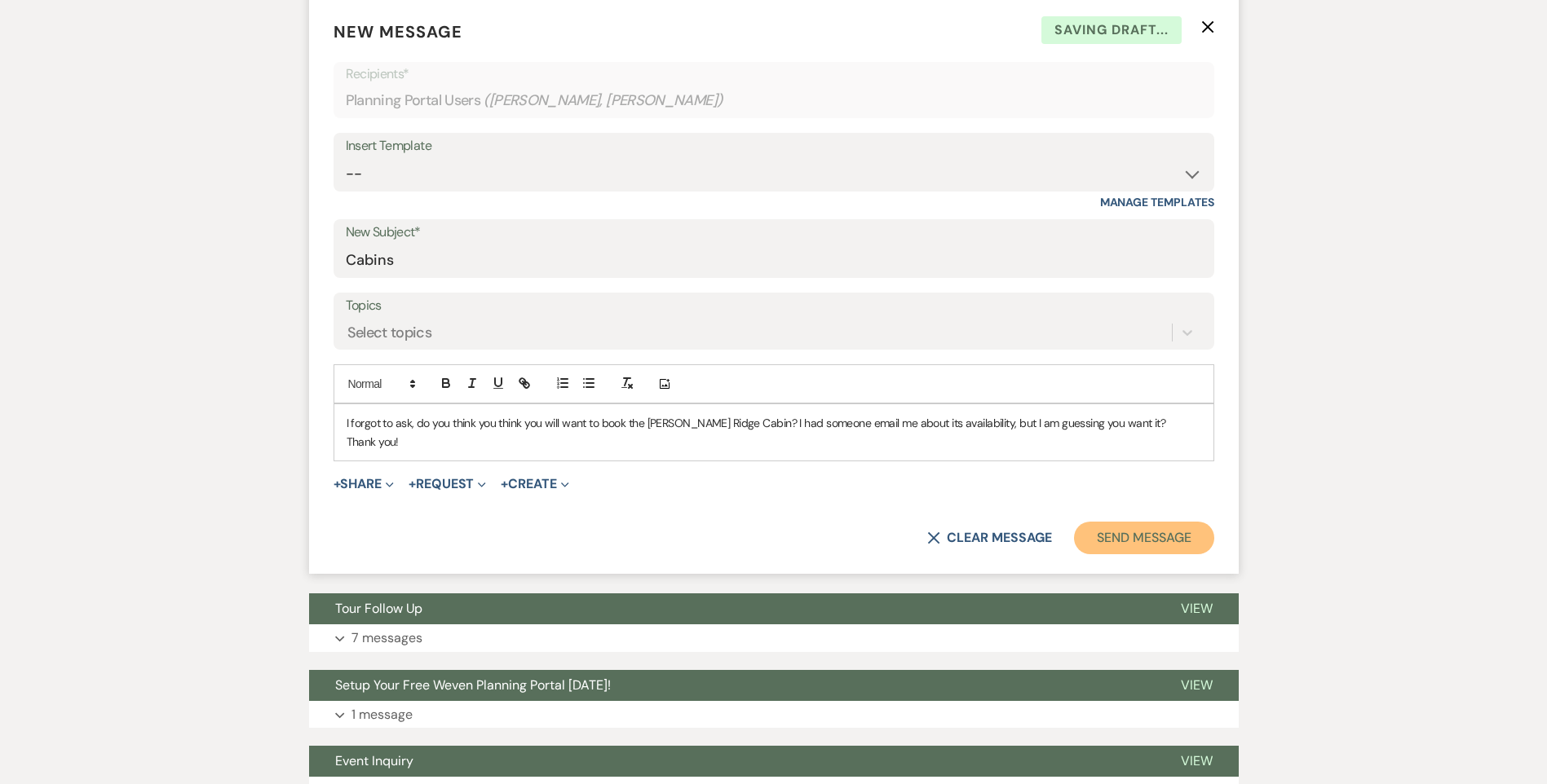
click at [1160, 535] on button "Send Message" at bounding box center [1144, 538] width 139 height 32
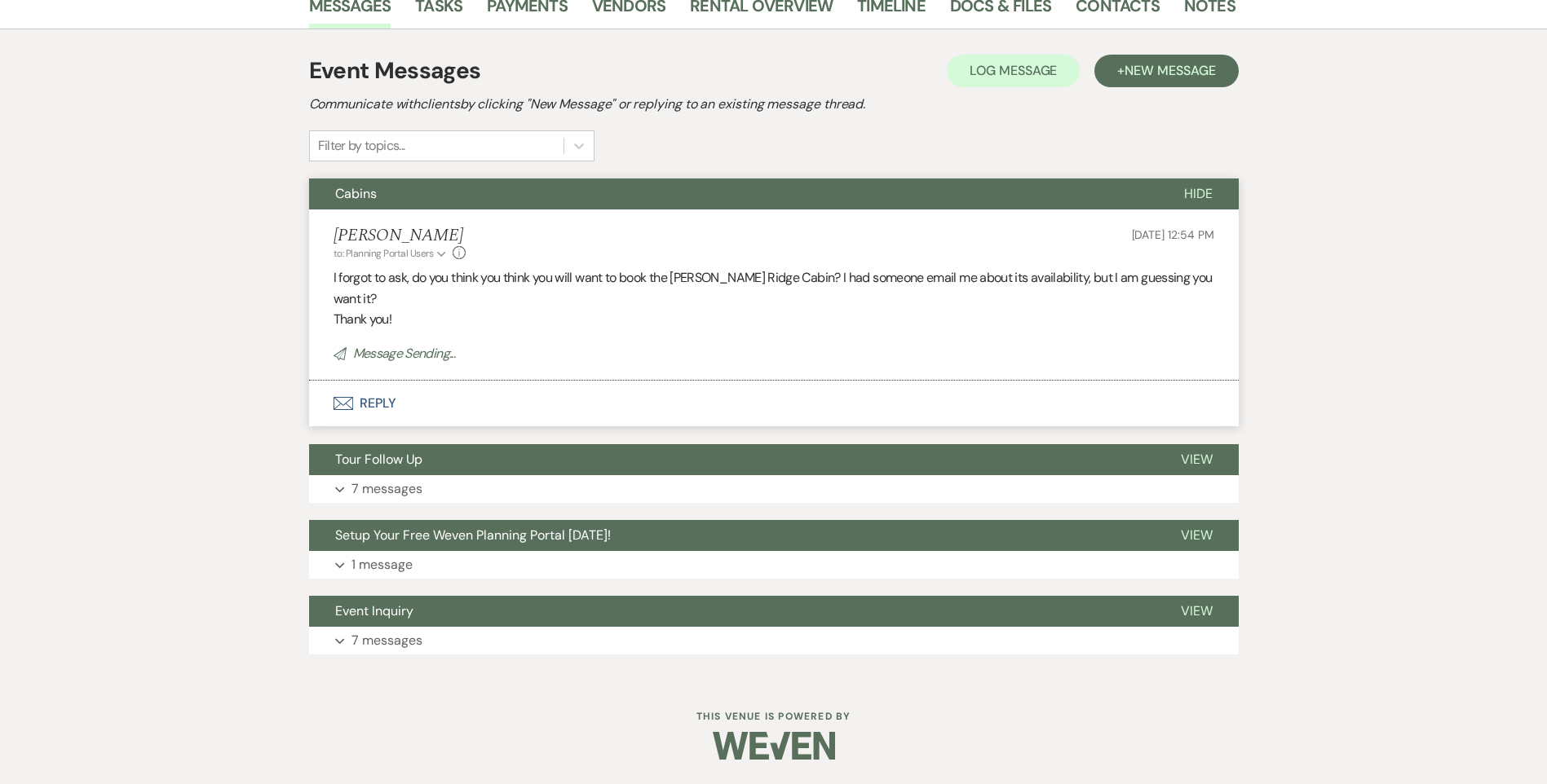
scroll to position [0, 0]
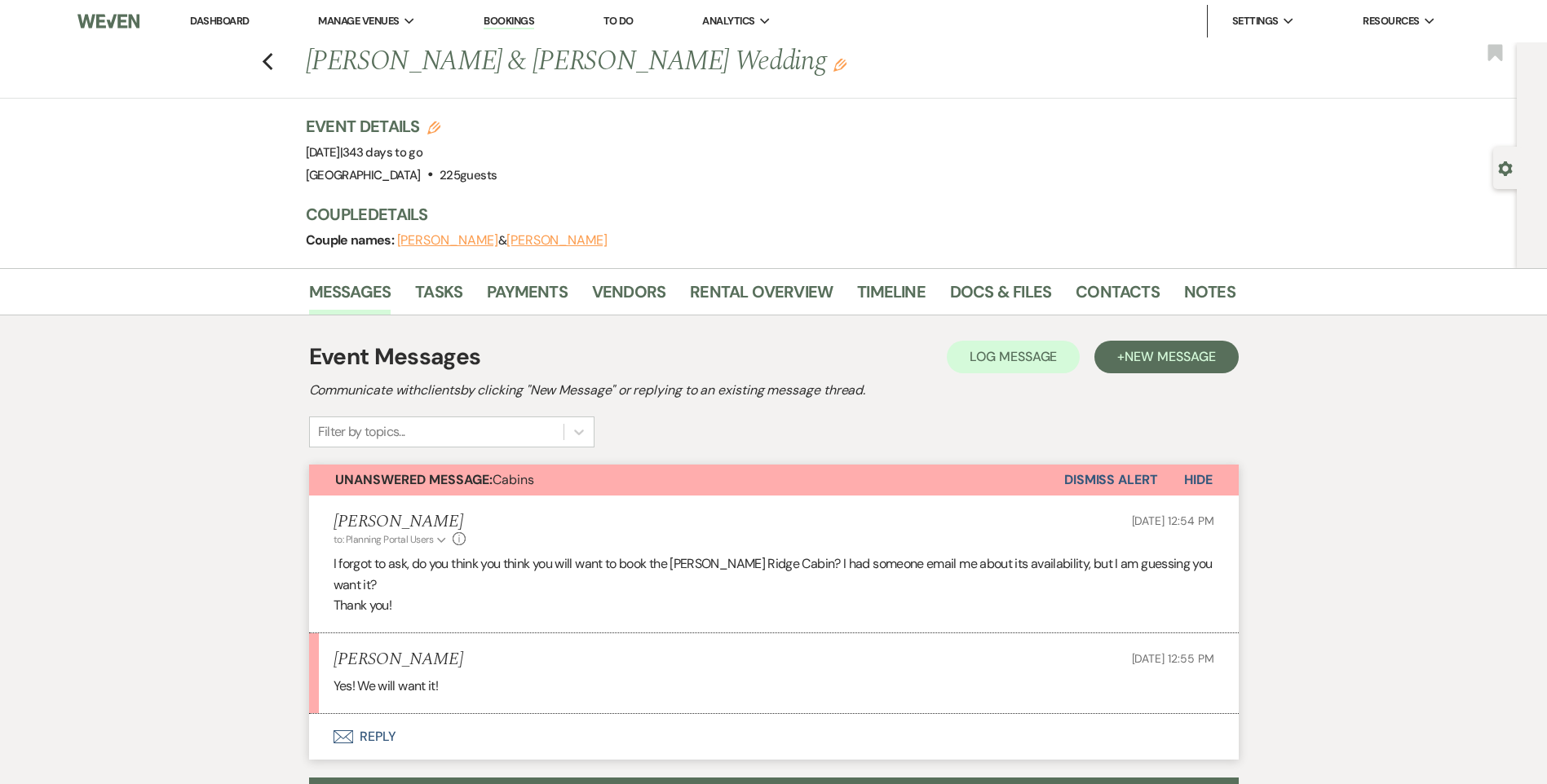
click at [380, 716] on button "Envelope Reply" at bounding box center [774, 737] width 930 height 46
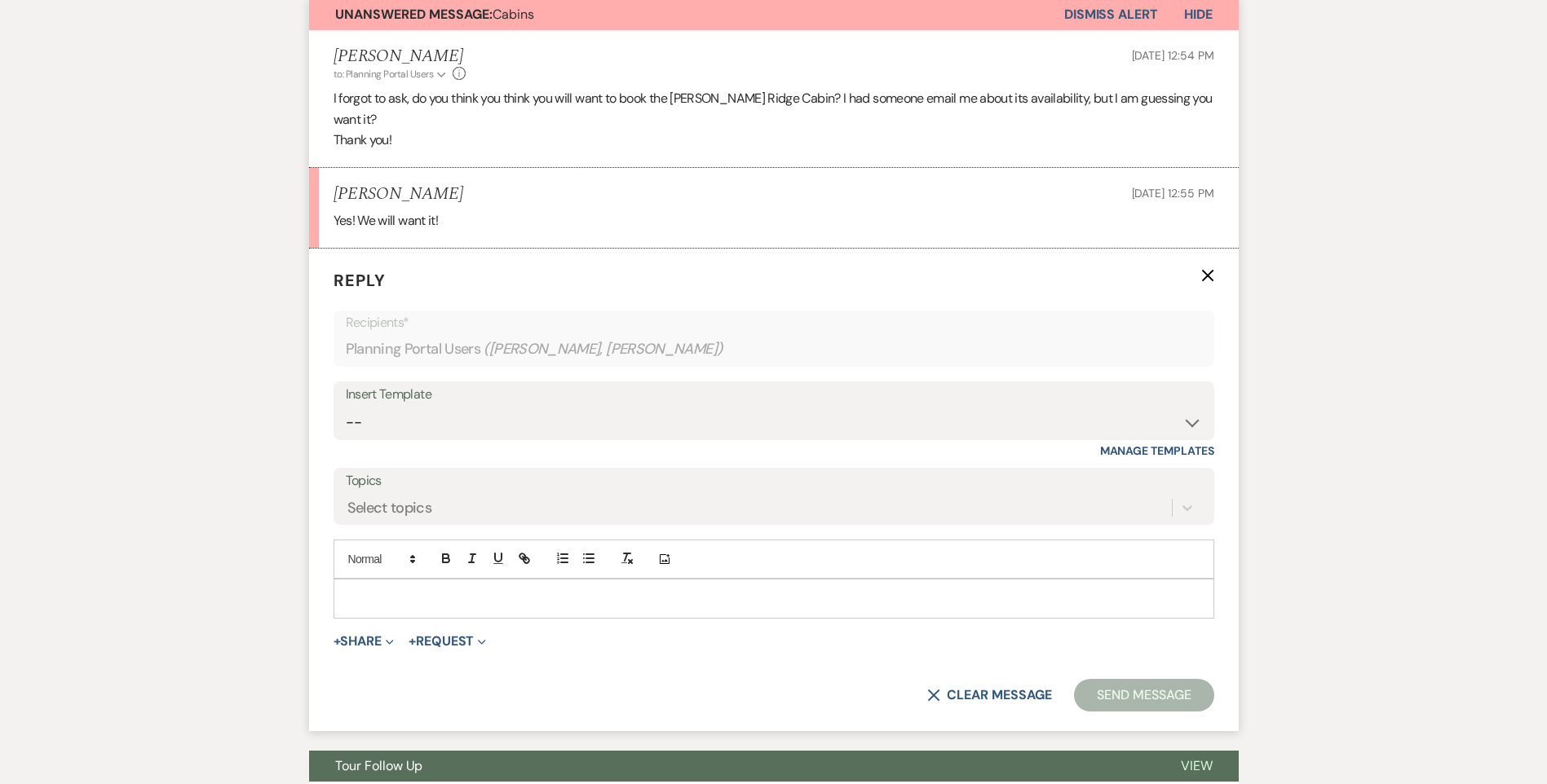
scroll to position [543, 0]
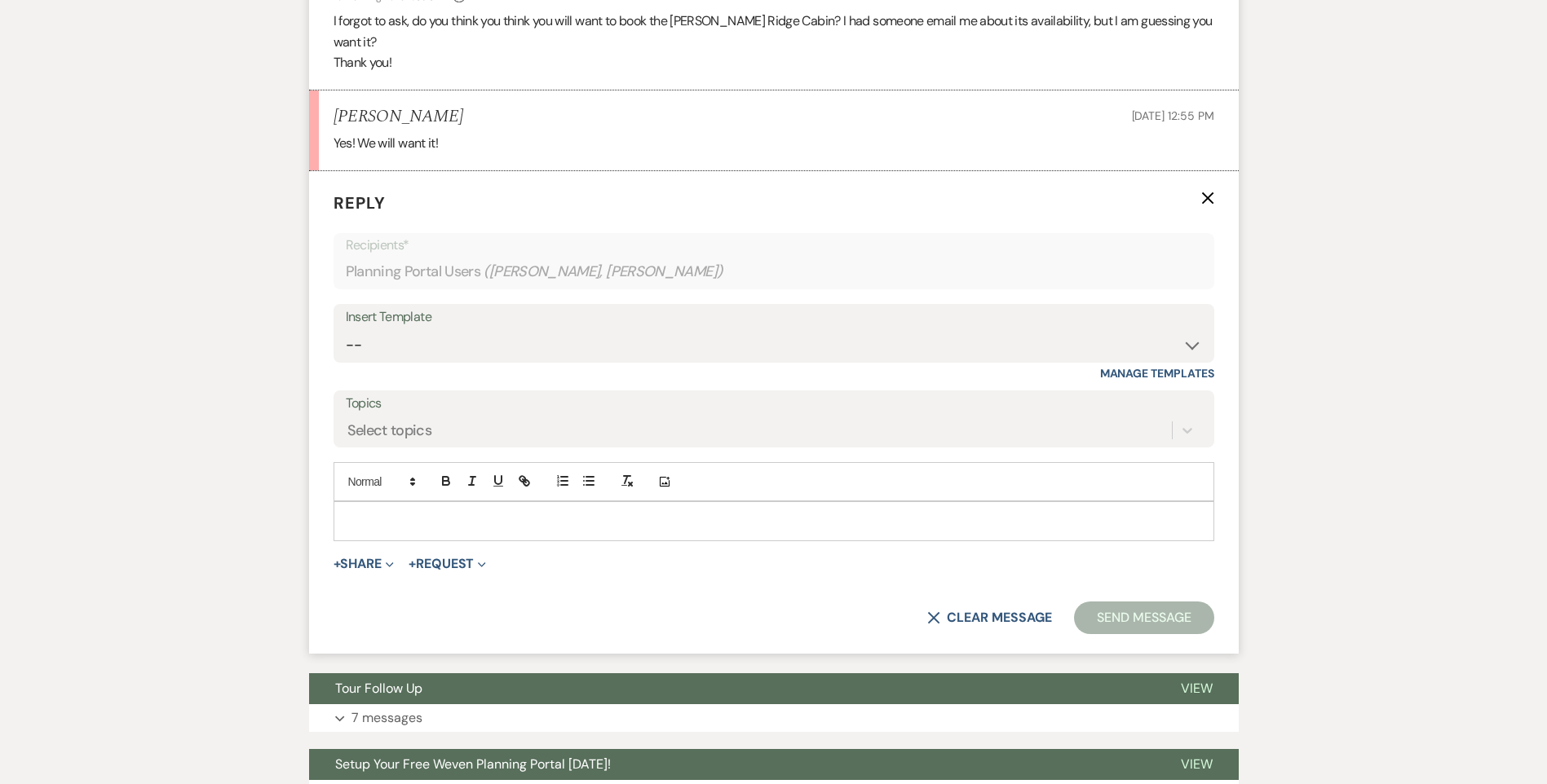
click at [405, 512] on p at bounding box center [774, 520] width 855 height 18
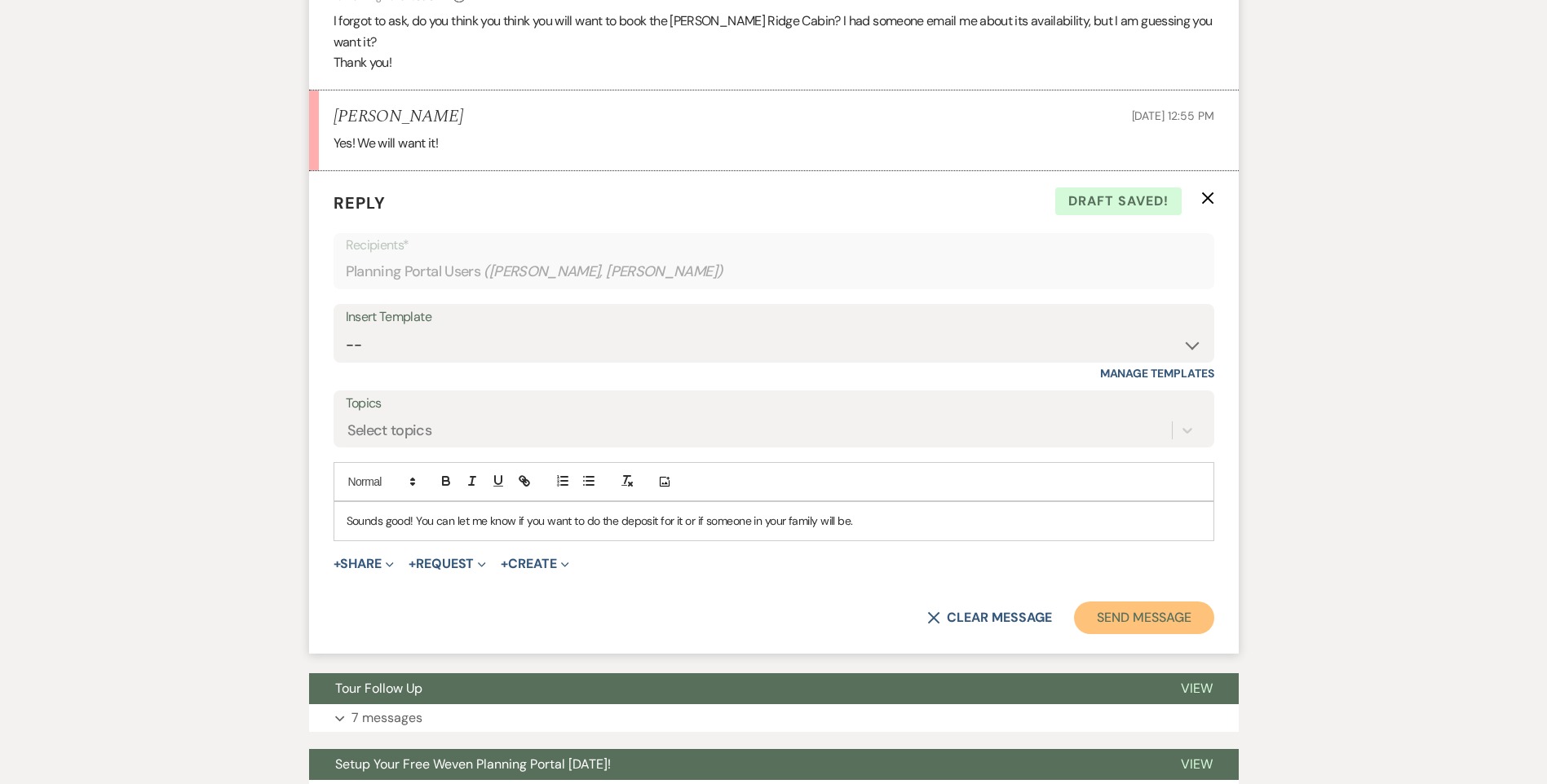
click at [1156, 602] on button "Send Message" at bounding box center [1144, 618] width 139 height 32
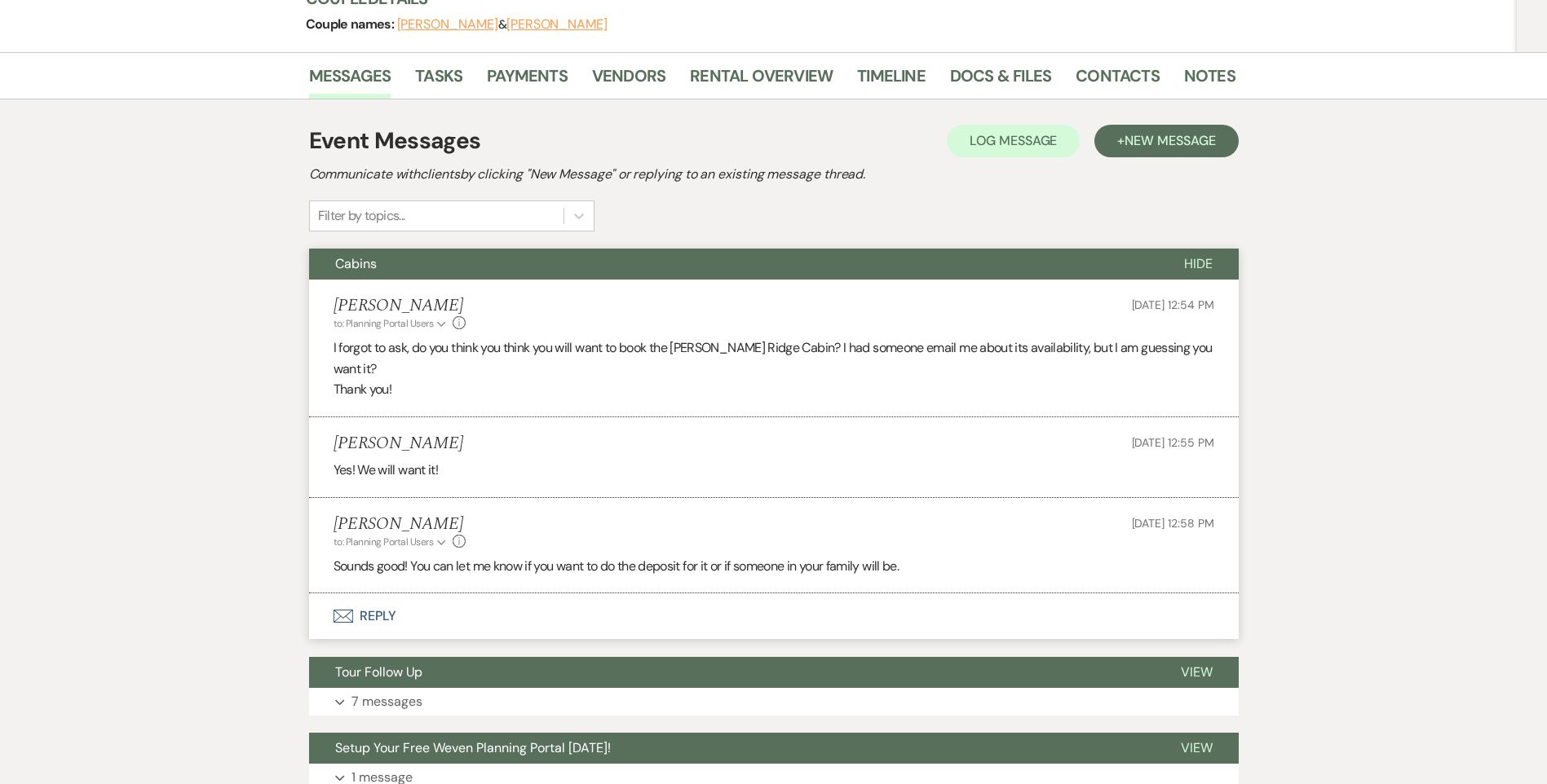
scroll to position [408, 0]
